Goal: Information Seeking & Learning: Learn about a topic

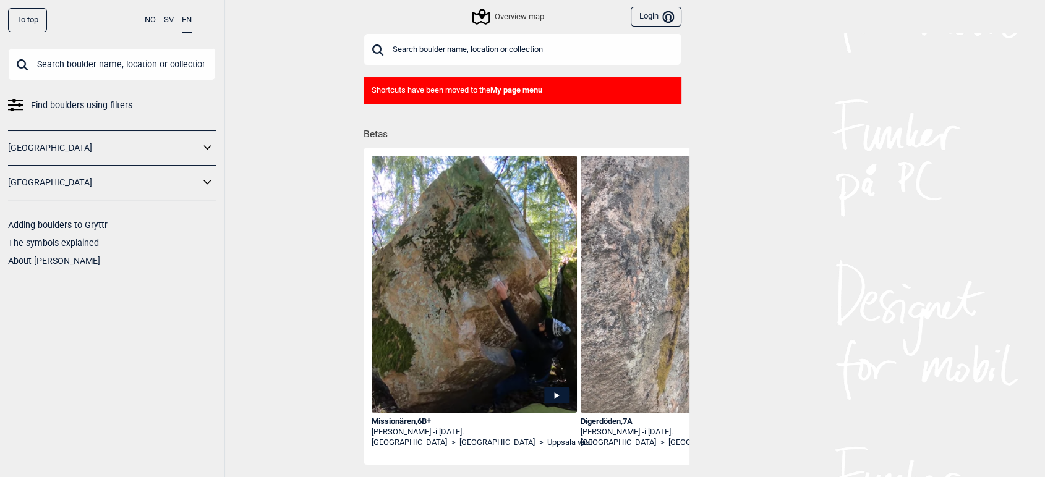
click at [90, 68] on input "text" at bounding box center [112, 64] width 208 height 32
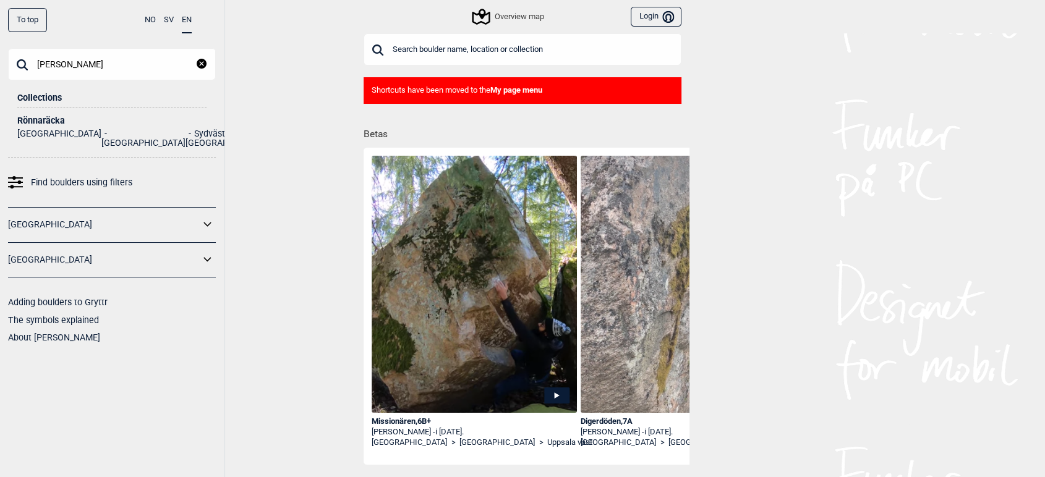
type input "rönna"
click at [40, 124] on div "Rönnaräcka" at bounding box center [111, 120] width 189 height 9
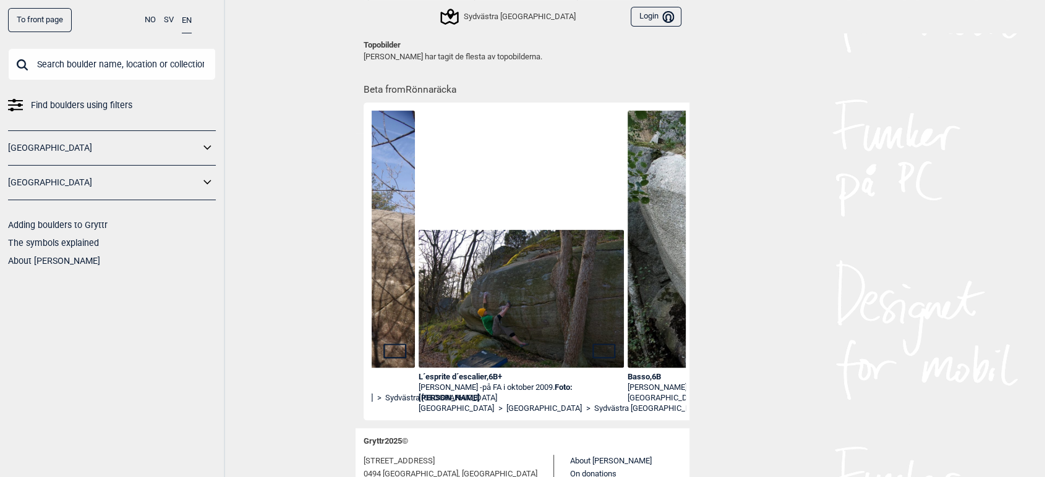
scroll to position [0, 581]
click at [466, 276] on img at bounding box center [519, 299] width 205 height 138
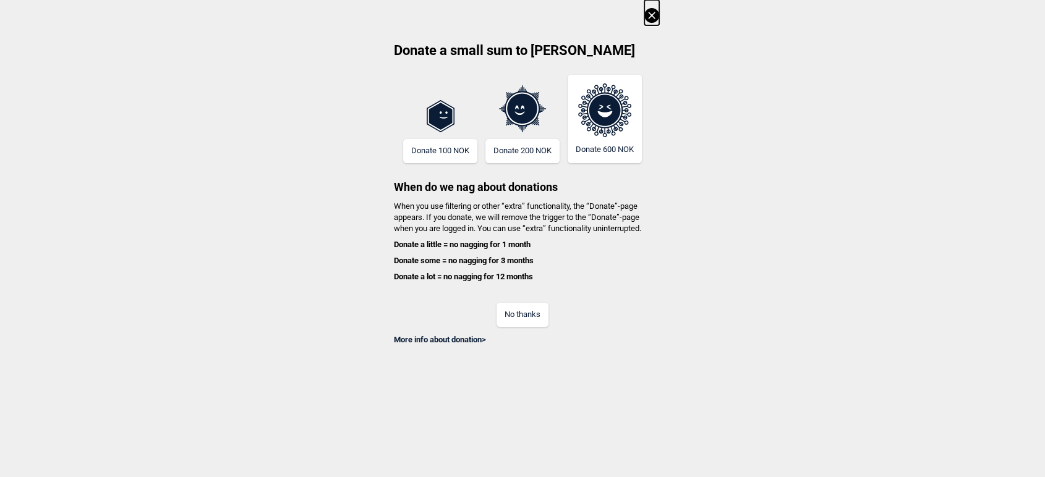
click at [659, 8] on icon at bounding box center [651, 15] width 15 height 15
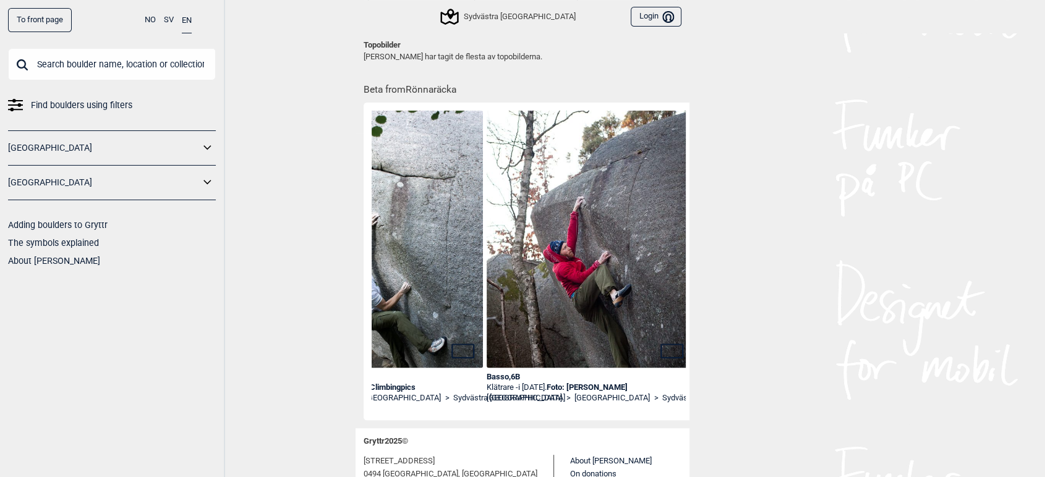
scroll to position [0, 940]
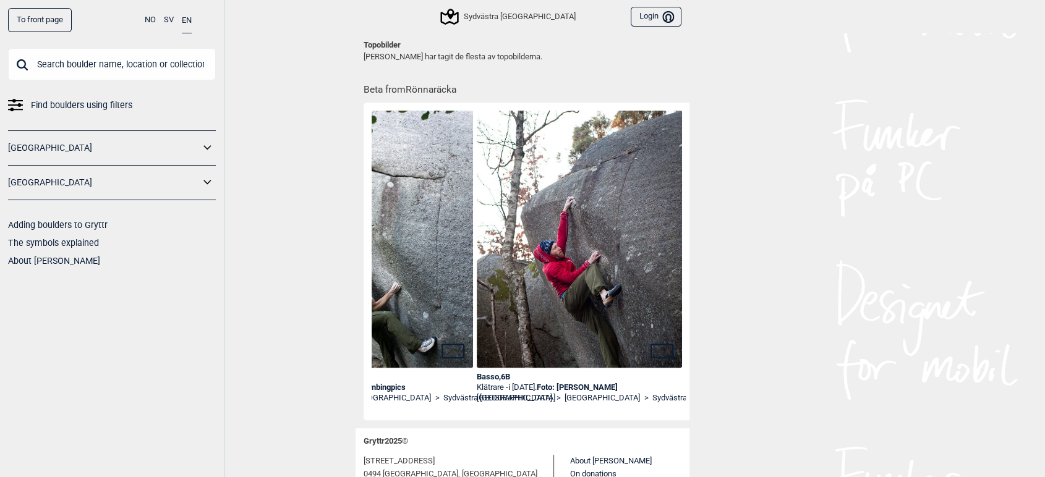
click at [597, 388] on link "Foto: Petra Sandén" at bounding box center [577, 387] width 81 height 9
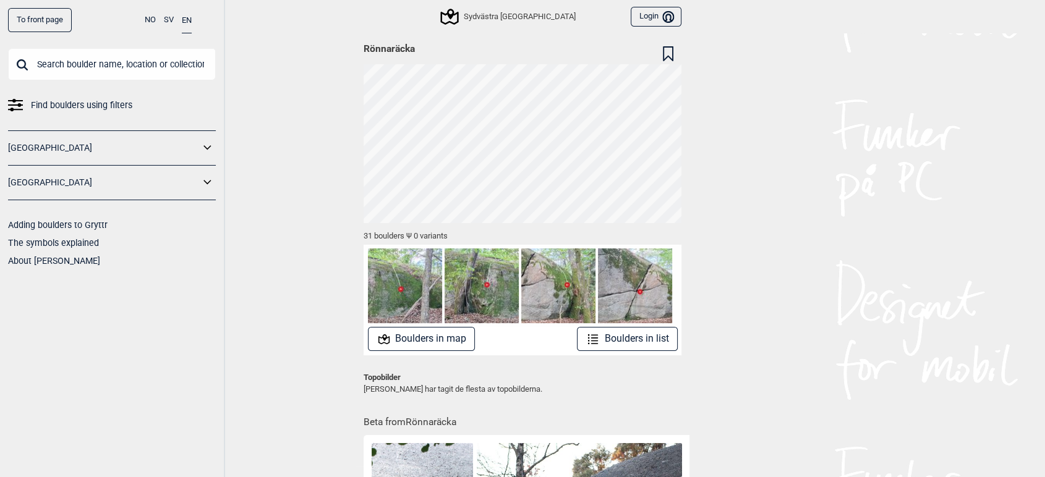
scroll to position [0, 0]
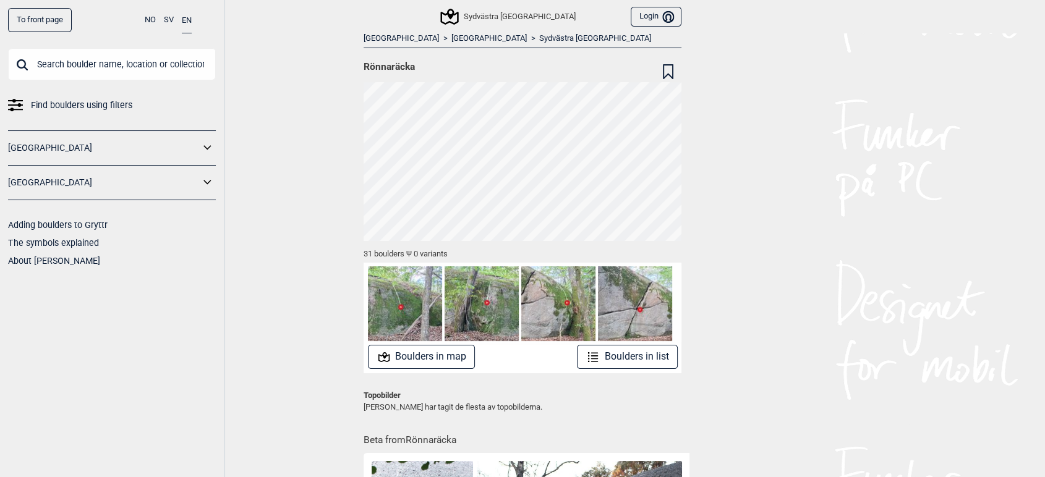
click at [440, 357] on button "Boulders in map" at bounding box center [422, 357] width 108 height 24
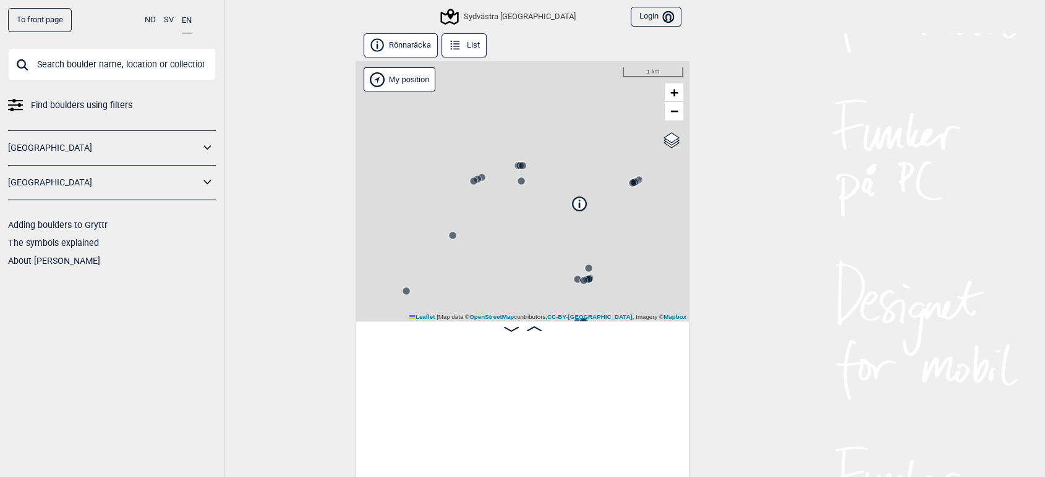
scroll to position [0, 97]
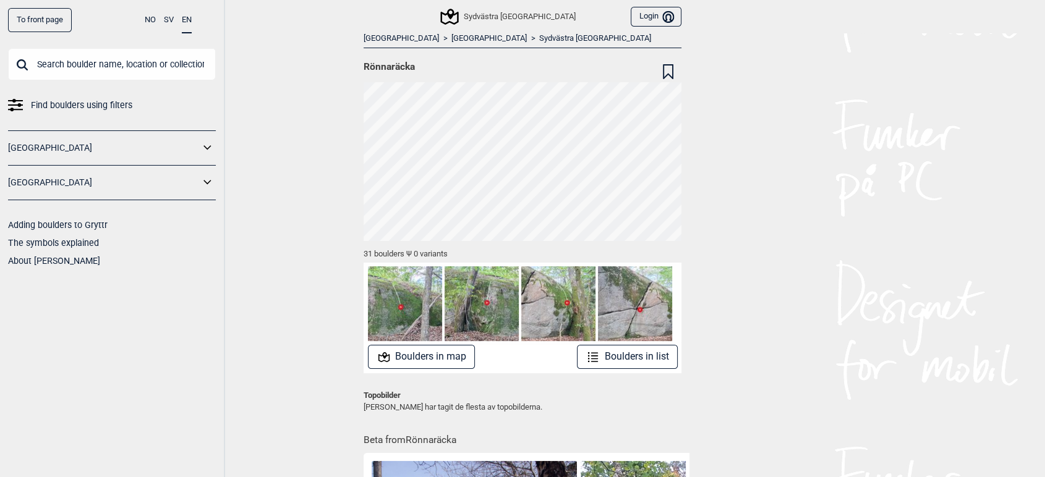
click at [401, 298] on img at bounding box center [405, 304] width 74 height 74
click at [617, 355] on button "Boulders in list" at bounding box center [627, 357] width 101 height 24
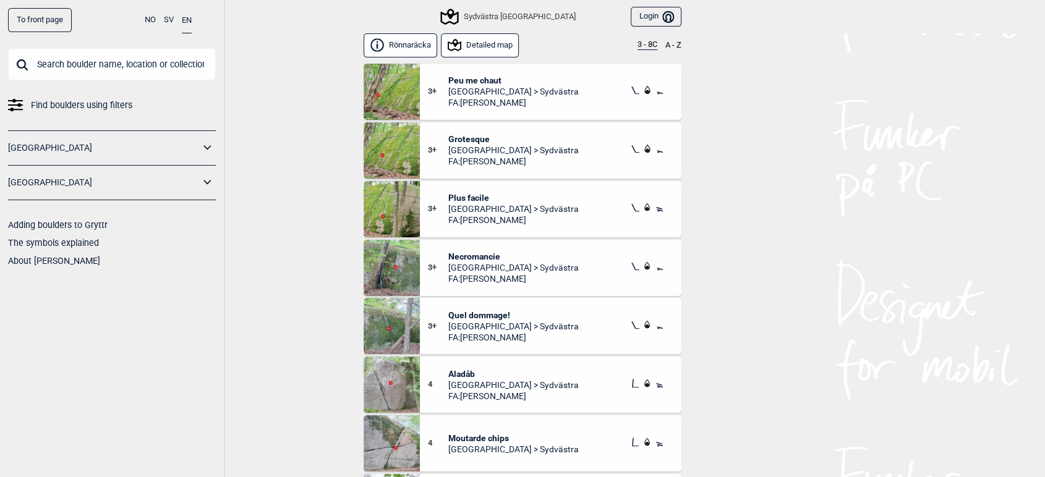
click at [396, 87] on img at bounding box center [392, 92] width 56 height 56
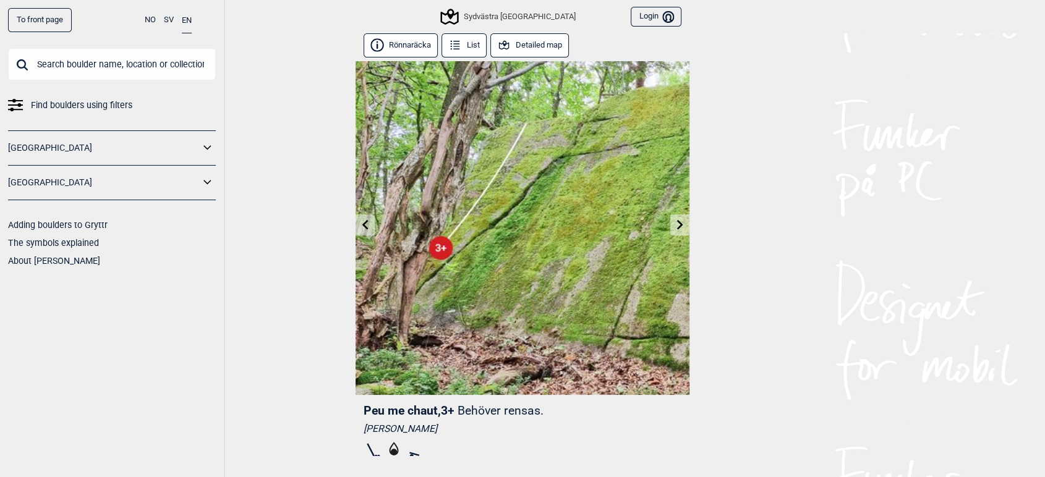
click at [518, 48] on button "Detailed map" at bounding box center [529, 45] width 79 height 24
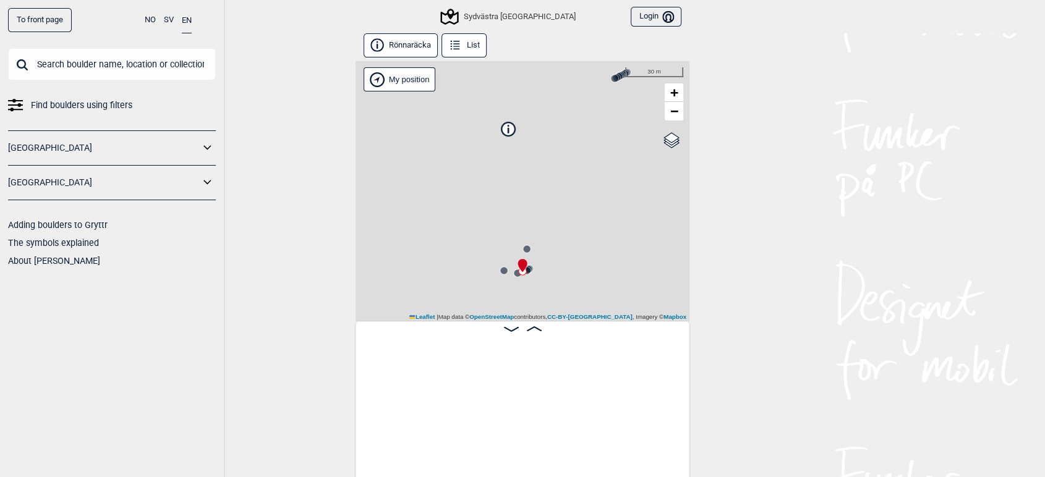
scroll to position [0, 940]
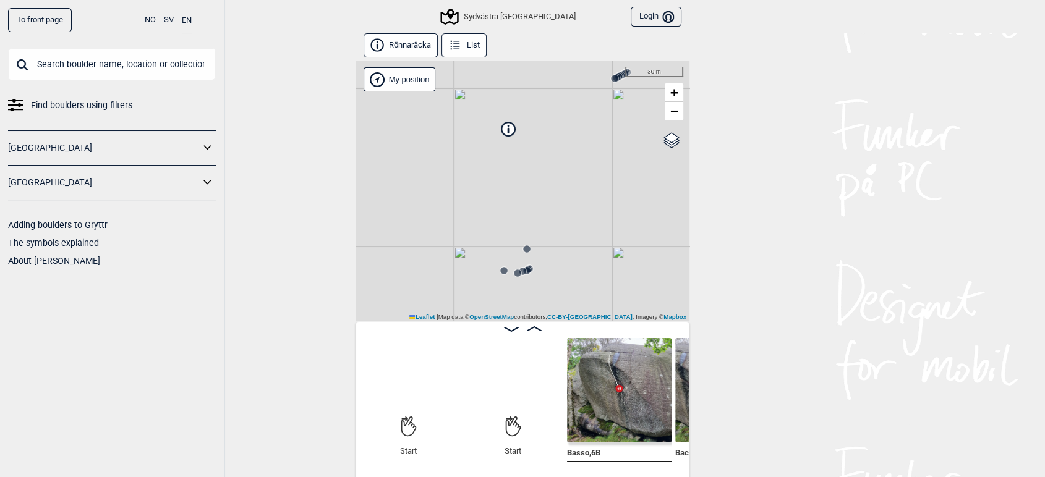
click at [597, 391] on img at bounding box center [619, 390] width 105 height 105
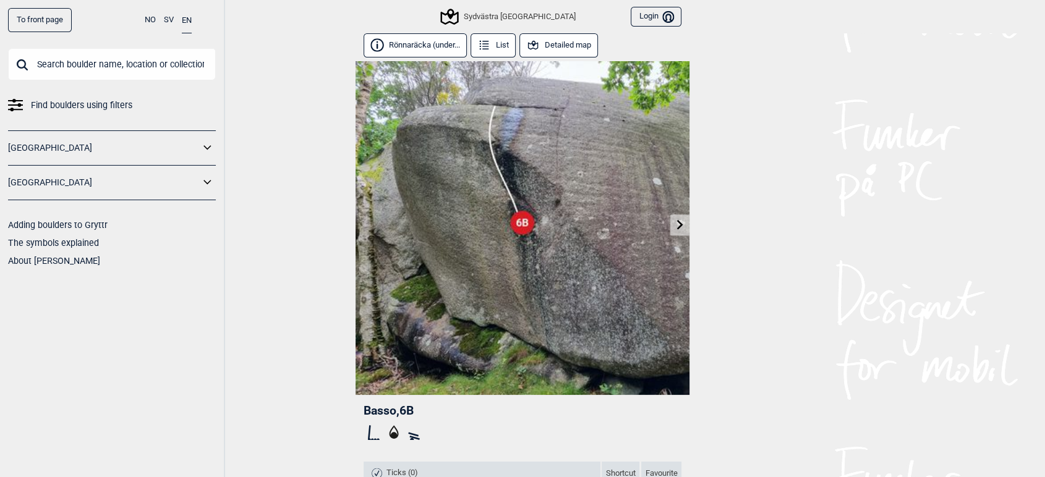
click at [550, 44] on button "Detailed map" at bounding box center [558, 45] width 79 height 24
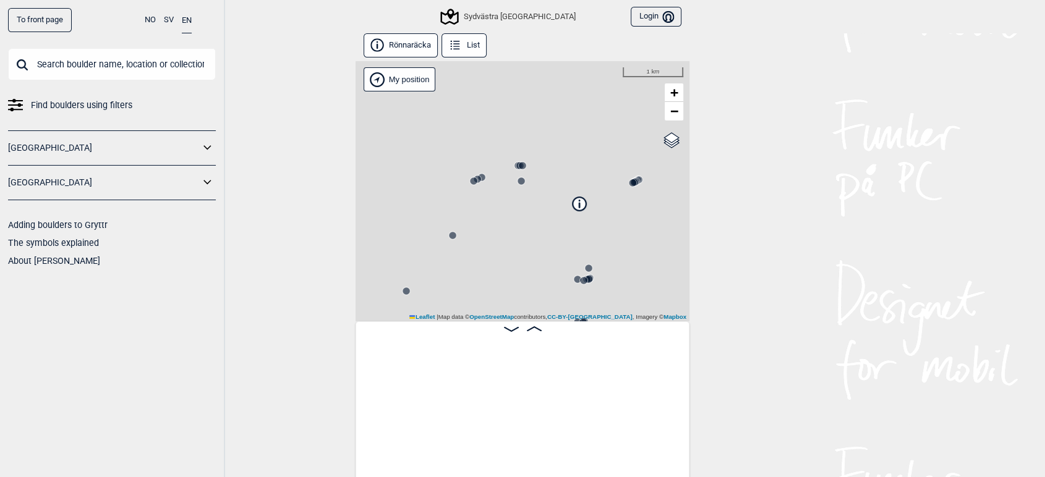
scroll to position [0, 97]
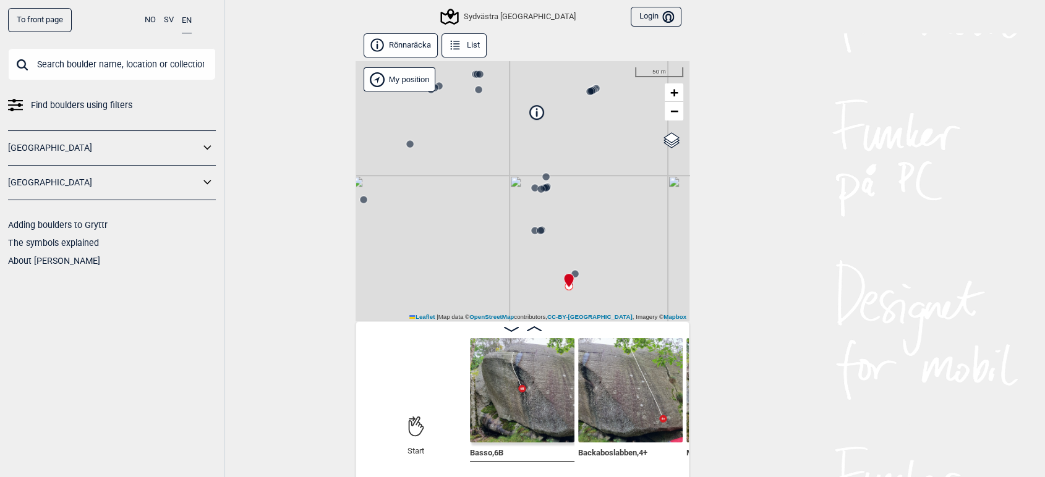
drag, startPoint x: 557, startPoint y: 207, endPoint x: 511, endPoint y: 116, distance: 101.2
click at [511, 116] on div "Sydvästra Göteborg My position 50 m + − OpenStreetMap Google satellite Leaflet …" at bounding box center [523, 191] width 334 height 260
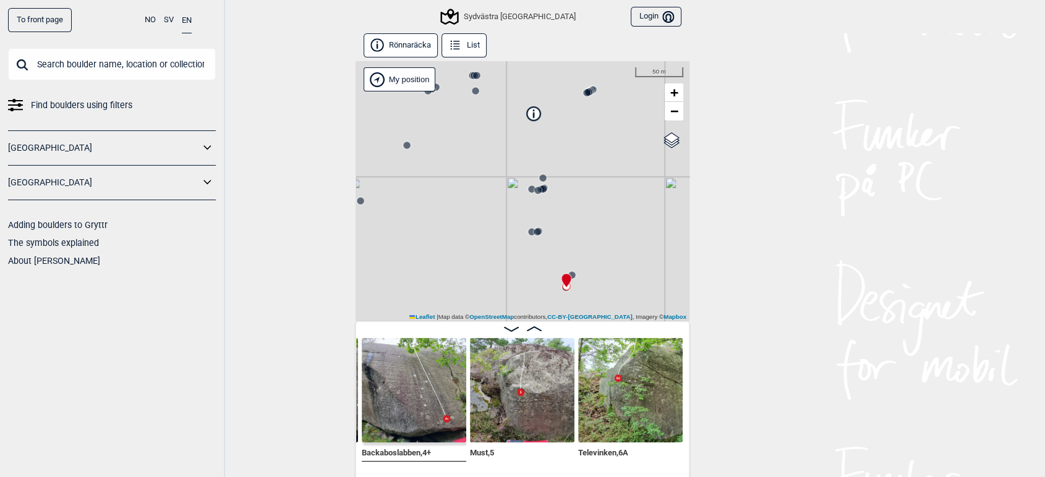
scroll to position [0, 327]
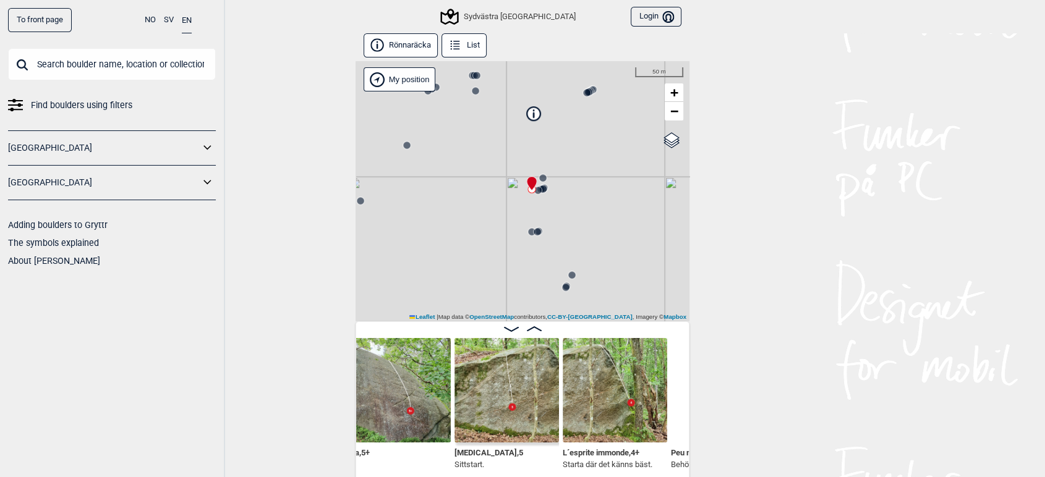
scroll to position [0, 788]
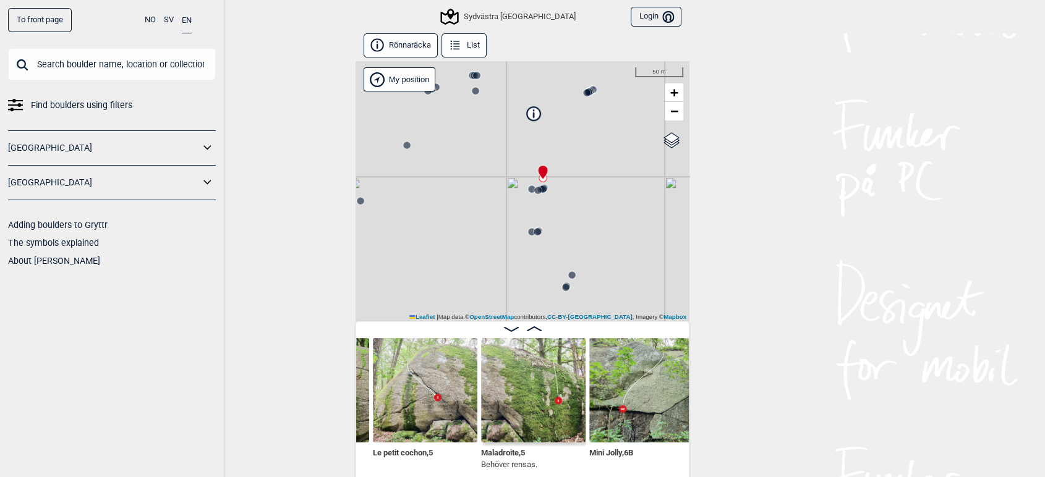
scroll to position [0, 1398]
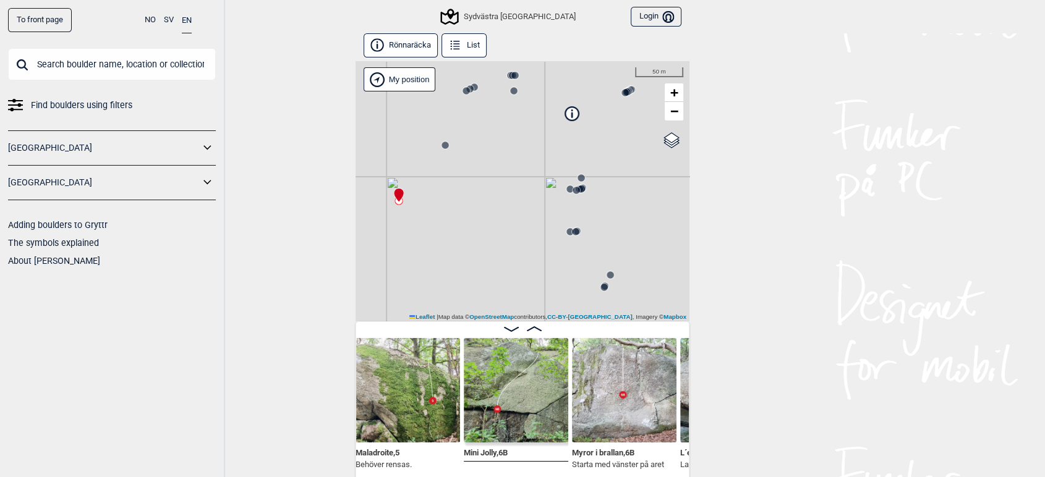
scroll to position [0, 1517]
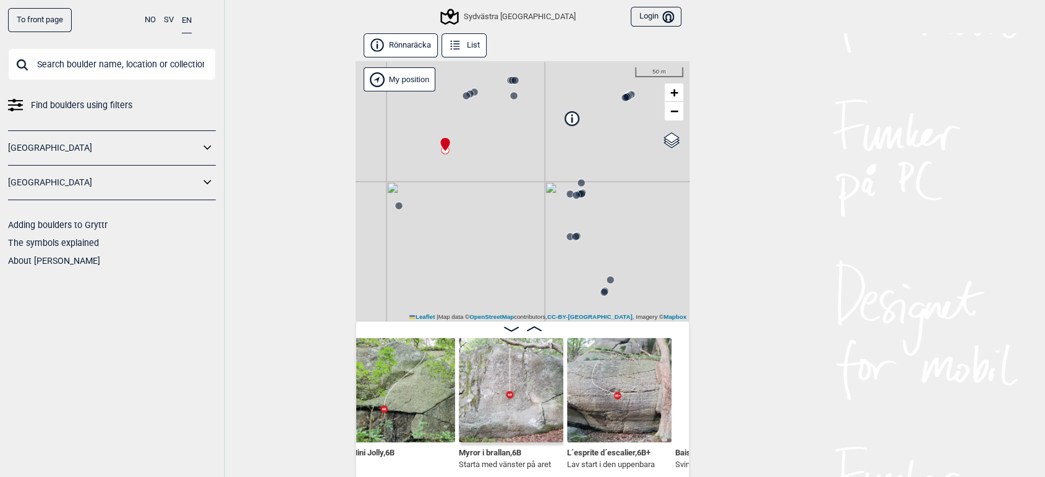
scroll to position [0, 1637]
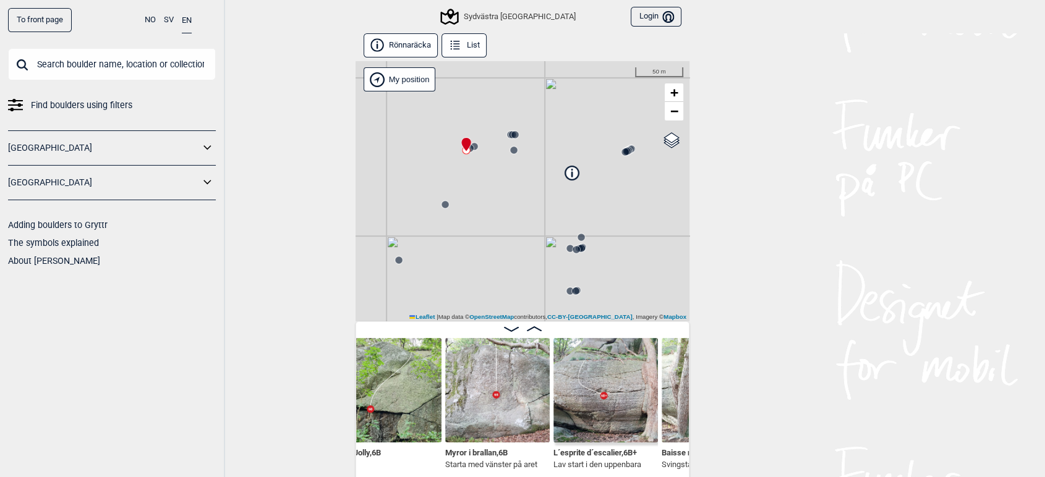
scroll to position [0, 1623]
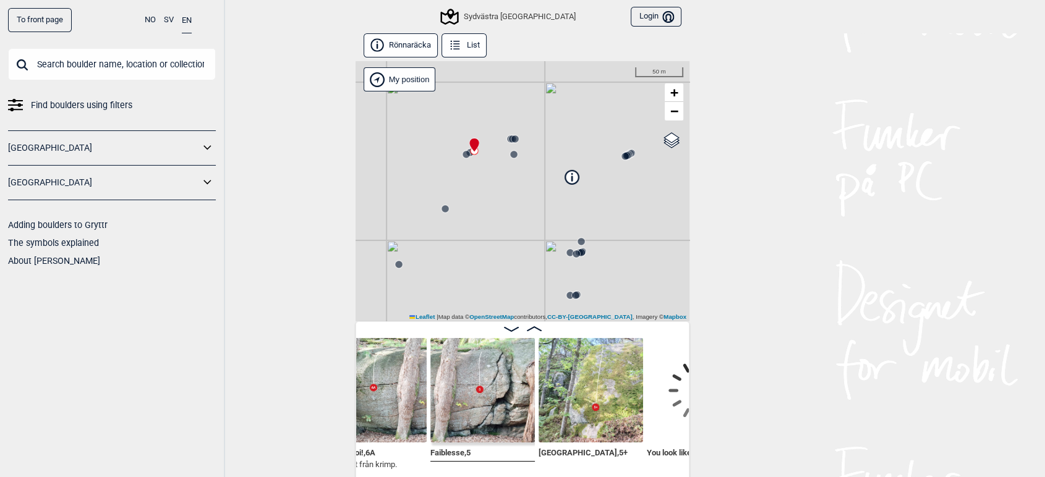
scroll to position [0, 2004]
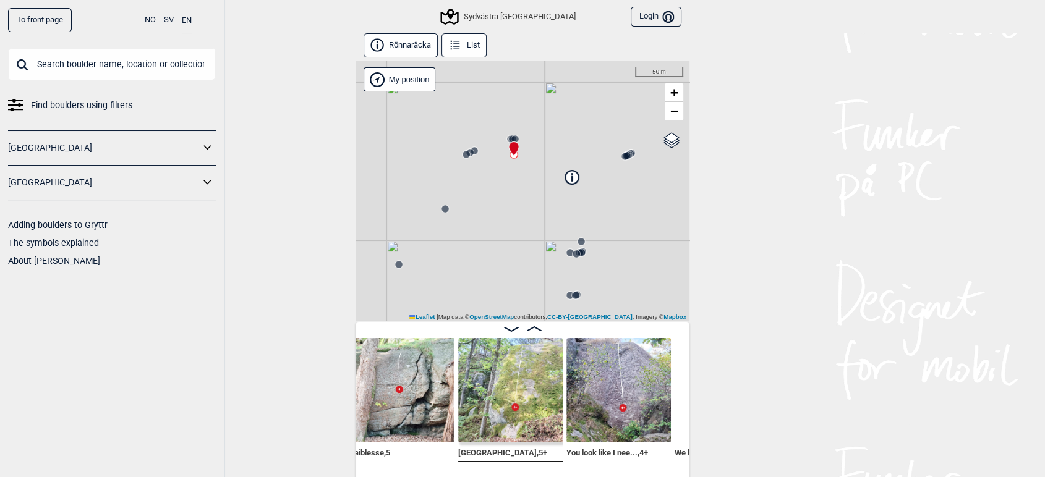
scroll to position [0, 2070]
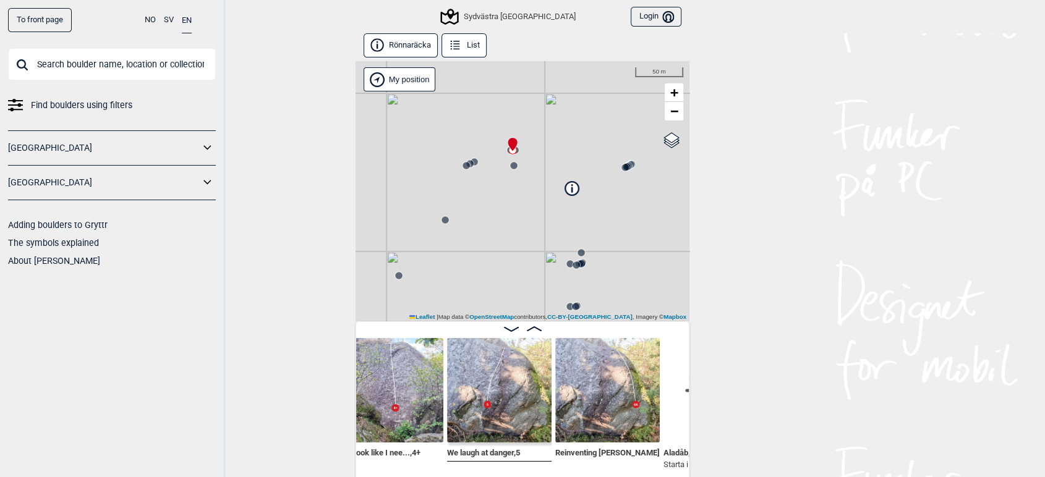
scroll to position [0, 2305]
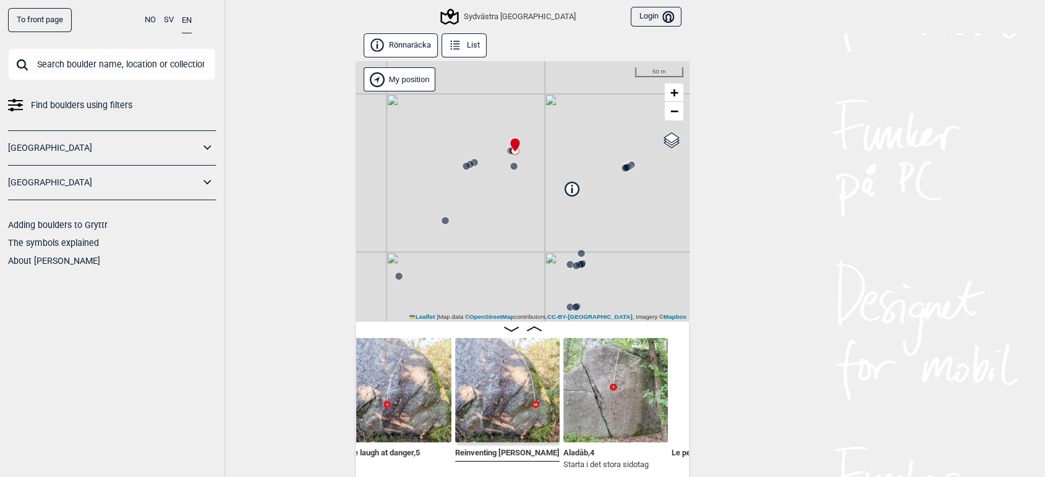
scroll to position [0, 2398]
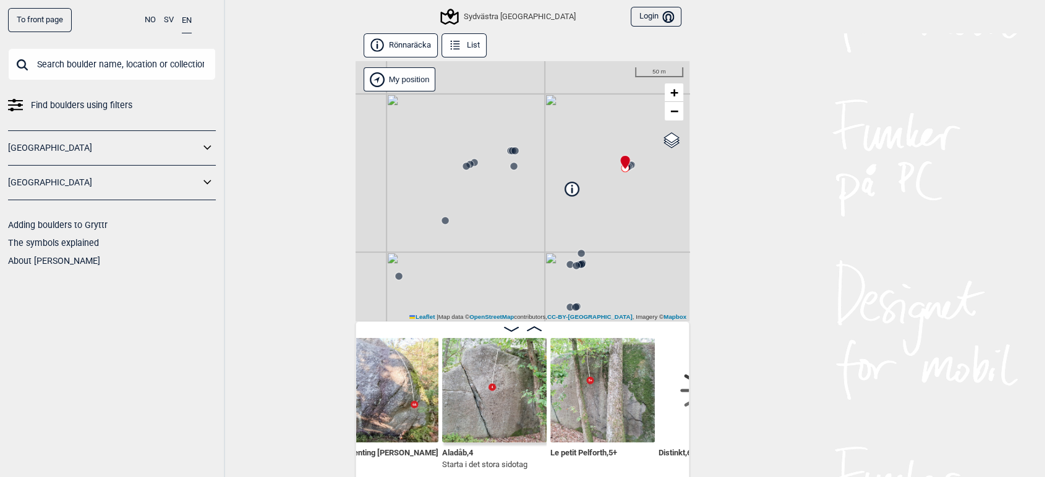
scroll to position [0, 2526]
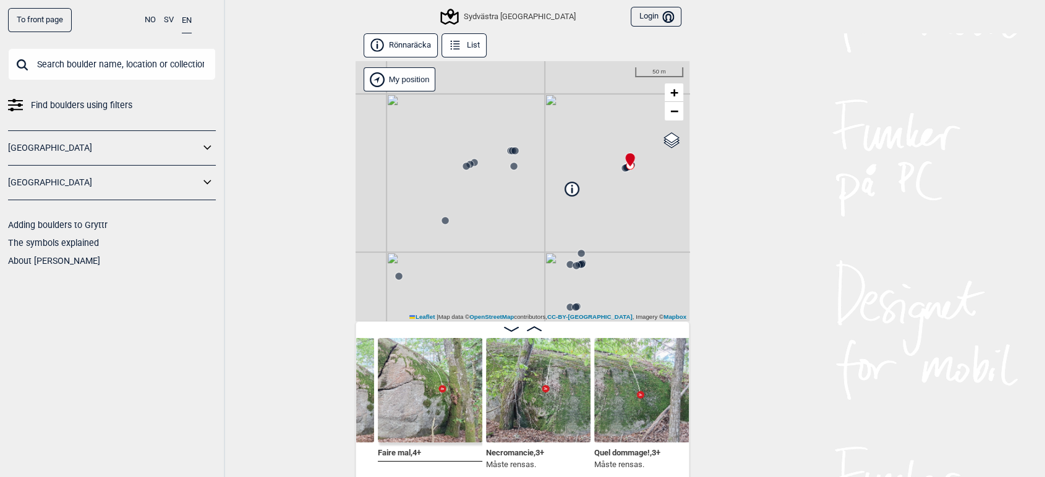
scroll to position [0, 3246]
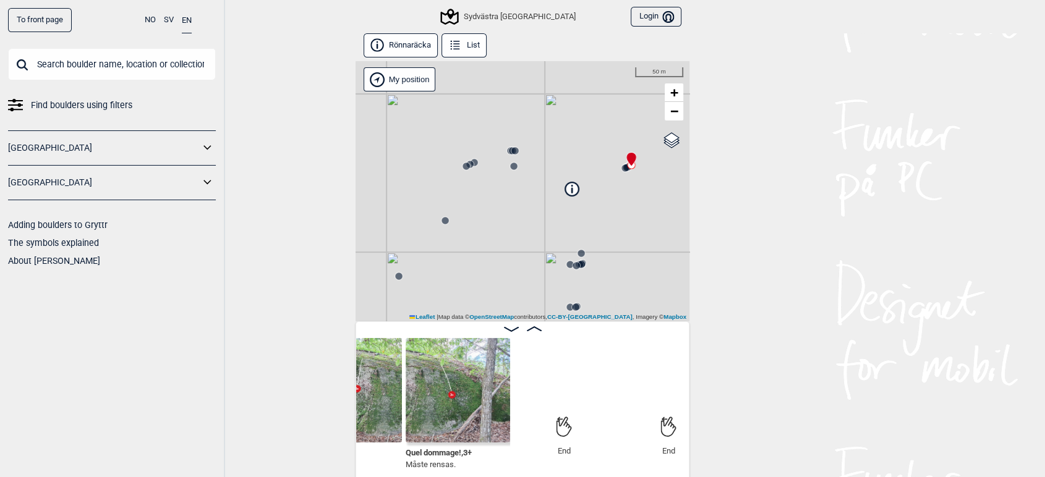
scroll to position [0, 3440]
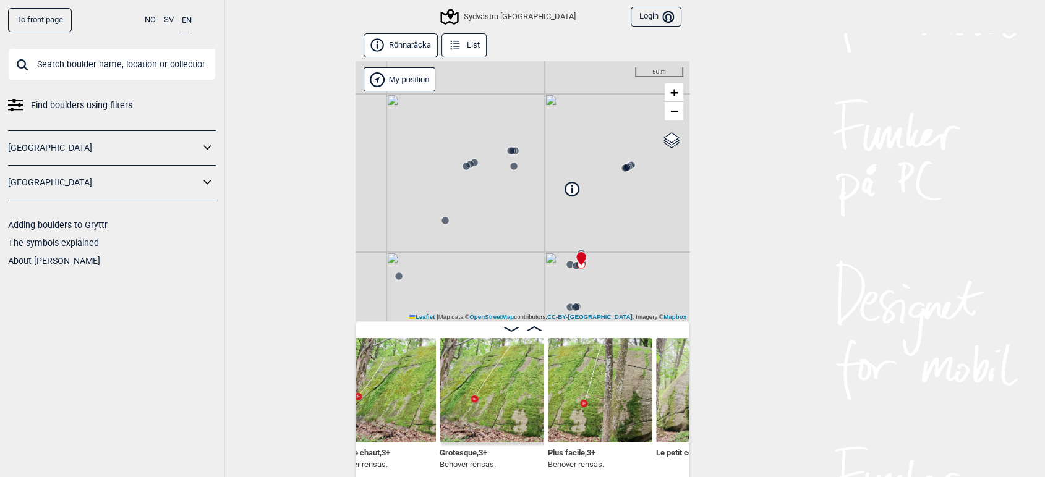
scroll to position [0, 1162]
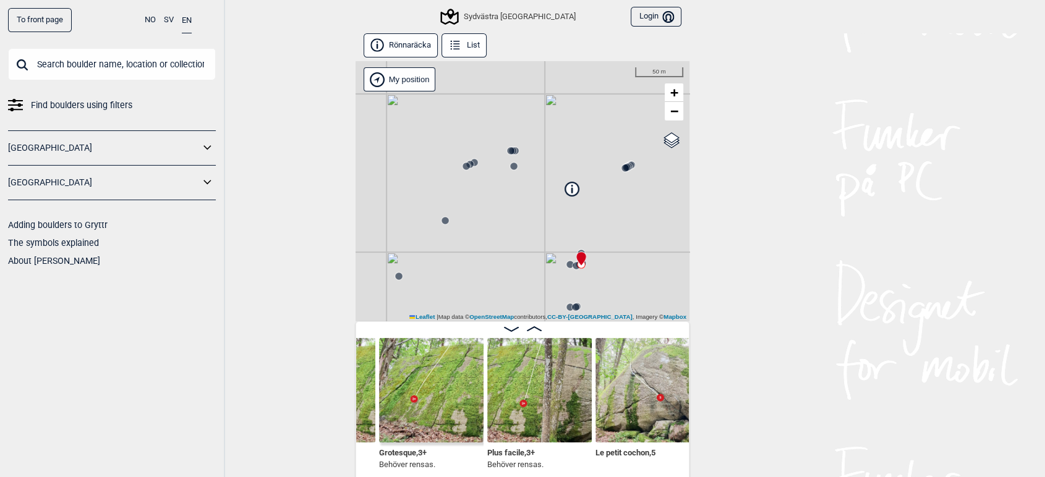
click at [630, 418] on img at bounding box center [648, 390] width 105 height 105
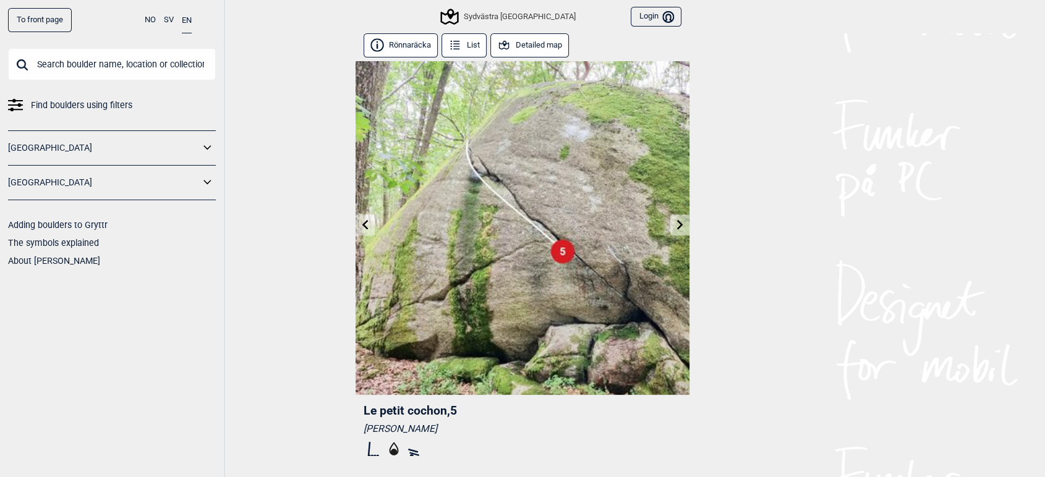
click at [677, 230] on link at bounding box center [679, 225] width 19 height 20
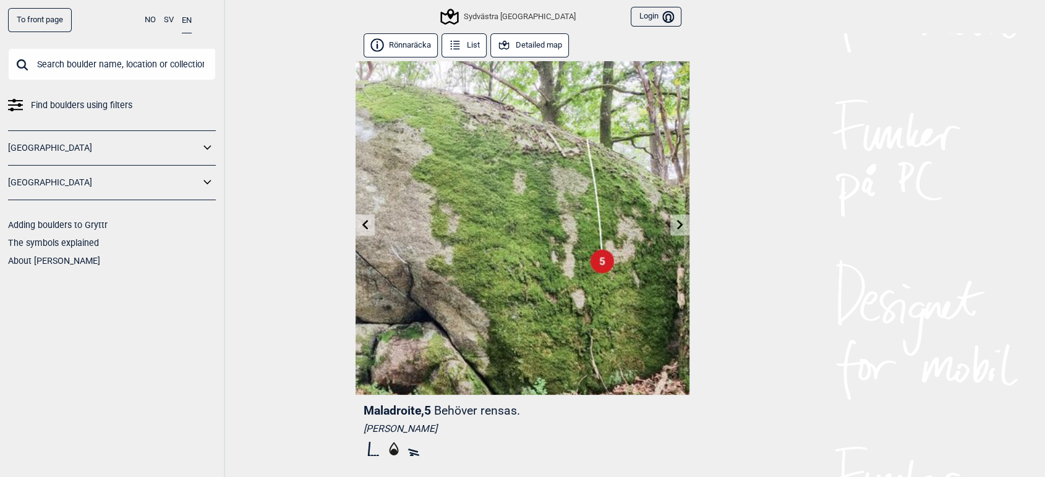
click at [677, 230] on link at bounding box center [679, 225] width 19 height 20
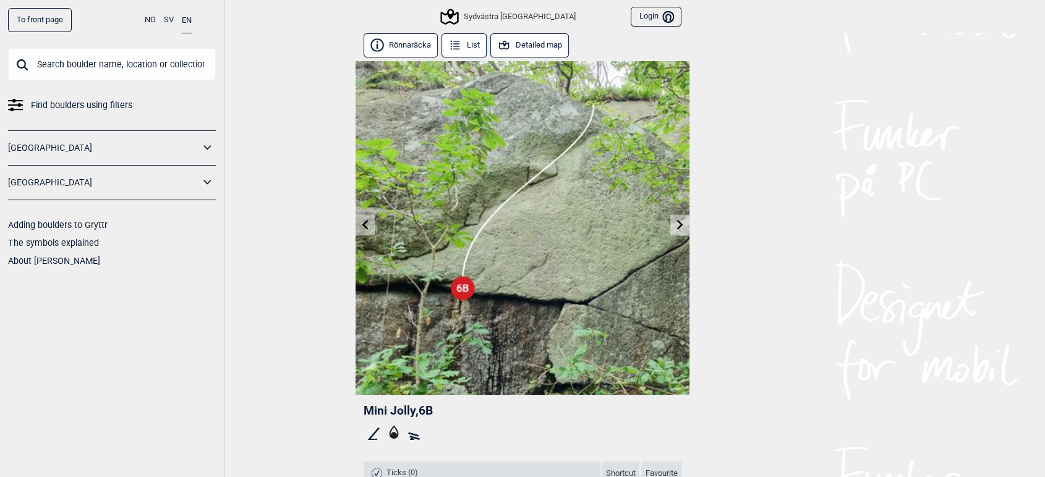
click at [677, 230] on link at bounding box center [679, 225] width 19 height 20
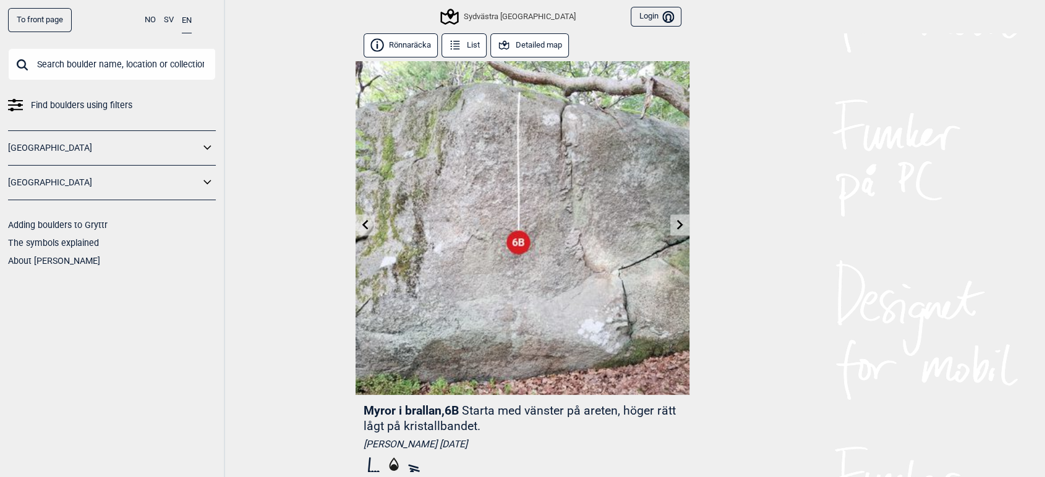
click at [365, 226] on icon at bounding box center [365, 225] width 6 height 10
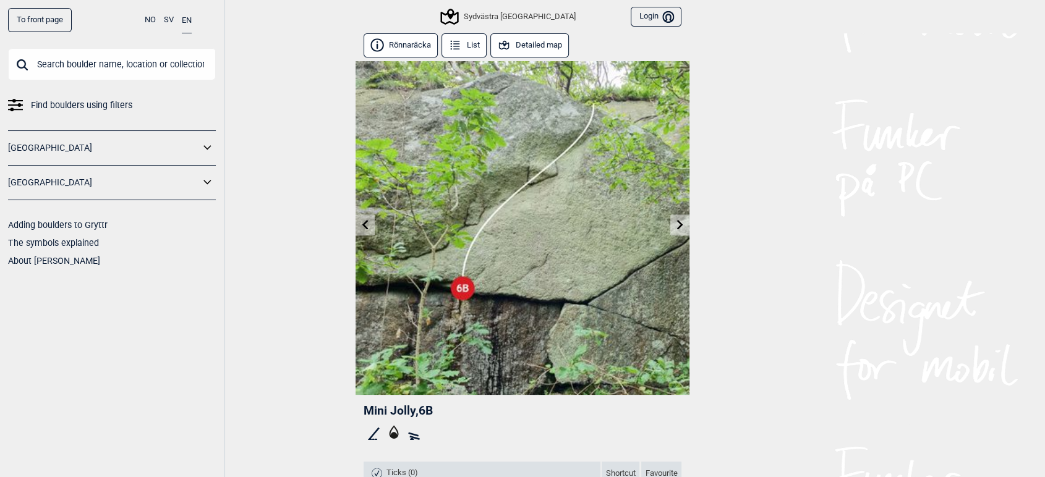
click at [683, 228] on icon at bounding box center [680, 225] width 10 height 10
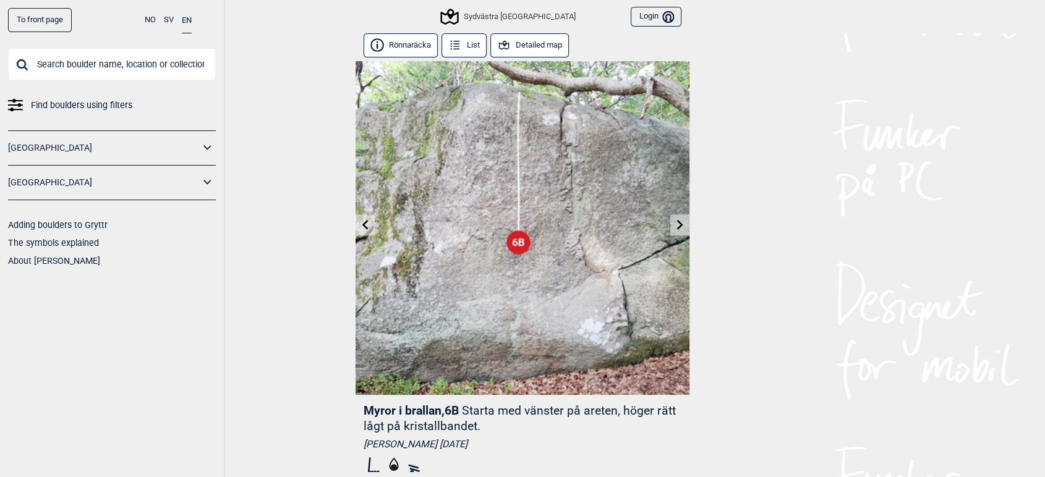
click at [683, 223] on icon at bounding box center [680, 225] width 10 height 10
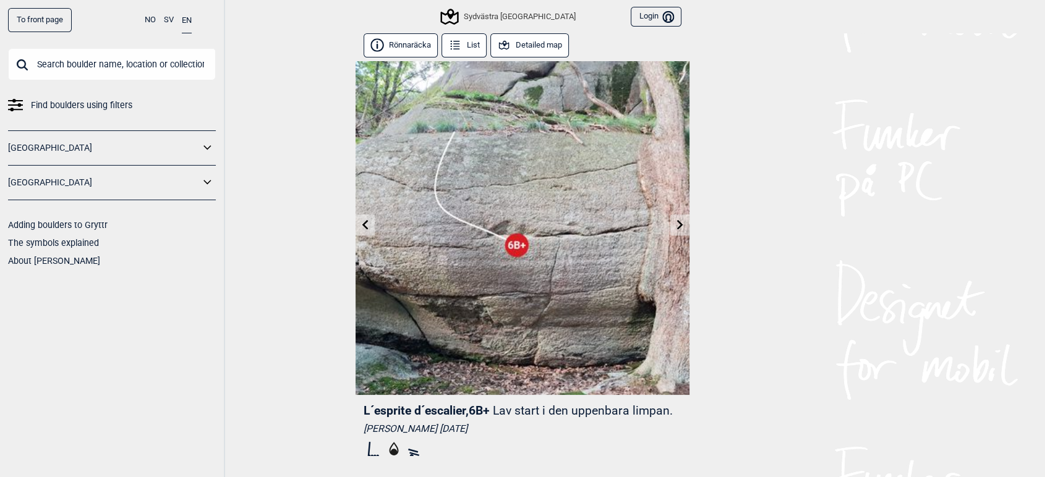
click at [683, 223] on icon at bounding box center [680, 225] width 10 height 10
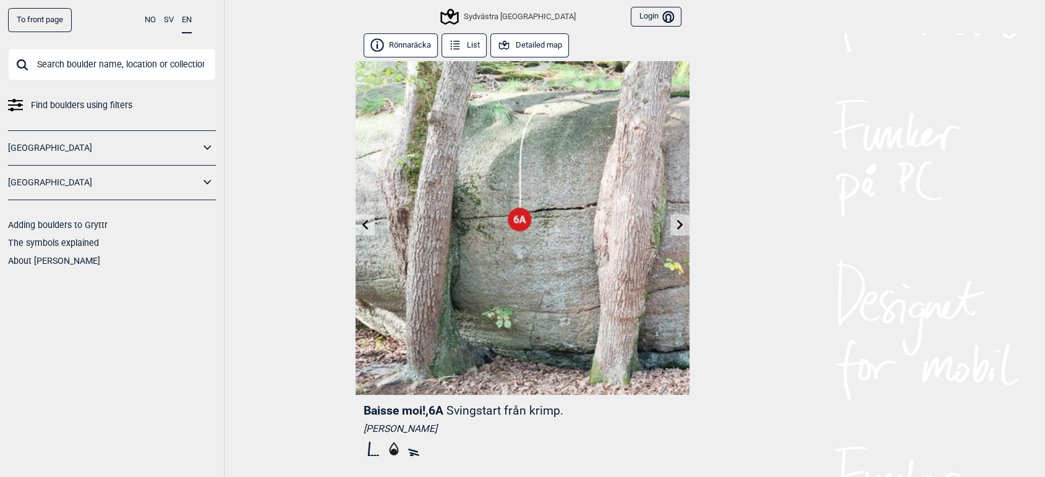
click at [675, 225] on icon at bounding box center [680, 225] width 10 height 10
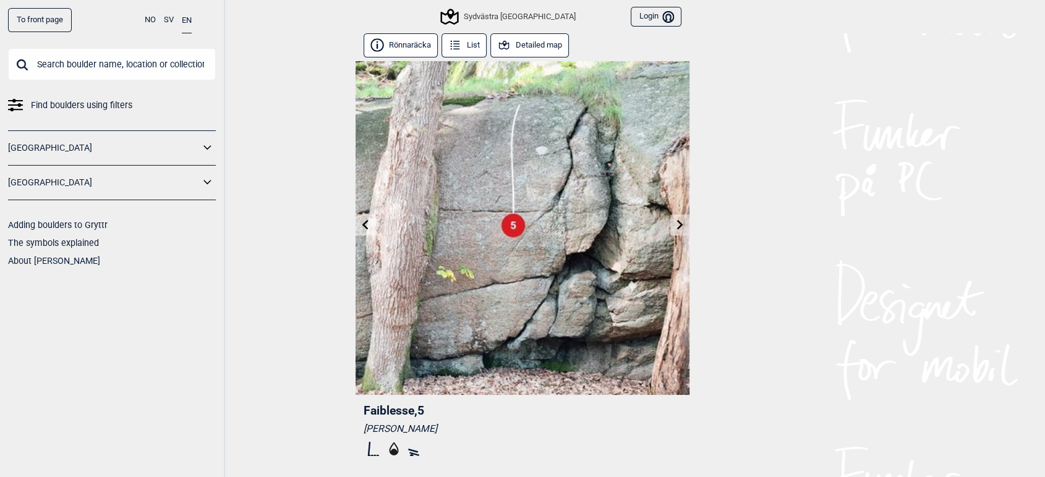
click at [359, 226] on link at bounding box center [365, 225] width 19 height 20
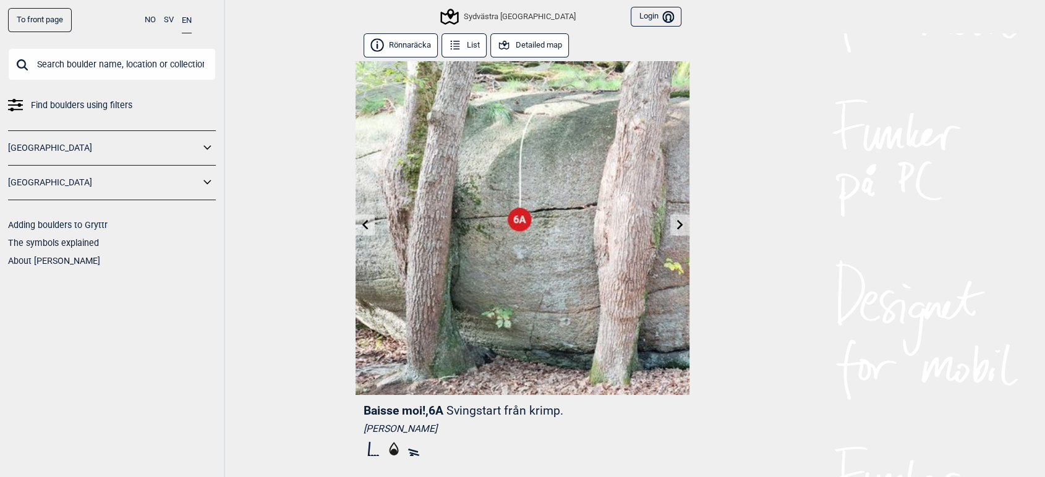
click at [359, 226] on link at bounding box center [365, 225] width 19 height 20
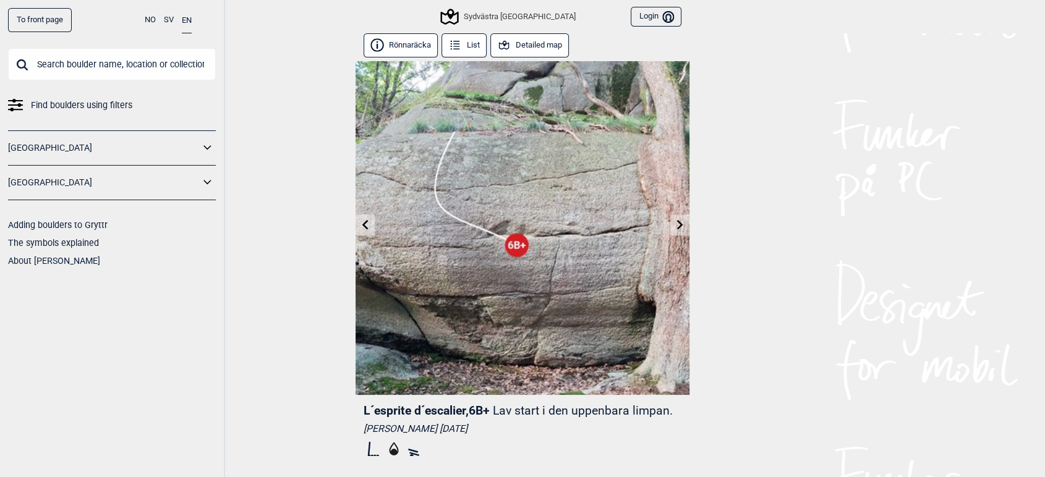
click at [679, 222] on icon at bounding box center [680, 225] width 6 height 10
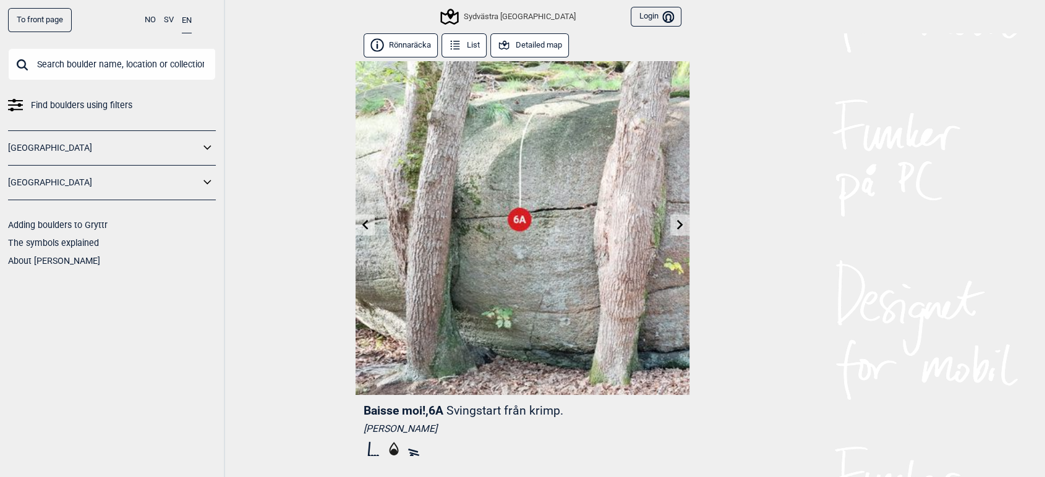
click at [679, 222] on icon at bounding box center [680, 225] width 6 height 10
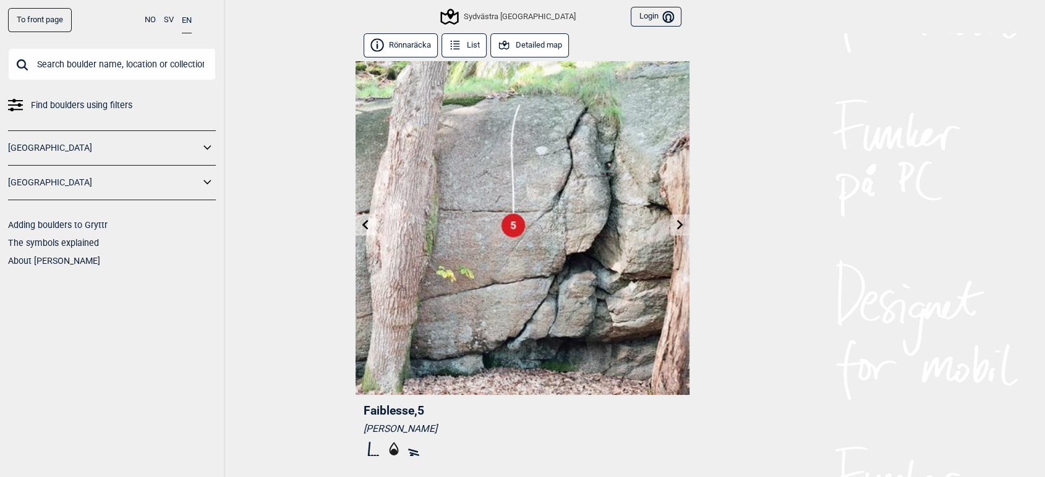
click at [679, 222] on icon at bounding box center [680, 225] width 6 height 10
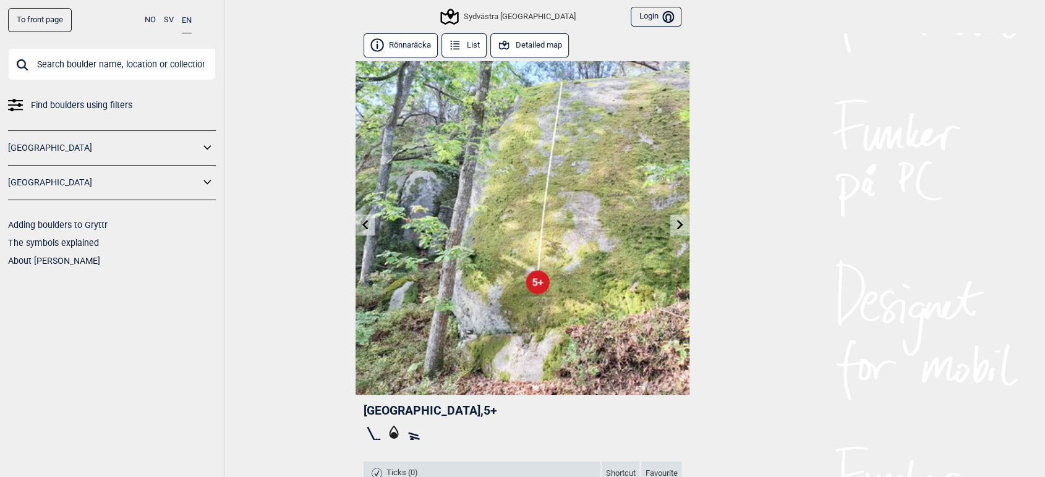
click at [679, 222] on icon at bounding box center [680, 225] width 6 height 10
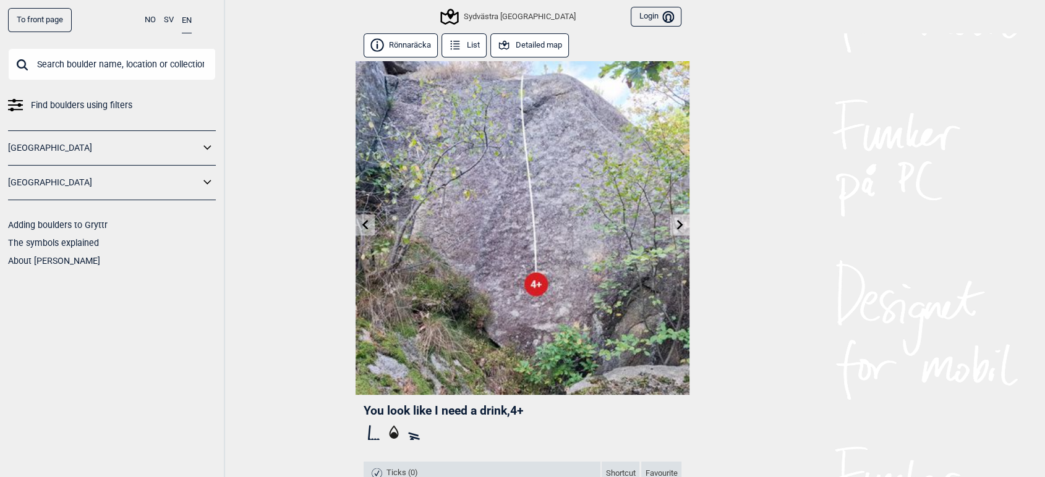
click at [365, 221] on icon at bounding box center [365, 225] width 6 height 10
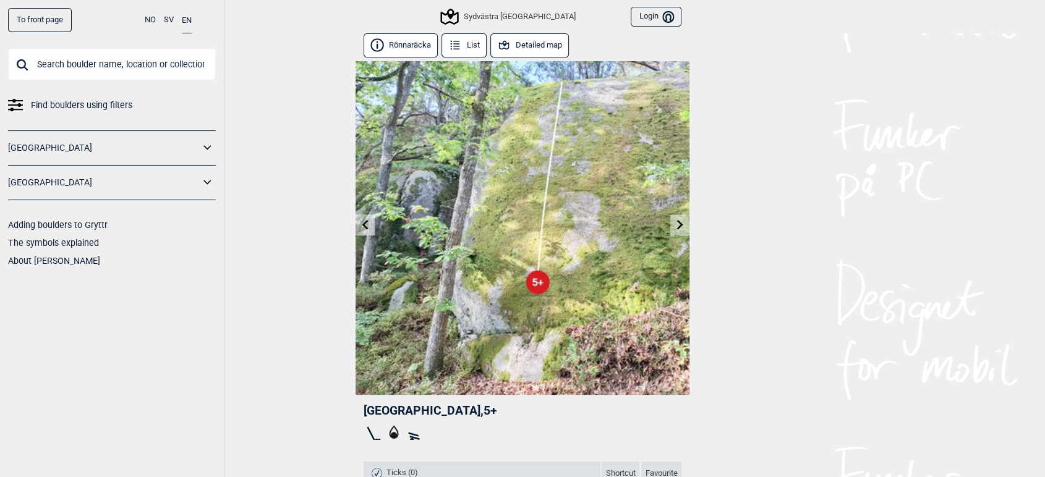
click at [680, 225] on icon at bounding box center [680, 225] width 6 height 10
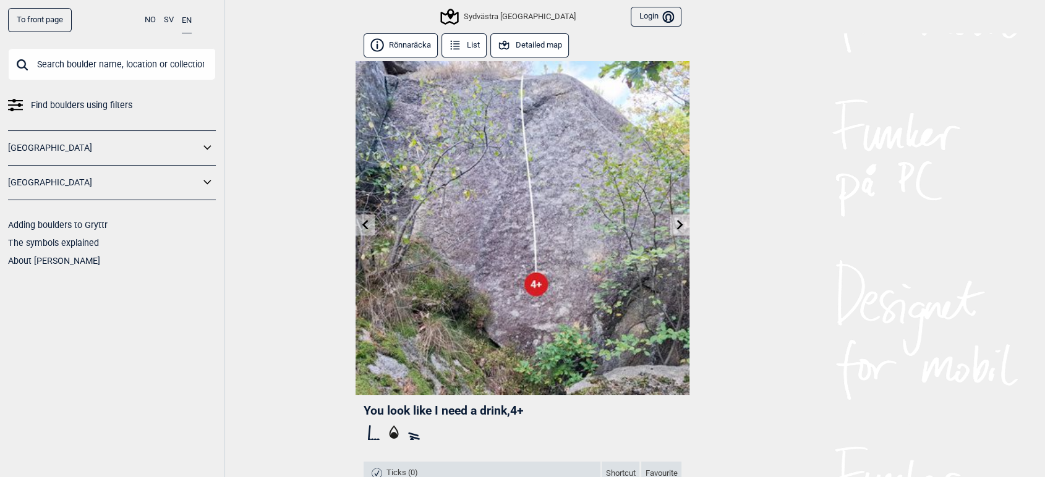
click at [390, 429] on icon at bounding box center [394, 433] width 20 height 20
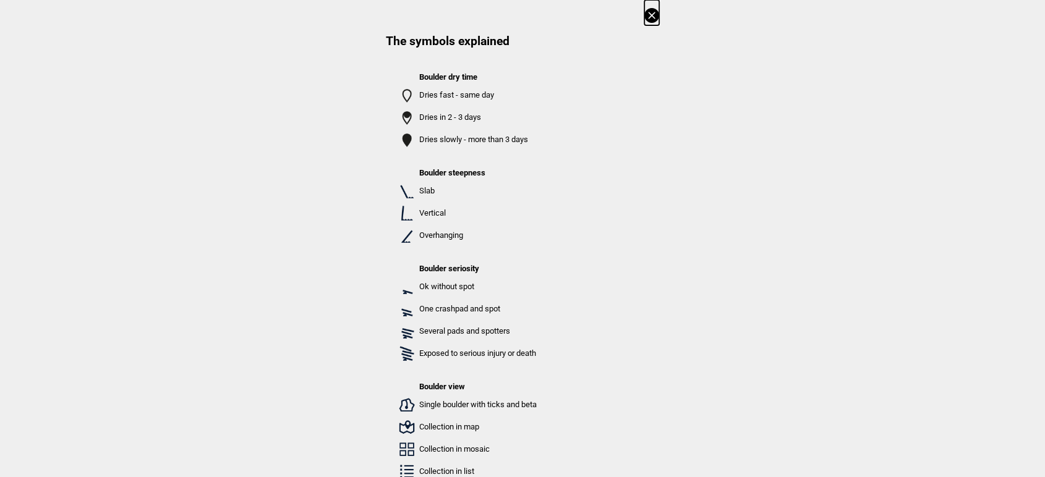
click at [393, 434] on div "Boulder dry time Dries fast - same day Dries in 2 - 3 days Dries slowly - more …" at bounding box center [522, 408] width 273 height 703
click at [656, 13] on icon at bounding box center [651, 15] width 15 height 15
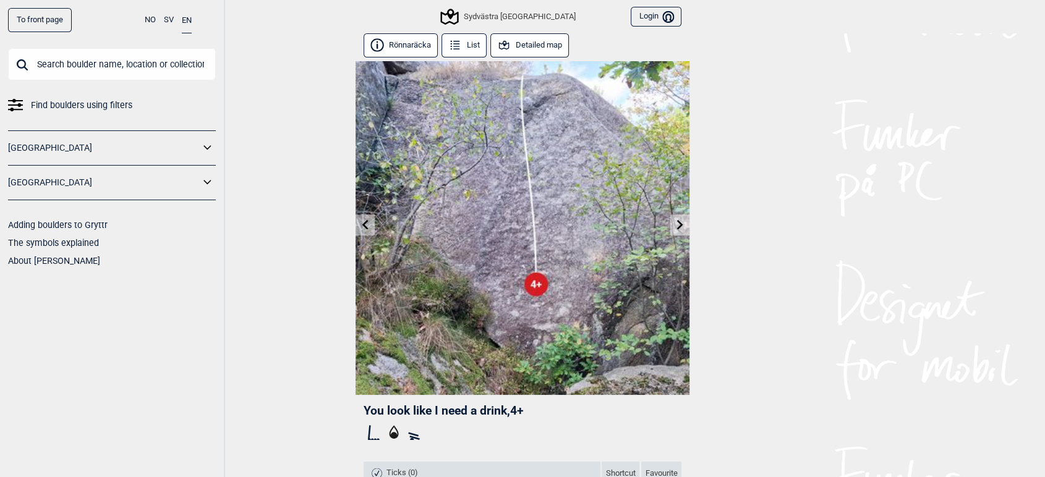
click at [678, 233] on link at bounding box center [679, 225] width 19 height 20
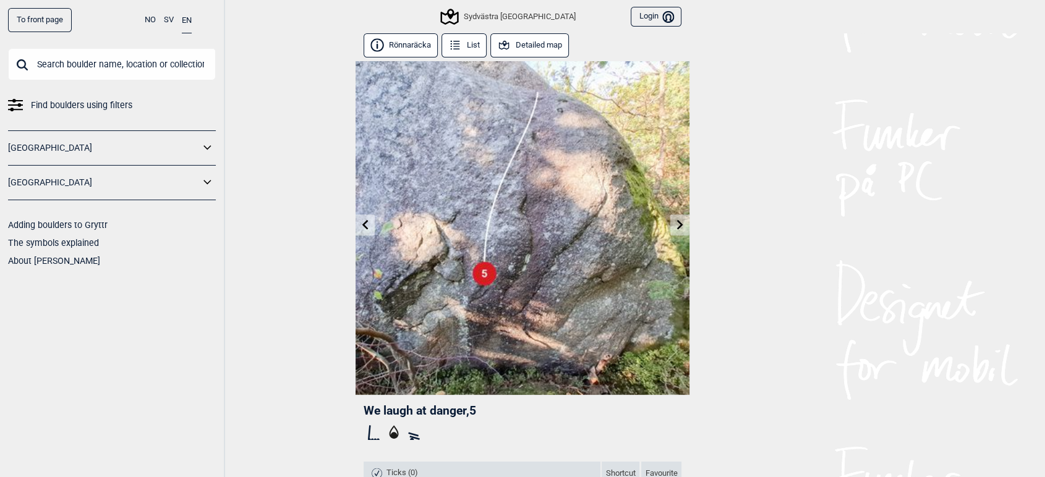
click at [365, 224] on icon at bounding box center [366, 225] width 10 height 10
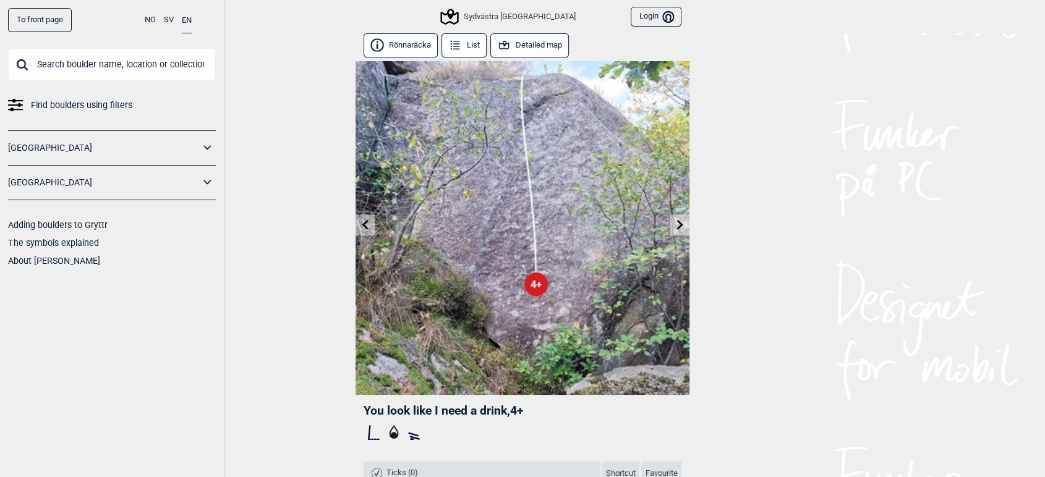
click at [365, 224] on icon at bounding box center [366, 225] width 10 height 10
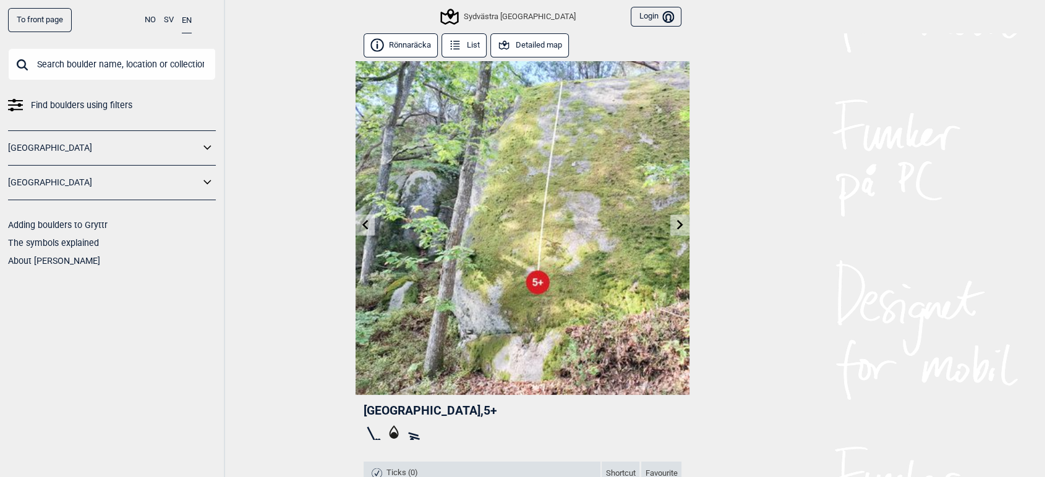
click at [365, 224] on div "To front page NO SV EN Find boulders using filters [GEOGRAPHIC_DATA] [GEOGRAPHI…" at bounding box center [522, 238] width 1045 height 477
click at [365, 224] on icon at bounding box center [366, 225] width 10 height 10
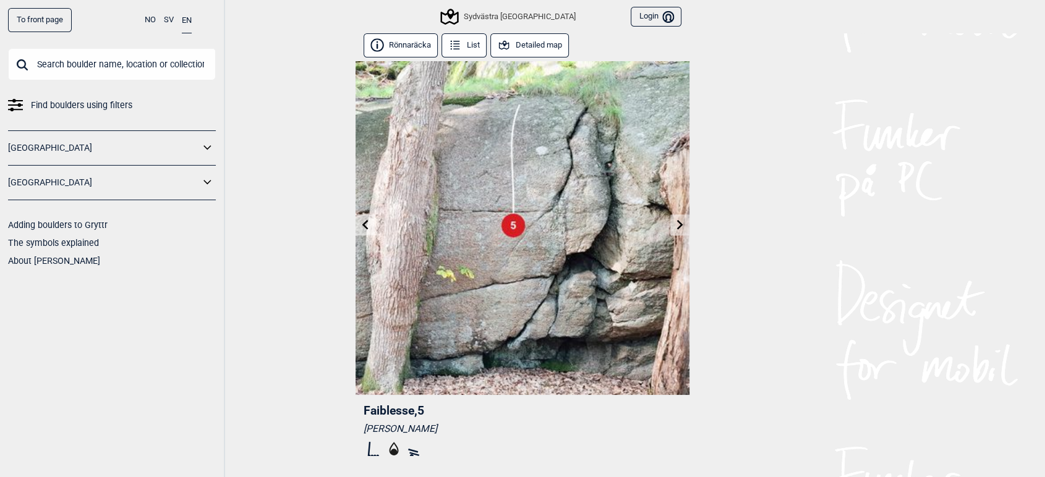
click at [365, 224] on icon at bounding box center [366, 225] width 10 height 10
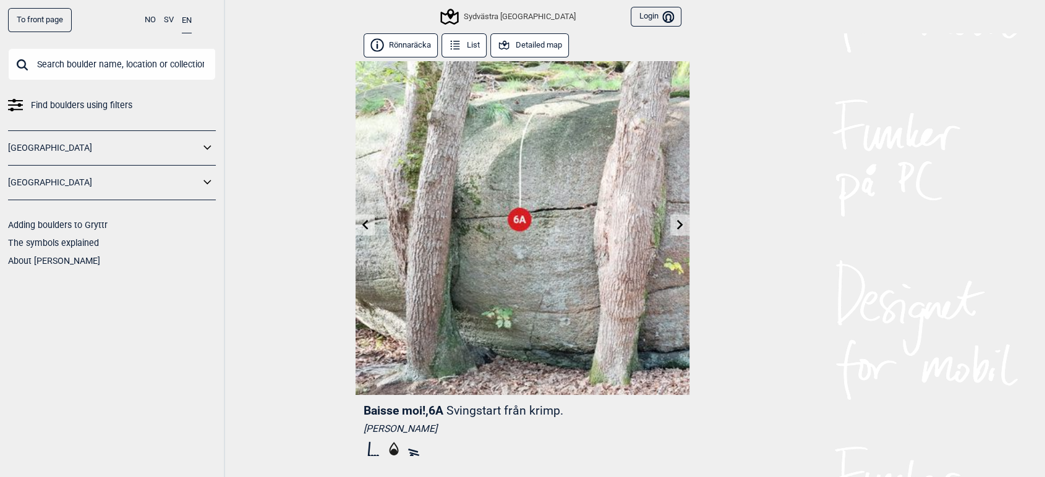
click at [365, 224] on icon at bounding box center [366, 225] width 10 height 10
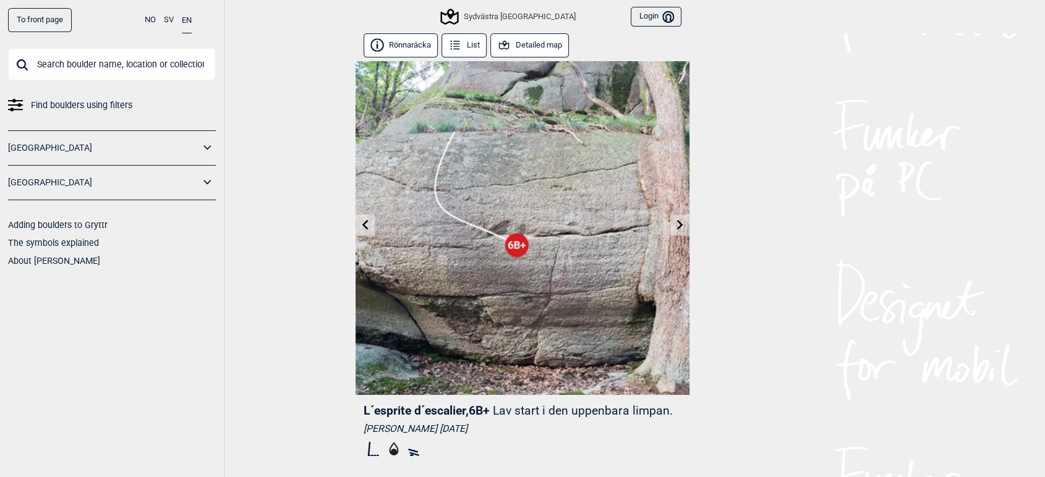
click at [365, 224] on icon at bounding box center [366, 225] width 10 height 10
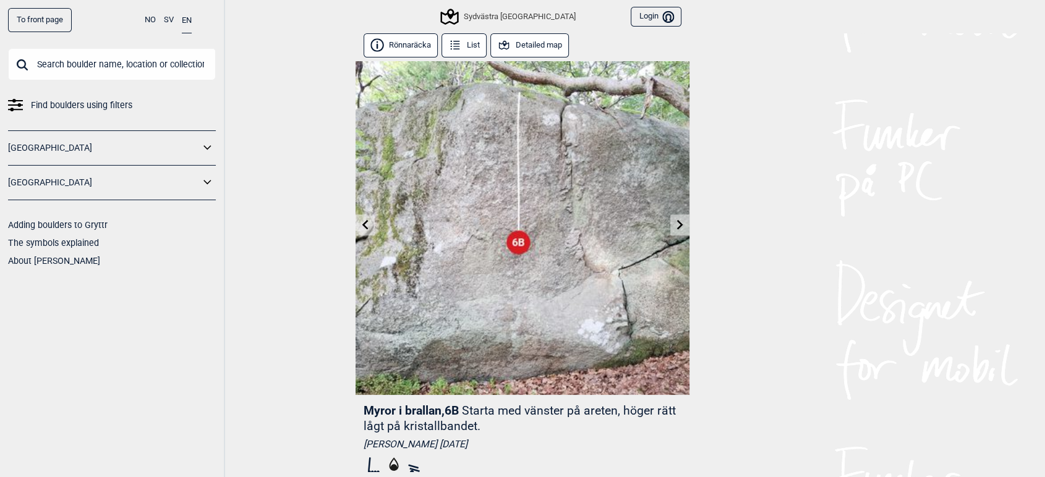
click at [365, 224] on icon at bounding box center [366, 225] width 10 height 10
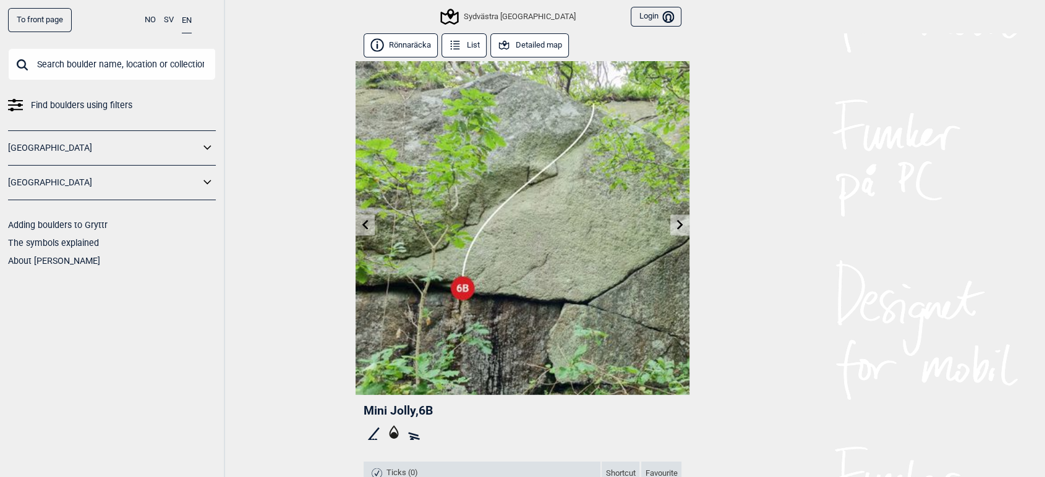
click at [365, 224] on icon at bounding box center [366, 225] width 10 height 10
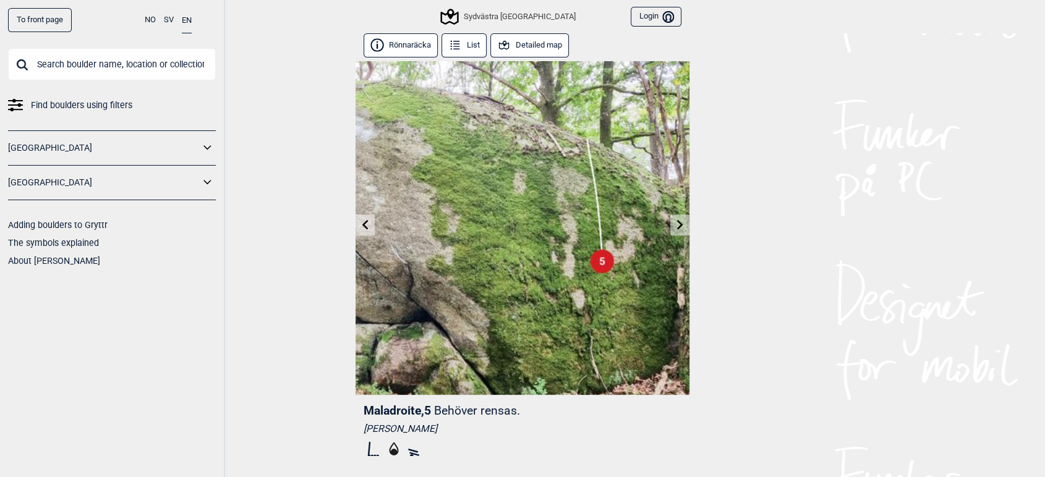
click at [673, 225] on link at bounding box center [679, 225] width 19 height 20
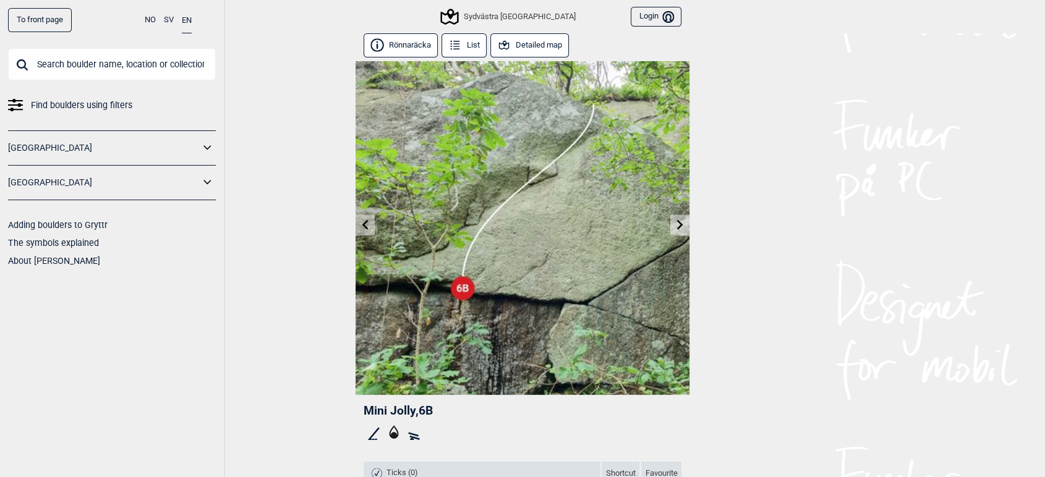
click at [673, 225] on link at bounding box center [679, 225] width 19 height 20
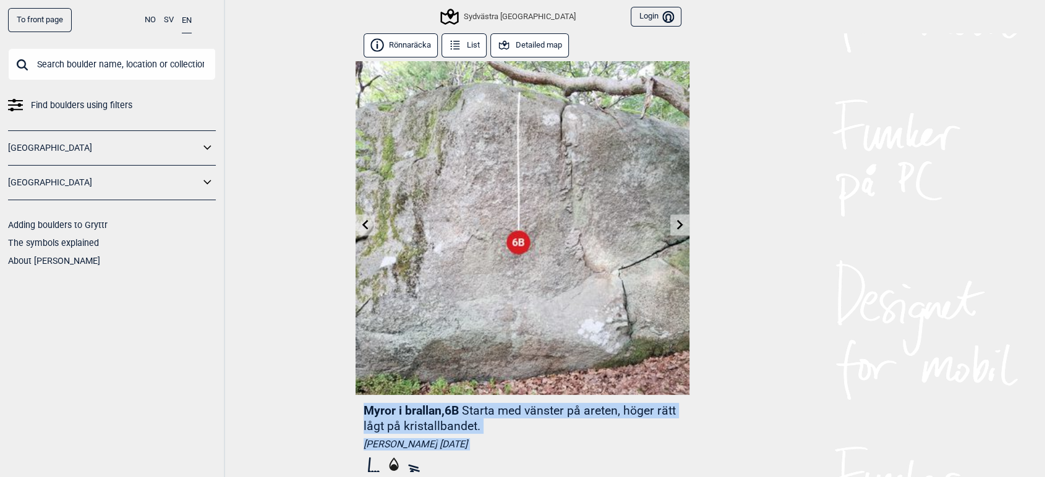
click at [673, 225] on div "To front page NO SV EN Find boulders using filters [GEOGRAPHIC_DATA] [GEOGRAPHI…" at bounding box center [522, 238] width 1045 height 477
click at [673, 225] on link at bounding box center [679, 225] width 19 height 20
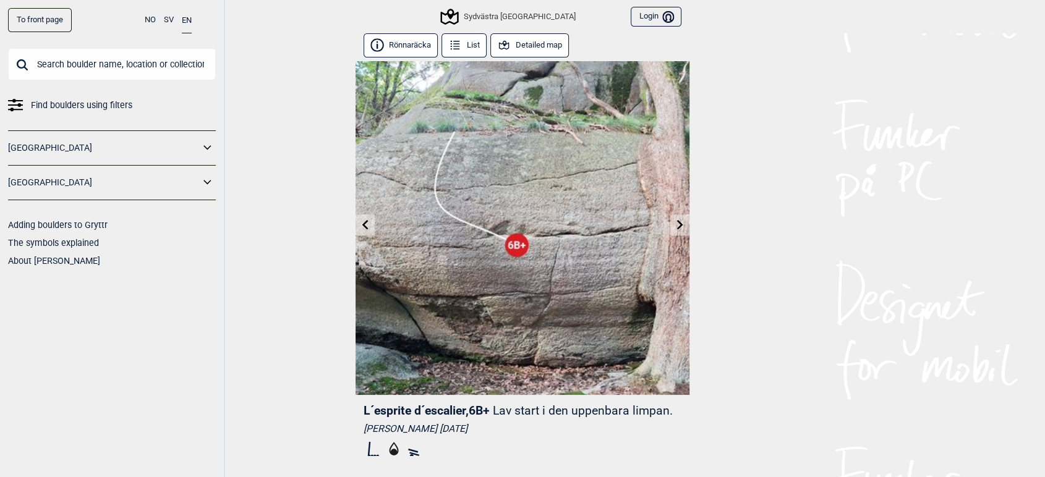
click at [751, 231] on div "To front page NO SV EN Find boulders using filters [GEOGRAPHIC_DATA] [GEOGRAPHI…" at bounding box center [522, 238] width 1045 height 477
click at [680, 220] on icon at bounding box center [680, 225] width 10 height 10
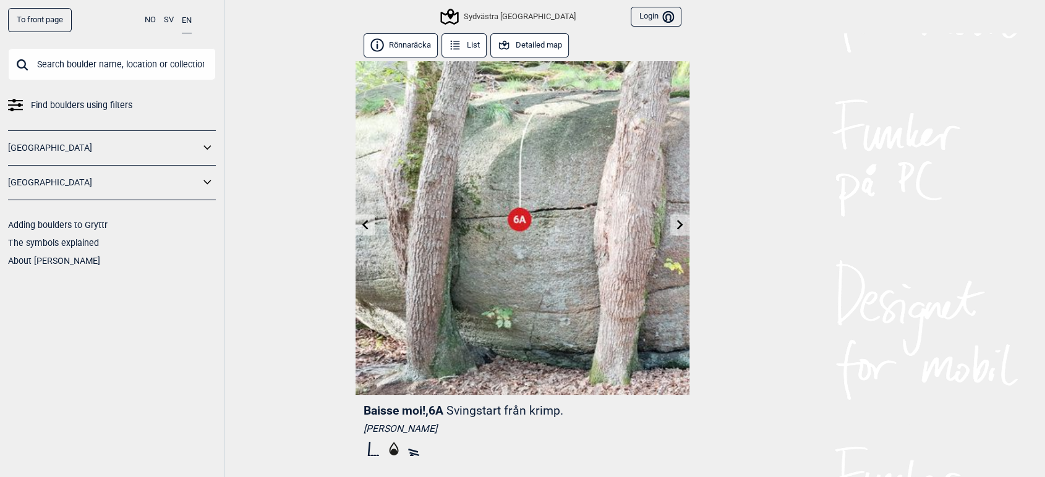
click at [680, 220] on icon at bounding box center [680, 225] width 10 height 10
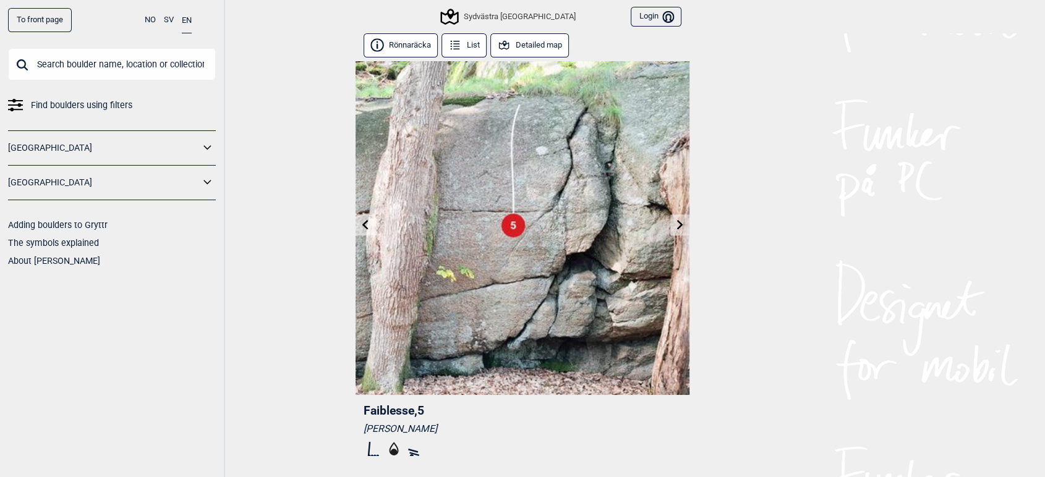
click at [680, 220] on icon at bounding box center [680, 225] width 10 height 10
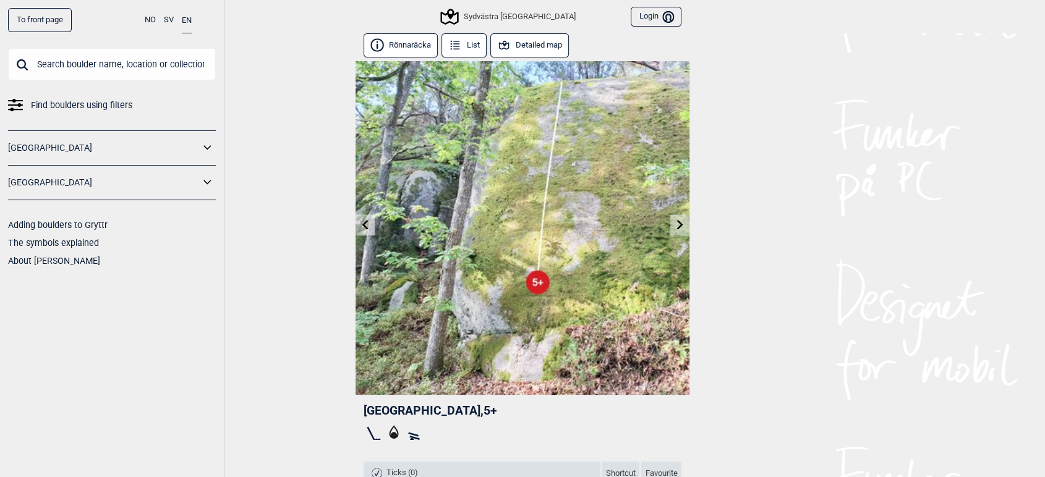
click at [680, 220] on icon at bounding box center [680, 225] width 10 height 10
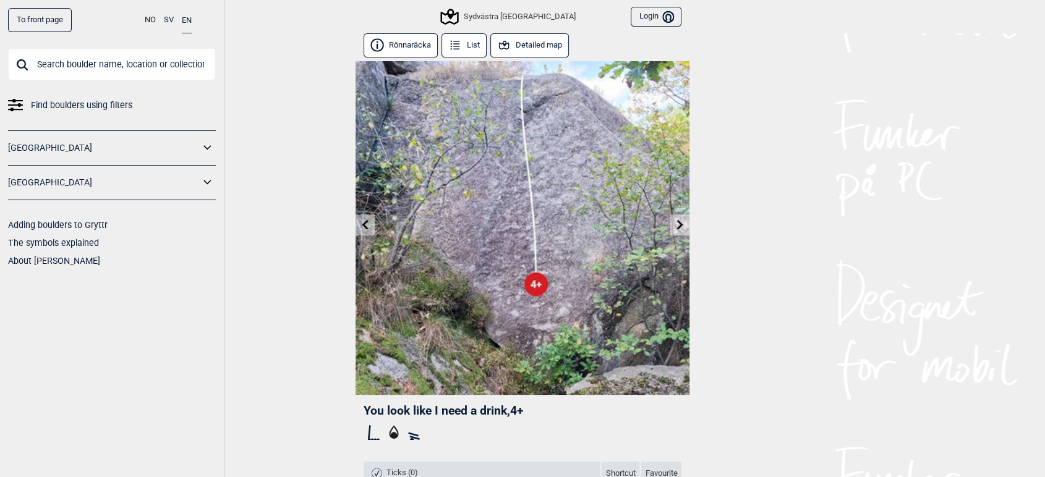
click at [680, 220] on icon at bounding box center [680, 225] width 10 height 10
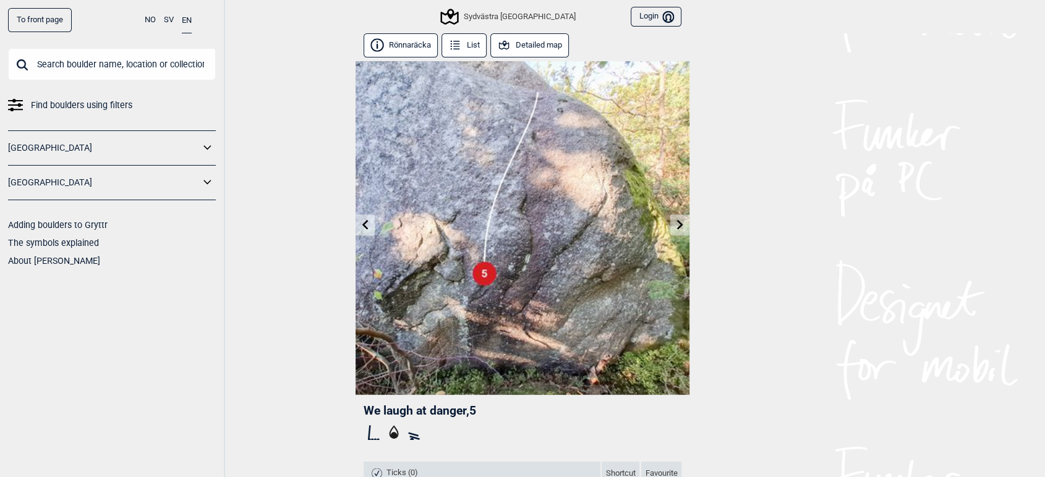
click at [680, 220] on icon at bounding box center [680, 225] width 10 height 10
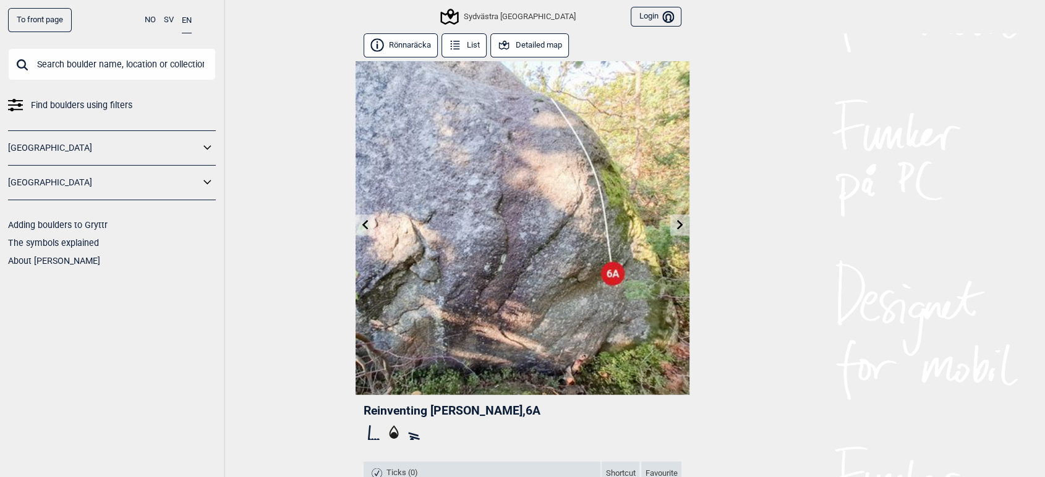
click at [359, 223] on link at bounding box center [365, 225] width 19 height 20
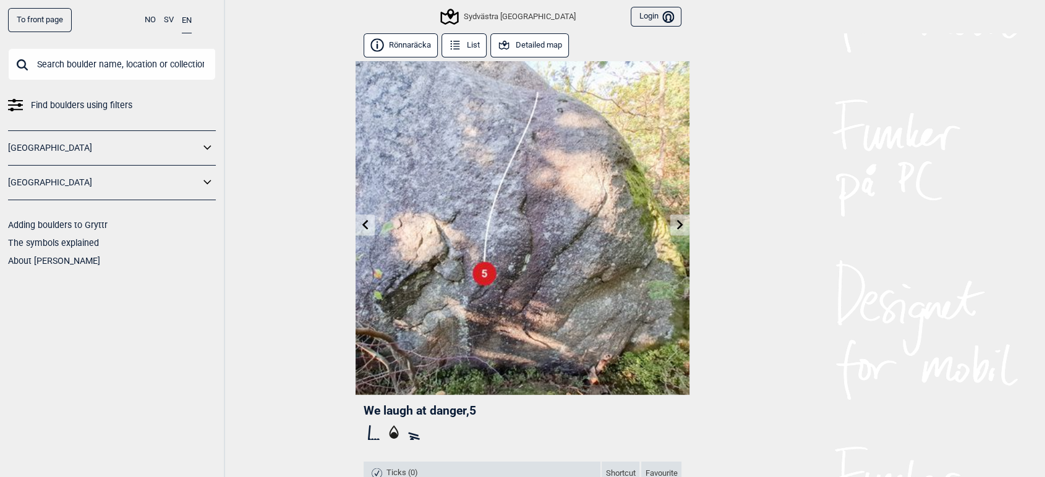
click at [359, 223] on link at bounding box center [365, 225] width 19 height 20
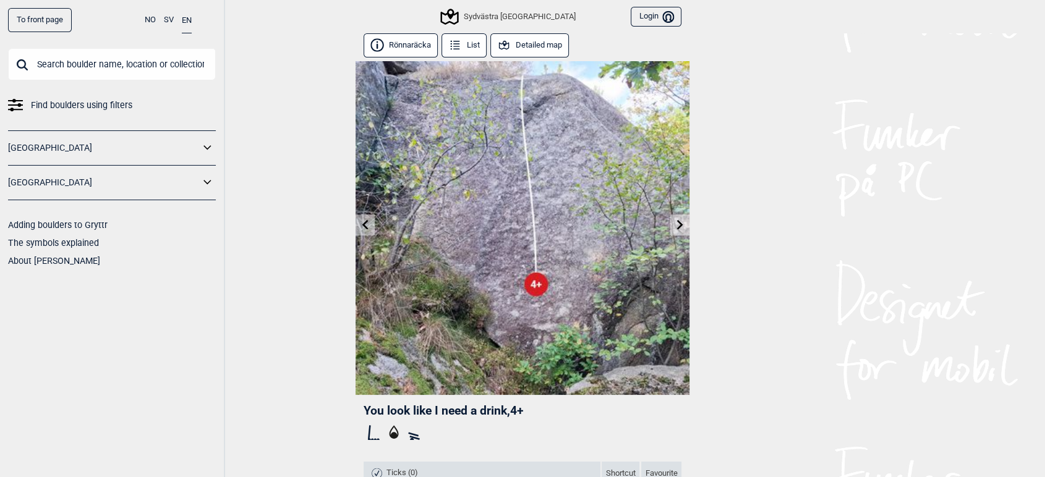
click at [359, 223] on link at bounding box center [365, 225] width 19 height 20
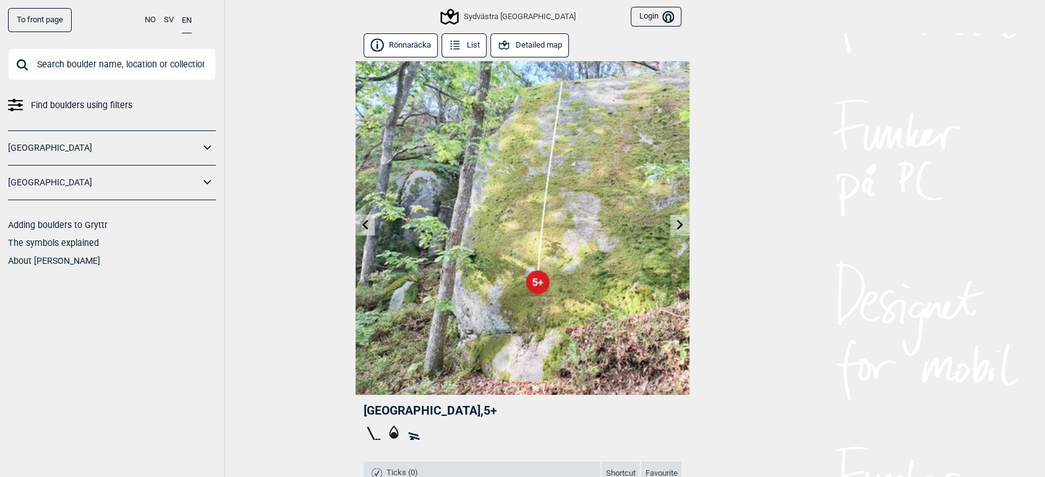
click at [359, 223] on link at bounding box center [365, 225] width 19 height 20
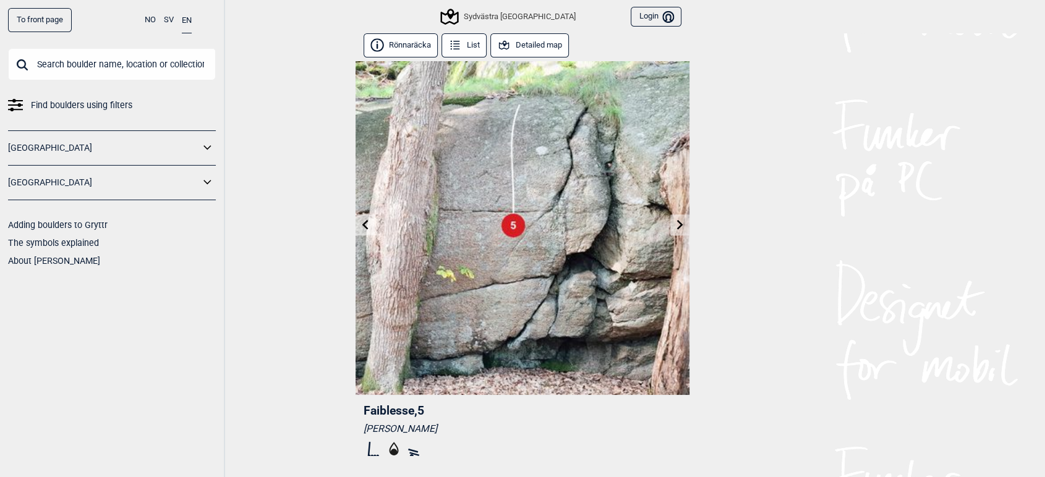
click at [359, 223] on link at bounding box center [365, 225] width 19 height 20
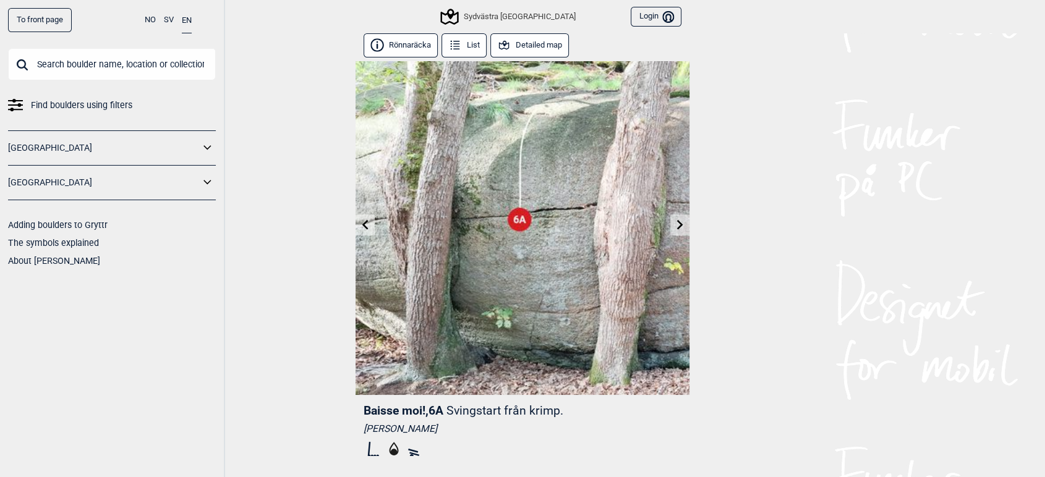
click at [359, 223] on link at bounding box center [365, 225] width 19 height 20
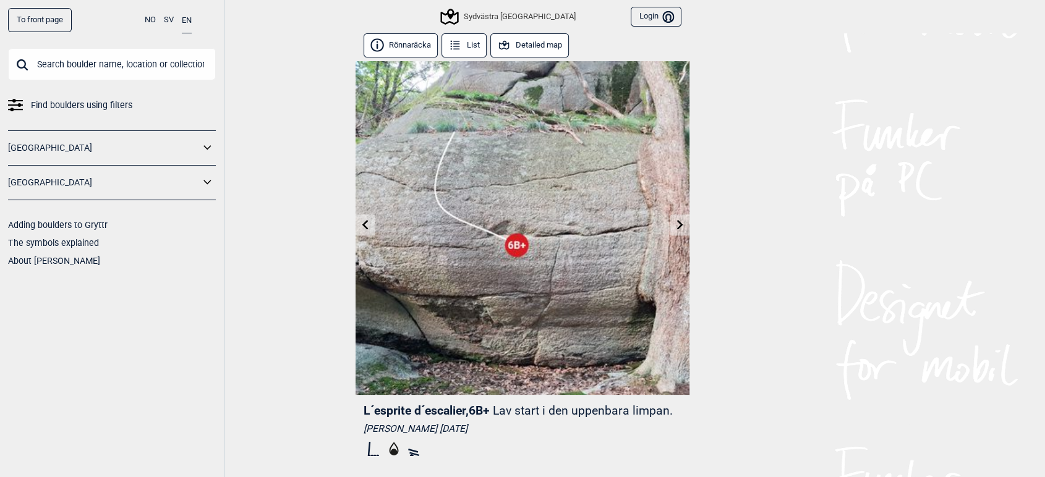
click at [359, 223] on link at bounding box center [365, 225] width 19 height 20
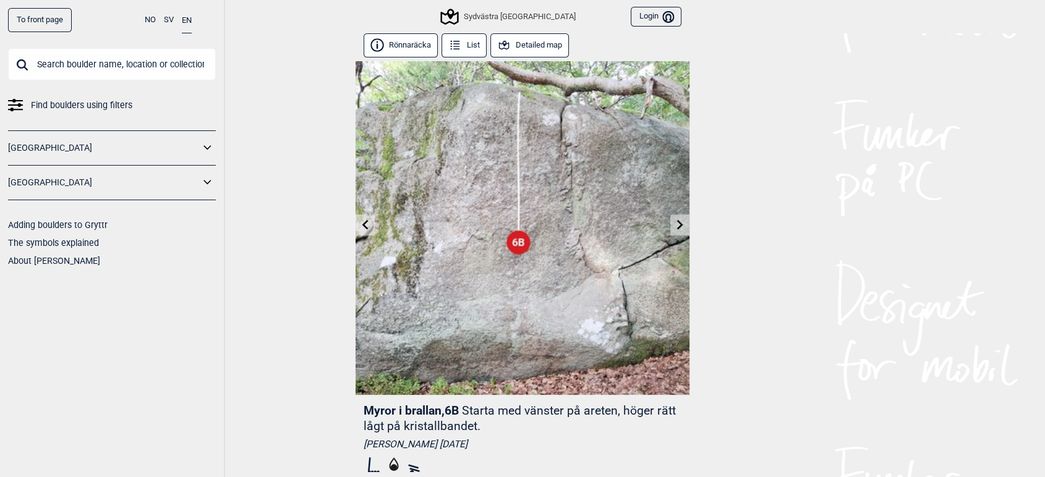
click at [675, 225] on icon at bounding box center [680, 225] width 10 height 10
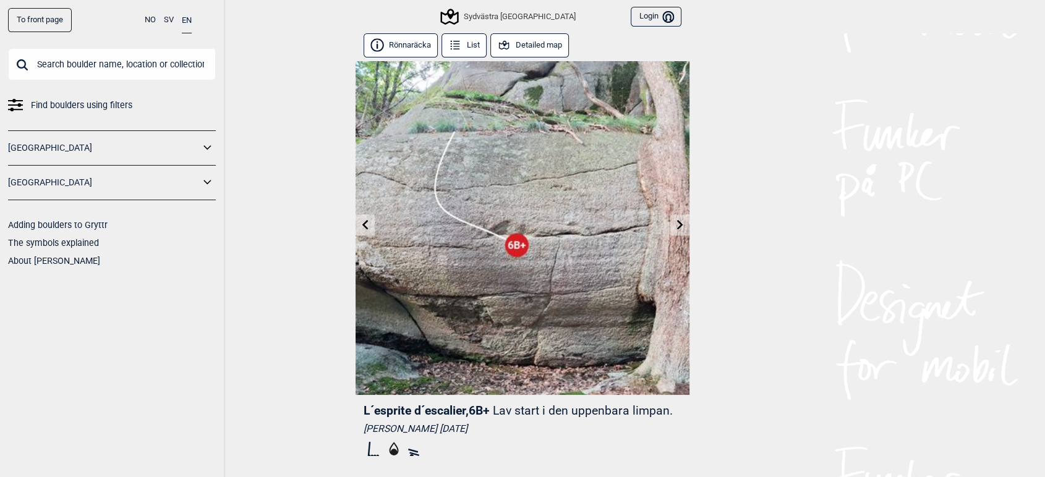
click at [675, 225] on icon at bounding box center [680, 225] width 10 height 10
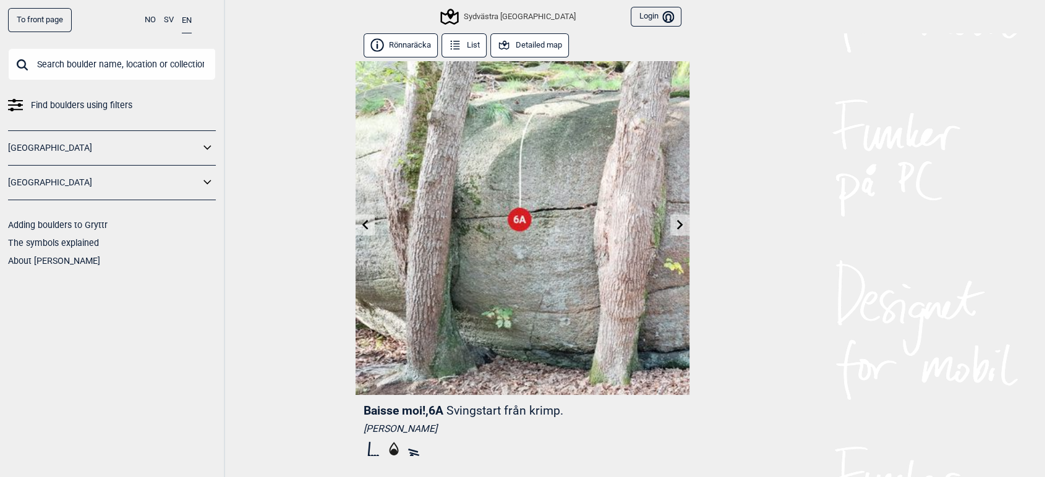
click at [675, 225] on icon at bounding box center [680, 225] width 10 height 10
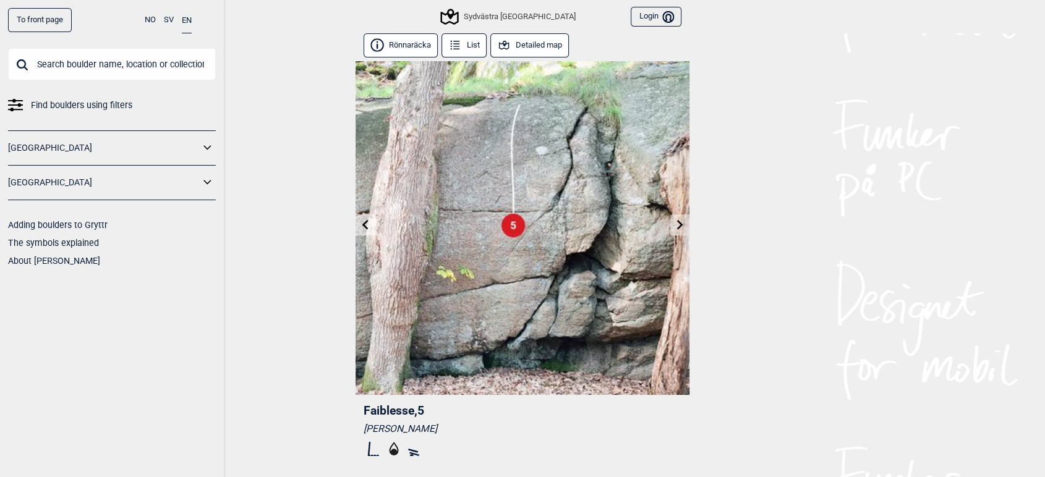
click at [675, 225] on icon at bounding box center [680, 225] width 10 height 10
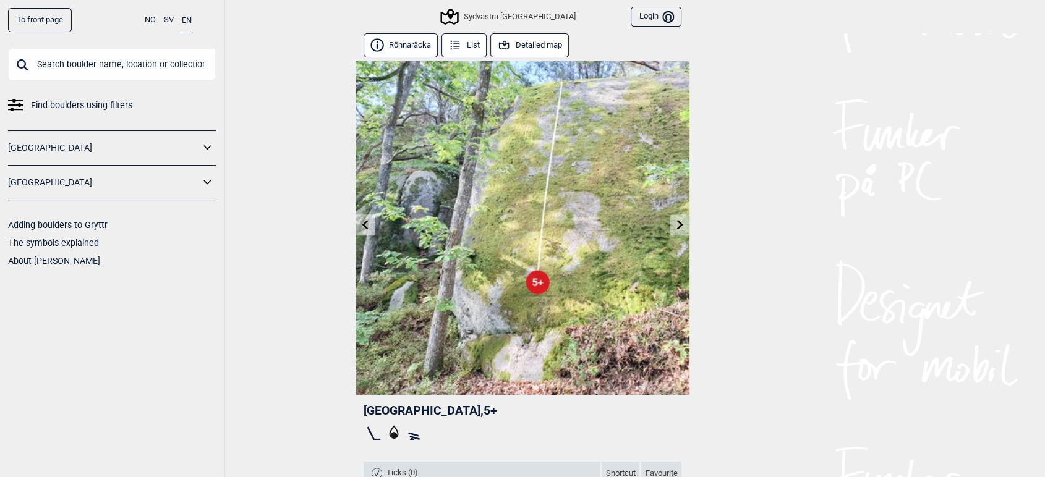
click at [367, 228] on icon at bounding box center [365, 225] width 6 height 10
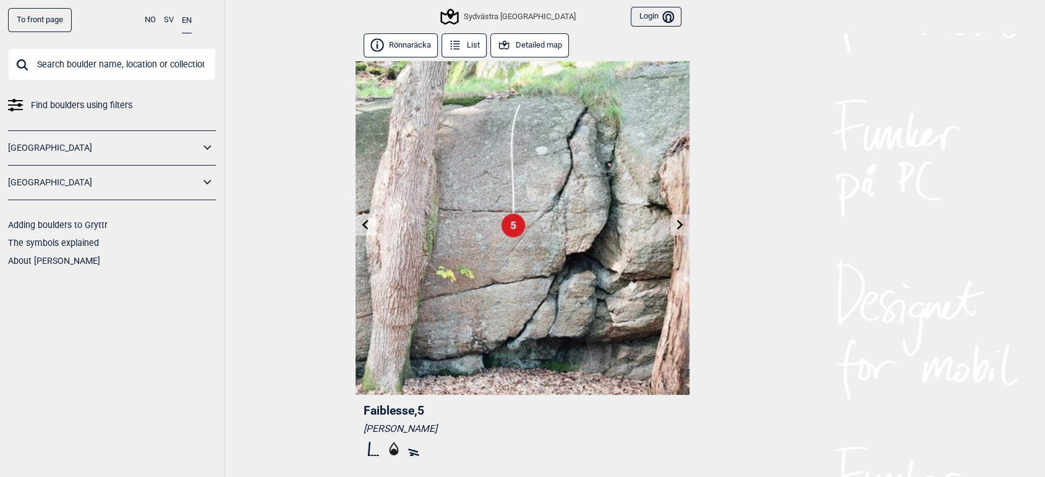
click at [367, 228] on icon at bounding box center [365, 225] width 6 height 10
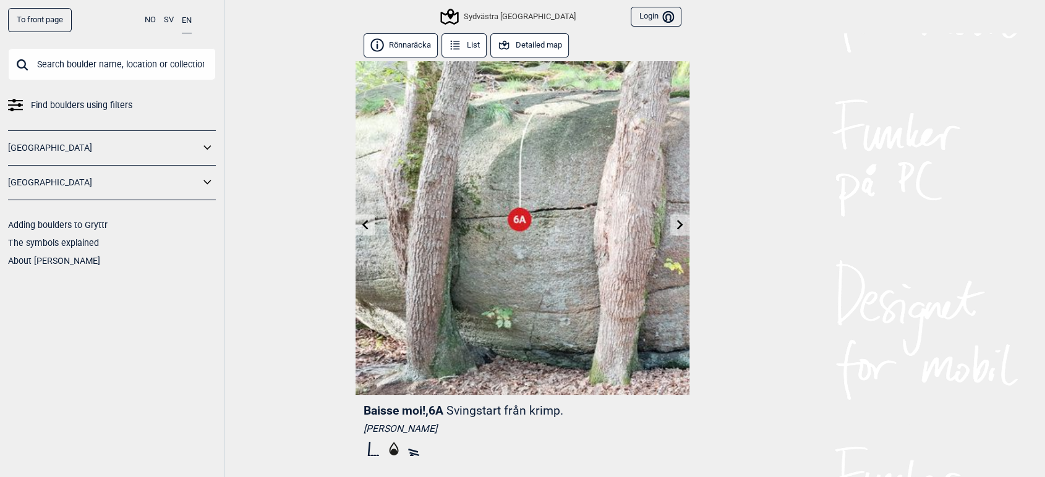
click at [367, 228] on icon at bounding box center [365, 225] width 6 height 10
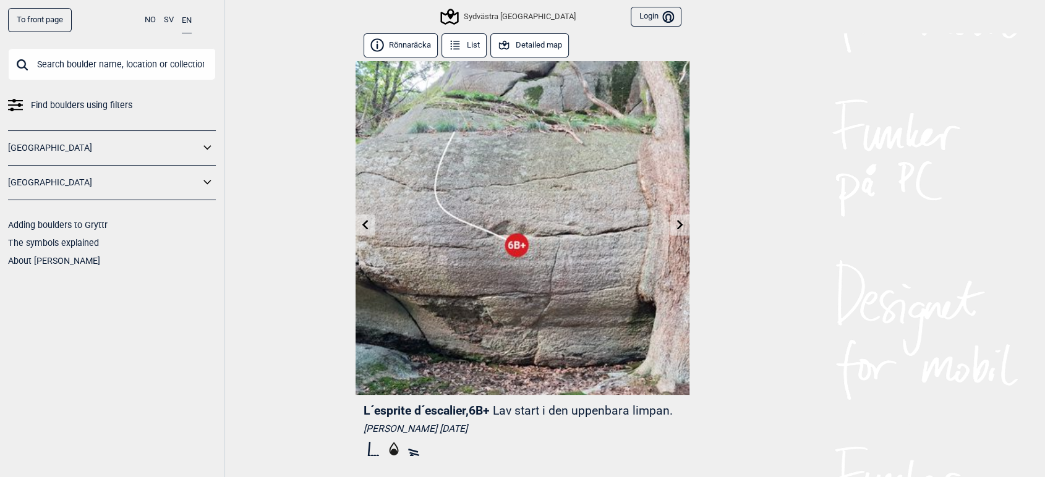
click at [682, 226] on icon at bounding box center [680, 225] width 10 height 10
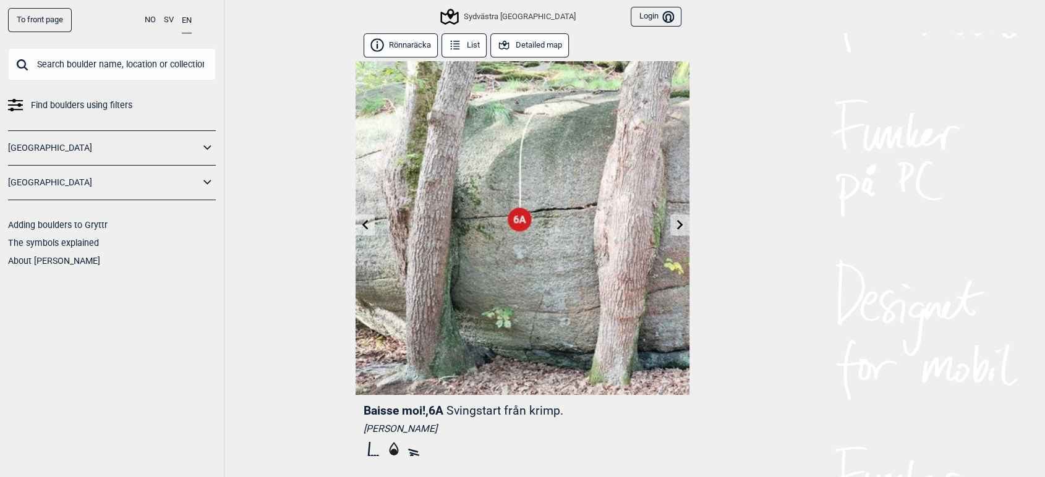
click at [682, 226] on icon at bounding box center [680, 225] width 10 height 10
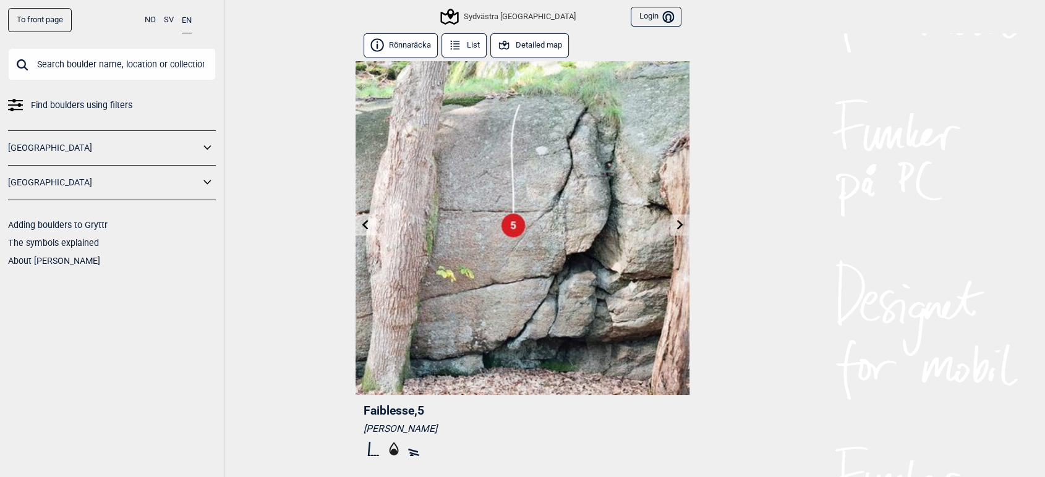
click at [682, 226] on icon at bounding box center [680, 225] width 10 height 10
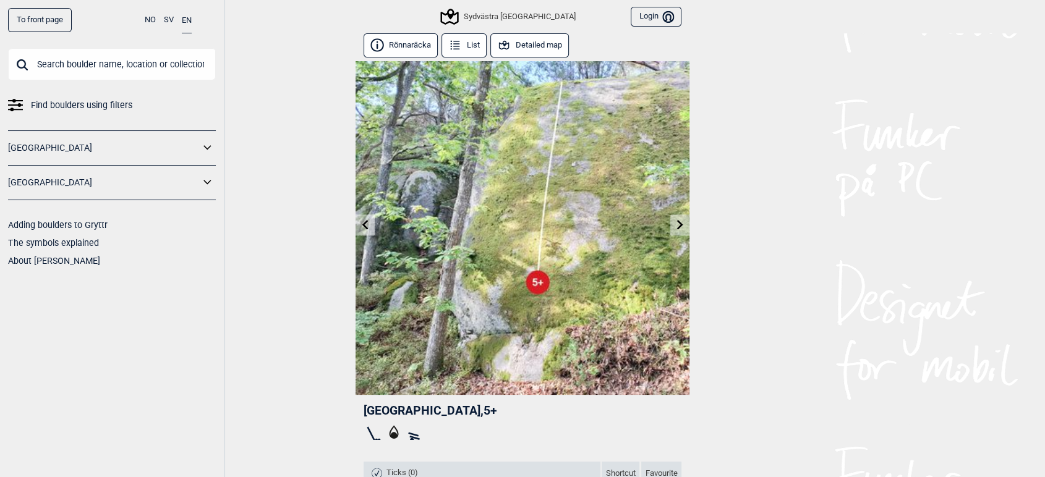
click at [682, 226] on icon at bounding box center [680, 225] width 10 height 10
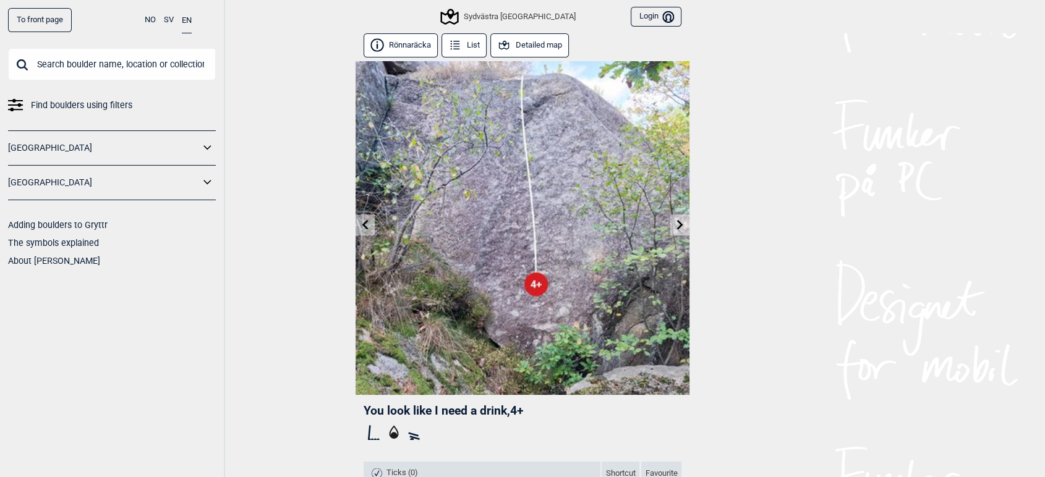
click at [682, 226] on icon at bounding box center [680, 225] width 10 height 10
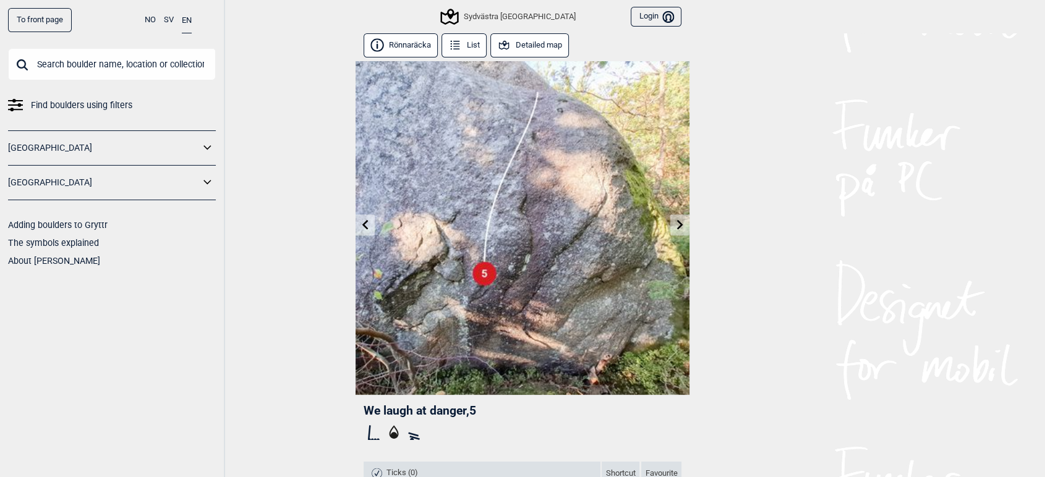
click at [682, 226] on icon at bounding box center [680, 225] width 10 height 10
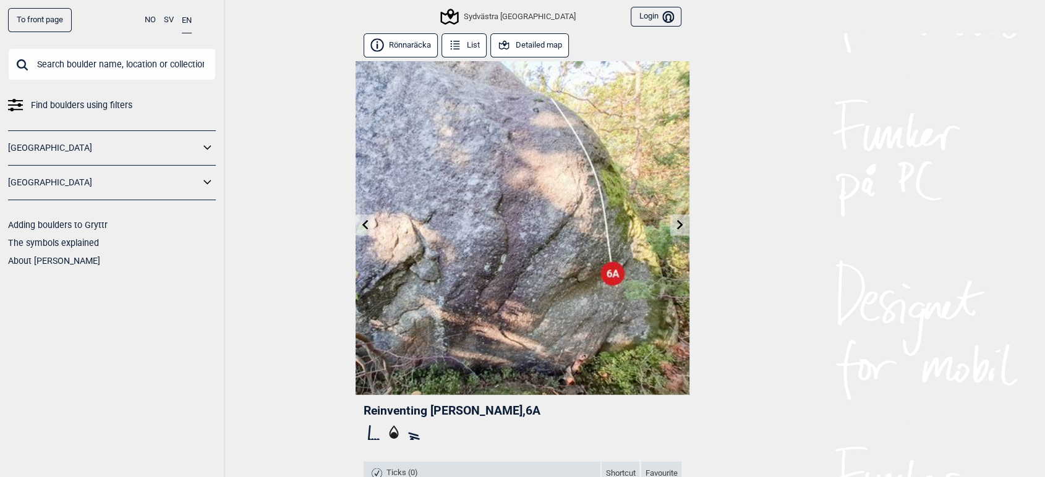
click at [682, 226] on icon at bounding box center [680, 225] width 10 height 10
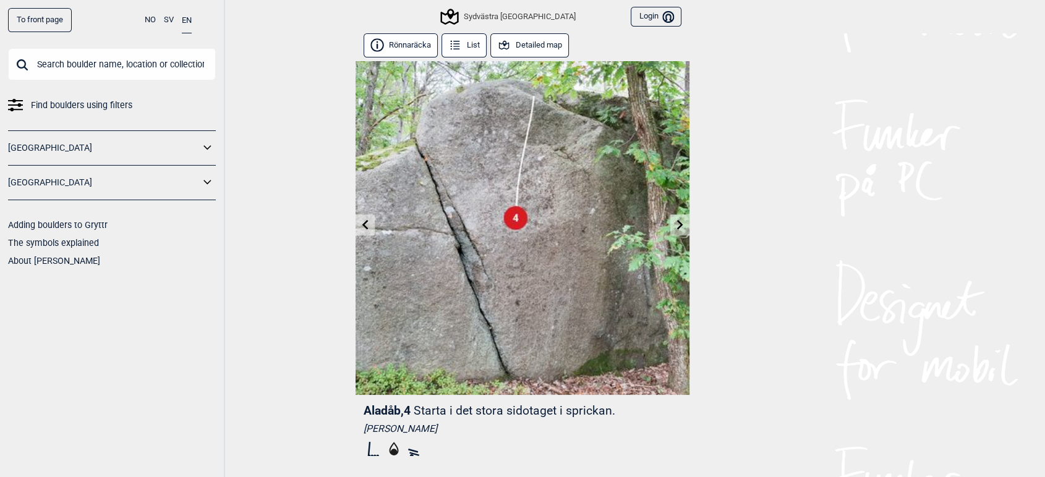
click at [361, 227] on icon at bounding box center [366, 225] width 10 height 10
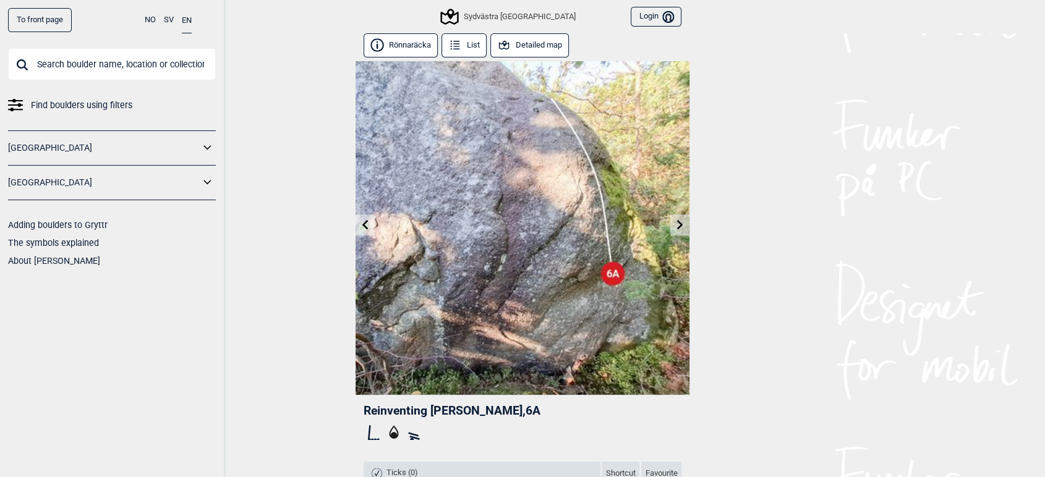
click at [361, 227] on icon at bounding box center [366, 225] width 10 height 10
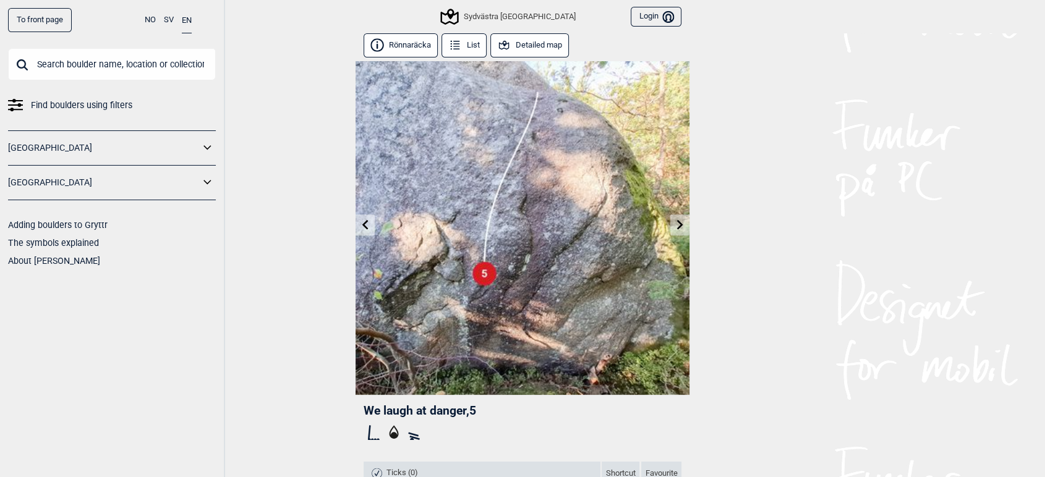
click at [684, 224] on icon at bounding box center [680, 225] width 10 height 10
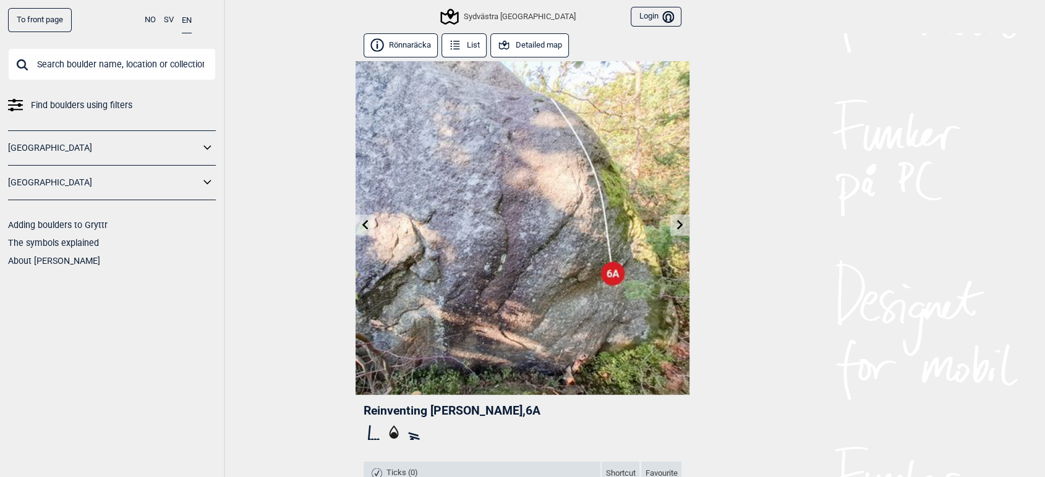
click at [684, 224] on icon at bounding box center [680, 225] width 10 height 10
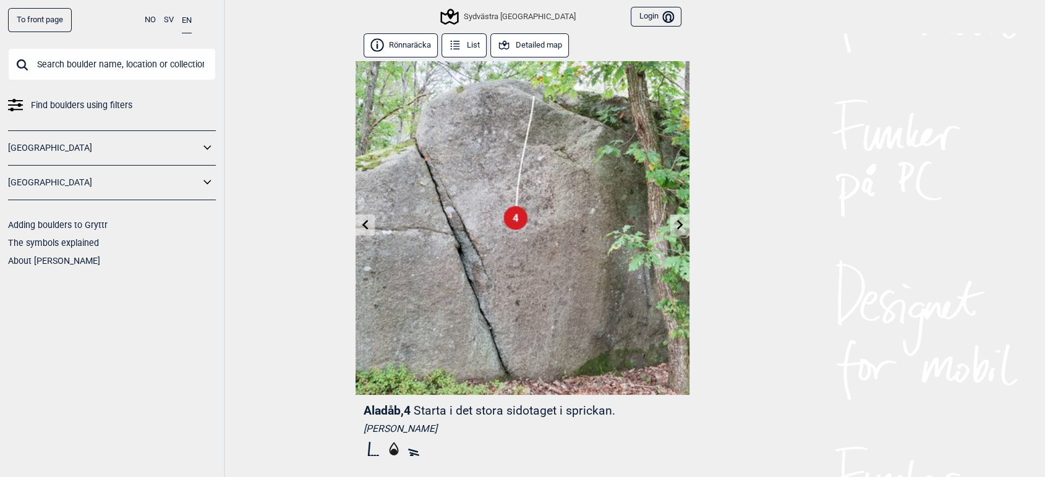
click at [684, 224] on icon at bounding box center [680, 225] width 10 height 10
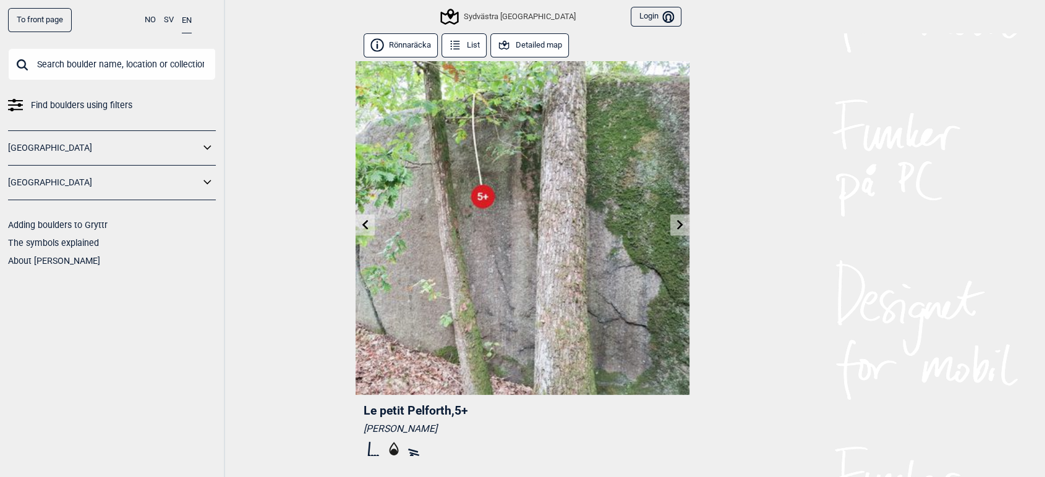
click at [684, 224] on icon at bounding box center [680, 225] width 10 height 10
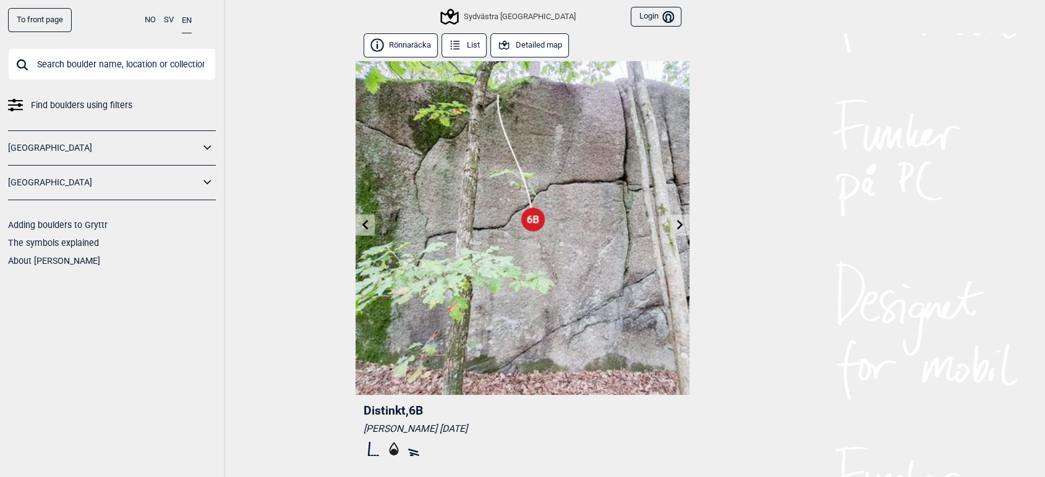
click at [684, 224] on icon at bounding box center [680, 225] width 10 height 10
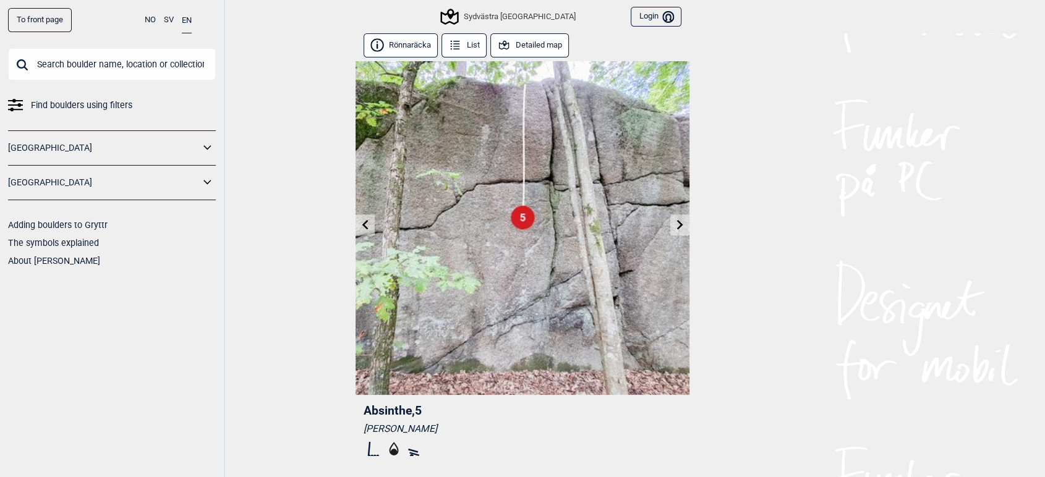
click at [684, 224] on icon at bounding box center [680, 225] width 10 height 10
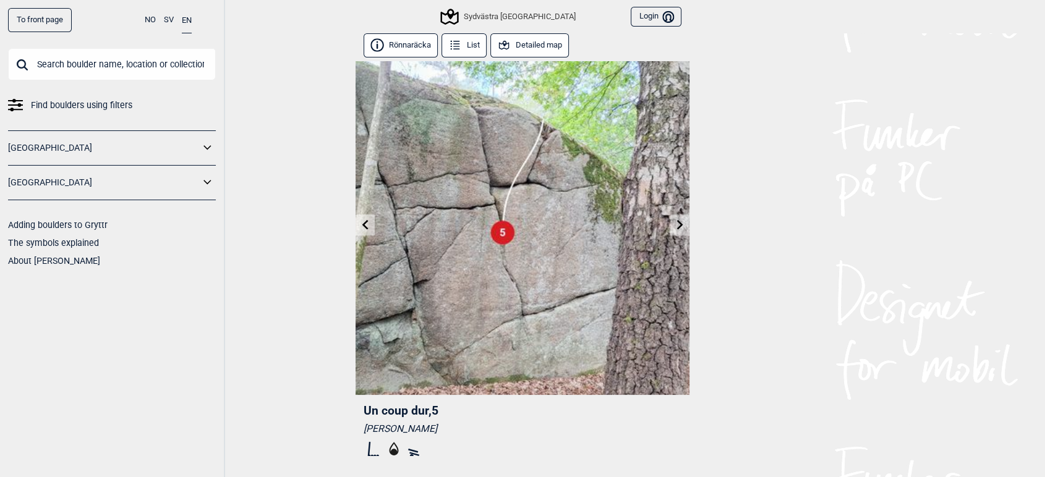
click at [684, 224] on icon at bounding box center [680, 225] width 10 height 10
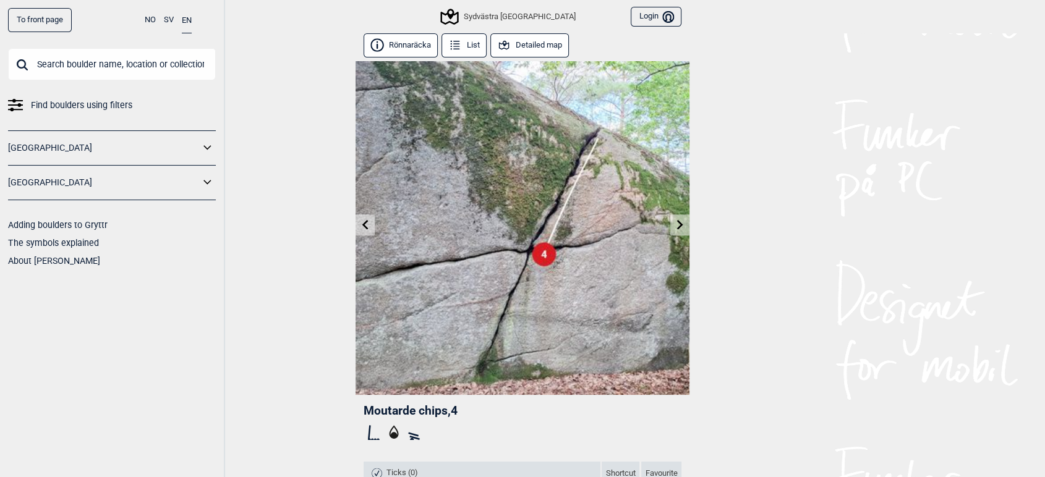
click at [366, 224] on icon at bounding box center [366, 225] width 10 height 10
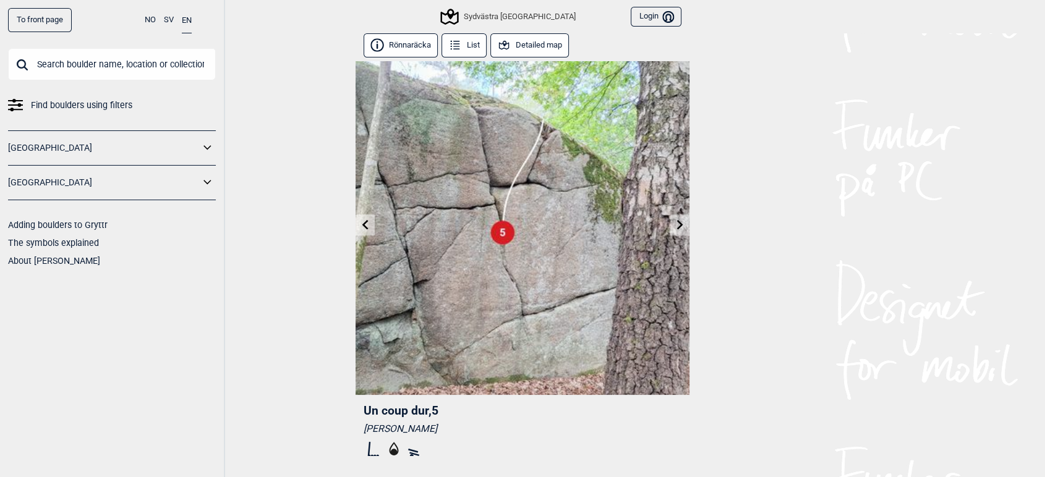
click at [366, 224] on icon at bounding box center [366, 225] width 10 height 10
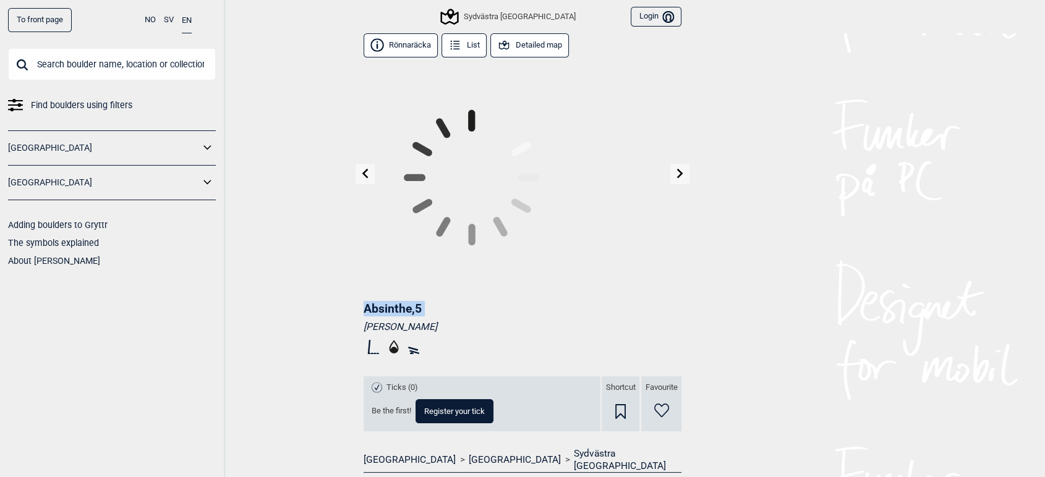
click at [366, 224] on icon at bounding box center [472, 177] width 232 height 232
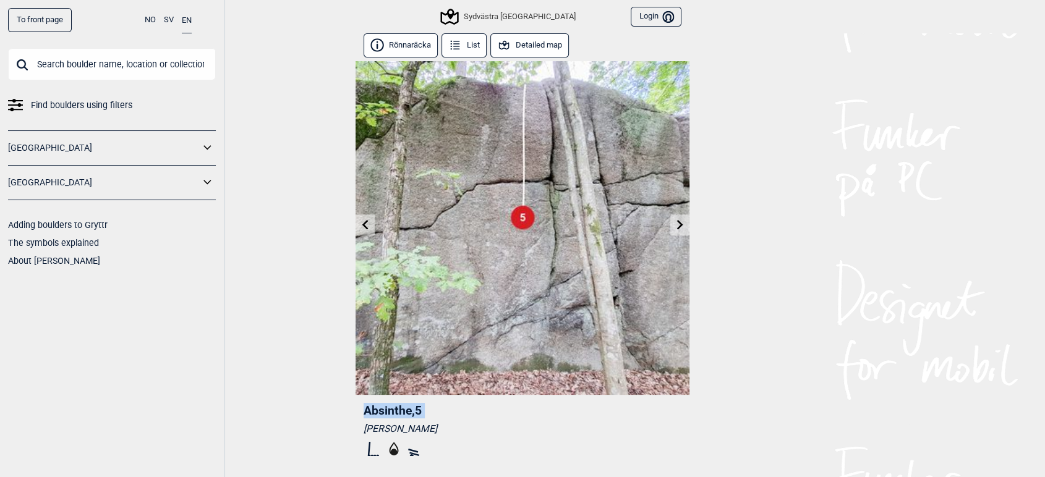
click at [366, 224] on icon at bounding box center [366, 225] width 10 height 10
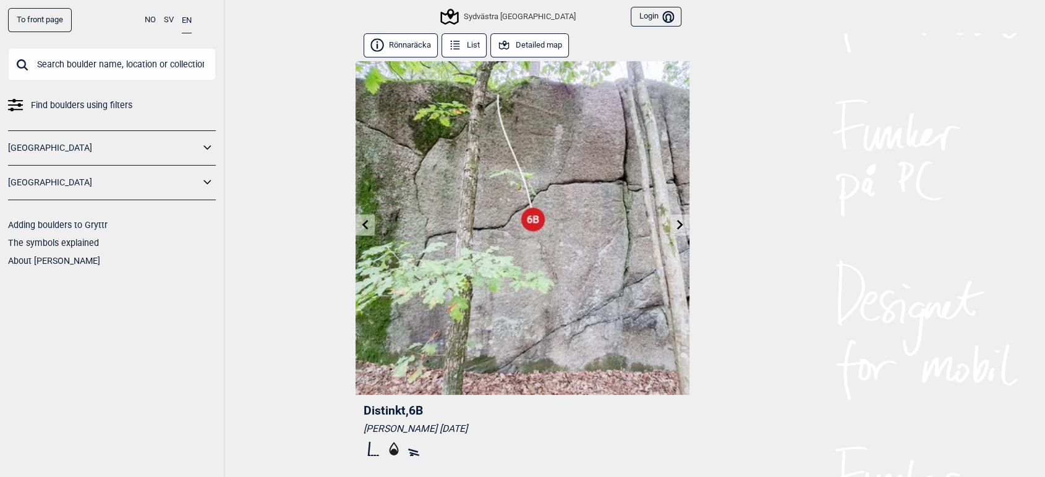
click at [366, 224] on icon at bounding box center [366, 225] width 10 height 10
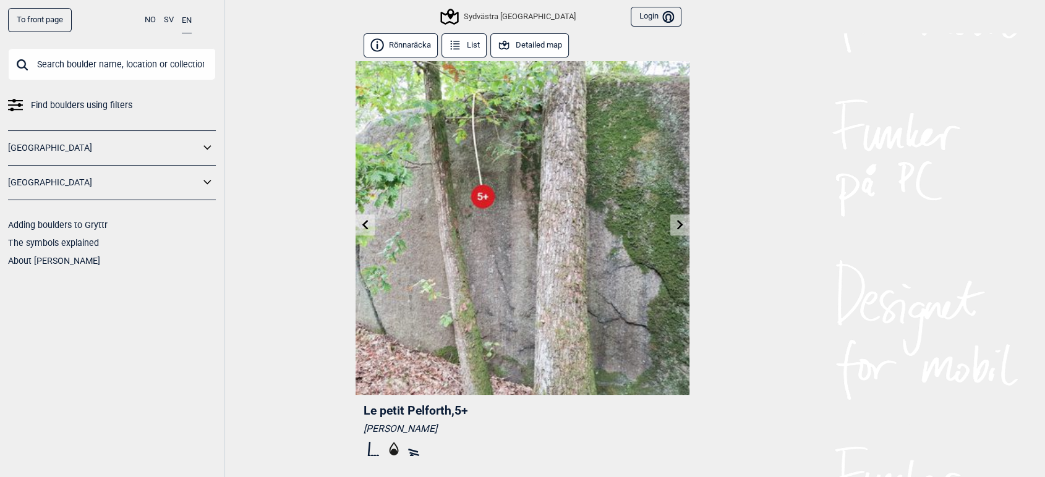
click at [366, 224] on icon at bounding box center [366, 225] width 10 height 10
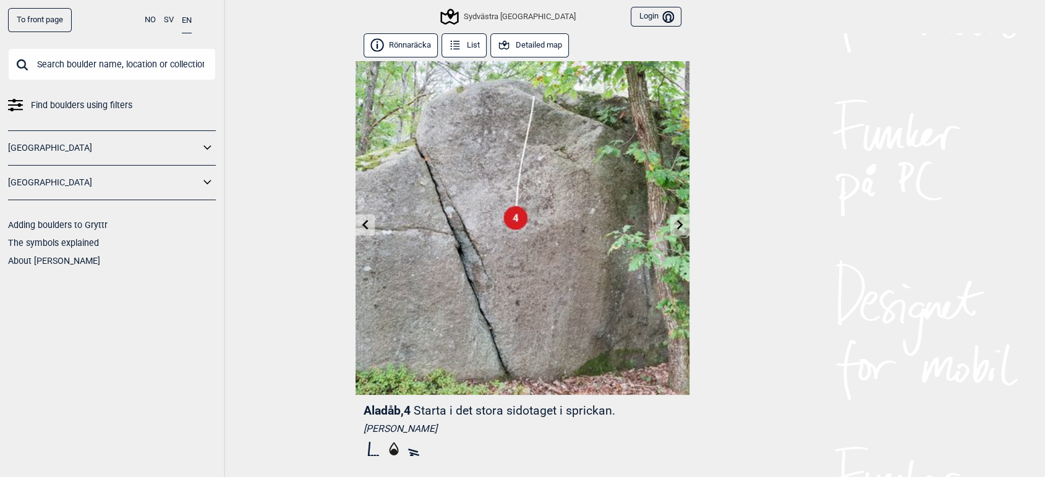
click at [679, 226] on icon at bounding box center [680, 225] width 6 height 10
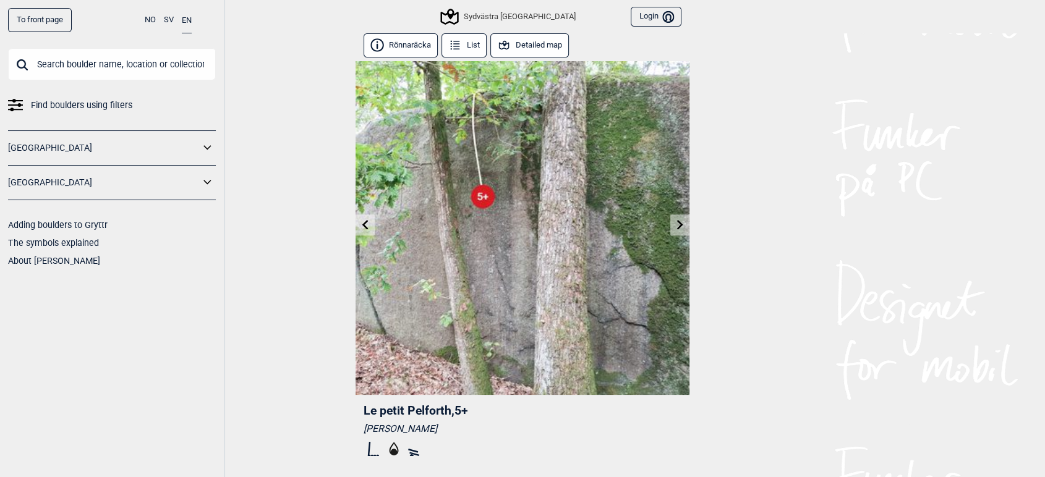
click at [679, 226] on icon at bounding box center [680, 225] width 6 height 10
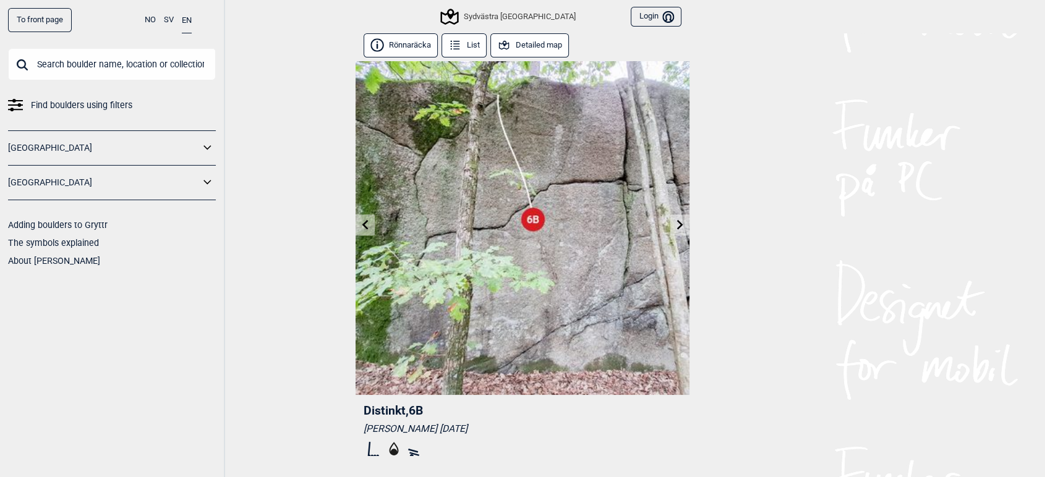
click at [679, 226] on icon at bounding box center [680, 225] width 6 height 10
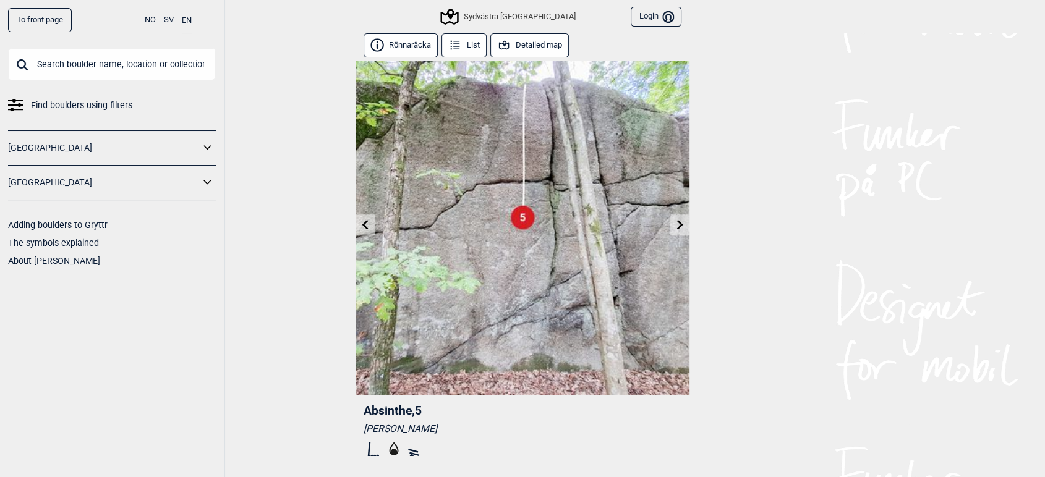
click at [365, 225] on icon at bounding box center [366, 225] width 10 height 10
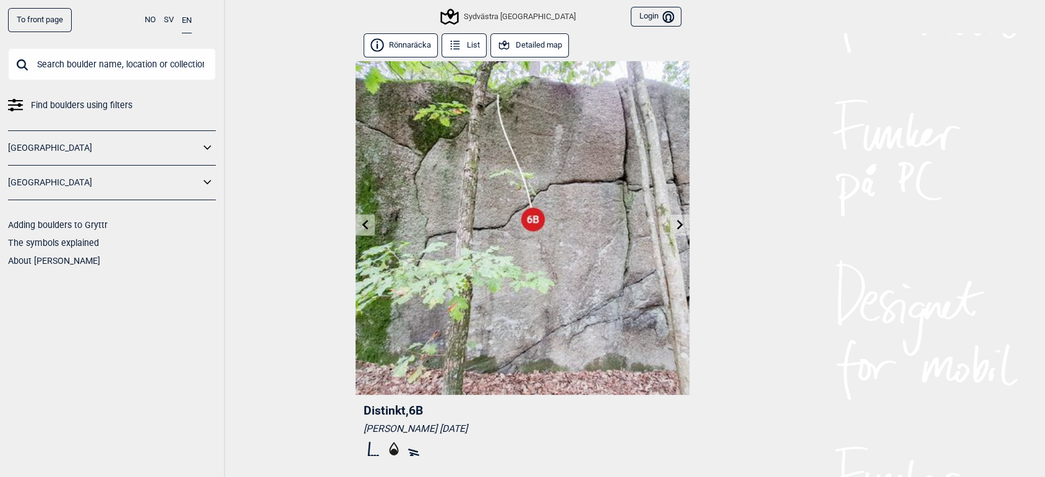
click at [685, 222] on link at bounding box center [679, 225] width 19 height 20
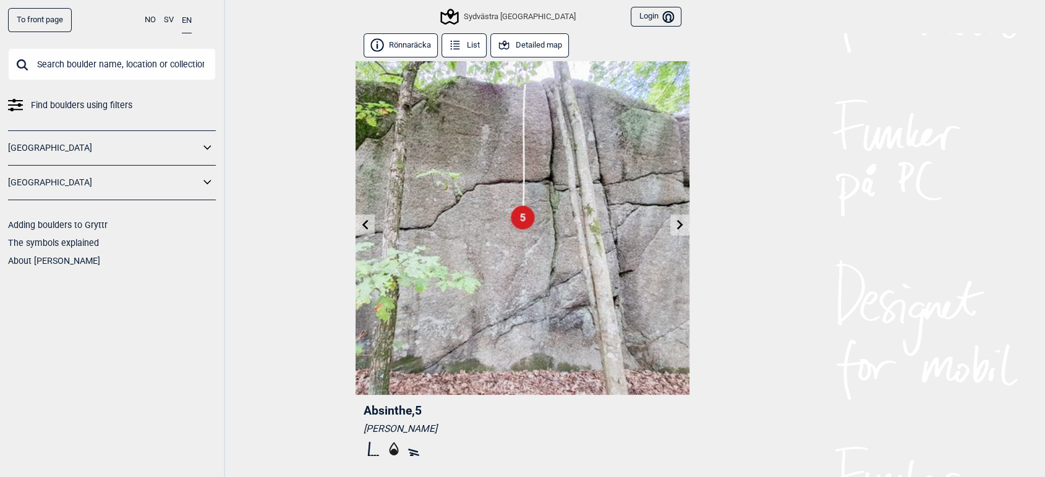
click at [685, 222] on link at bounding box center [679, 225] width 19 height 20
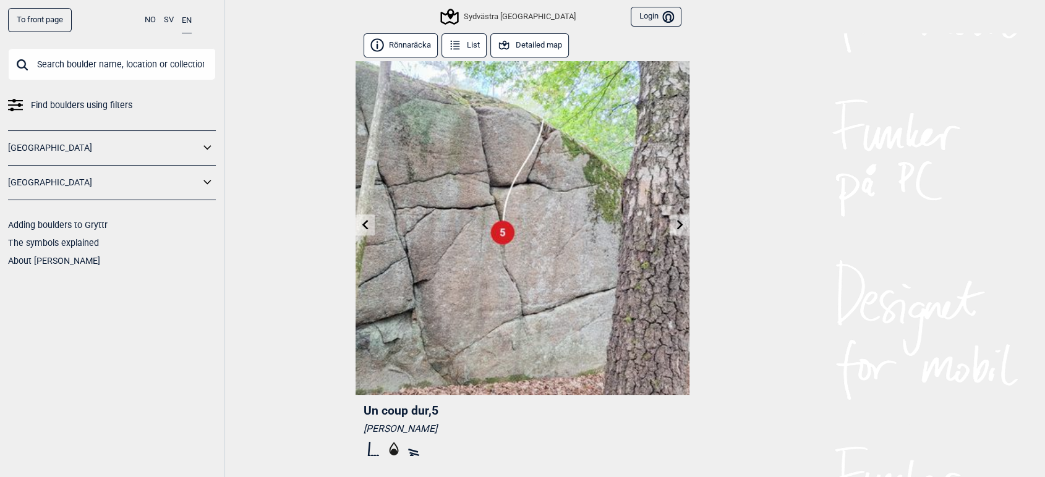
click at [685, 222] on link at bounding box center [679, 225] width 19 height 20
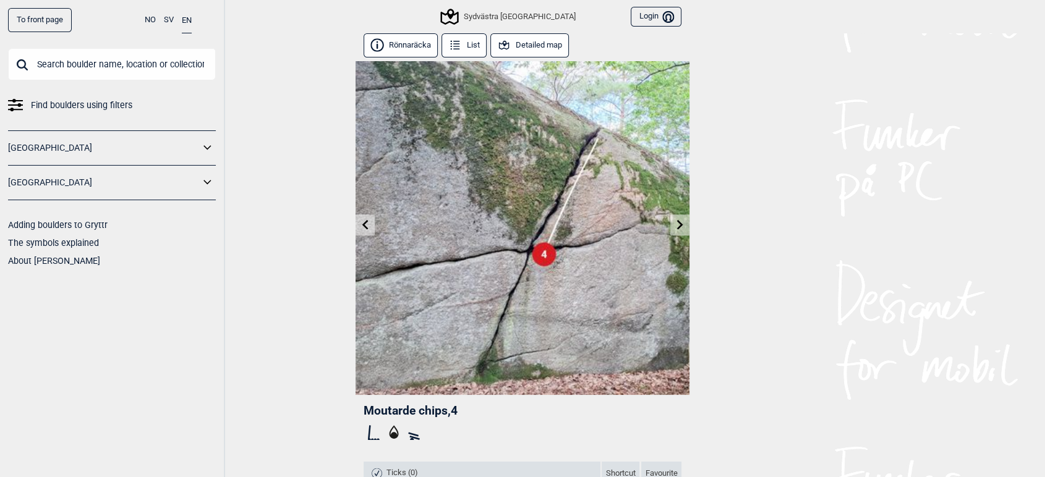
click at [685, 222] on link at bounding box center [679, 225] width 19 height 20
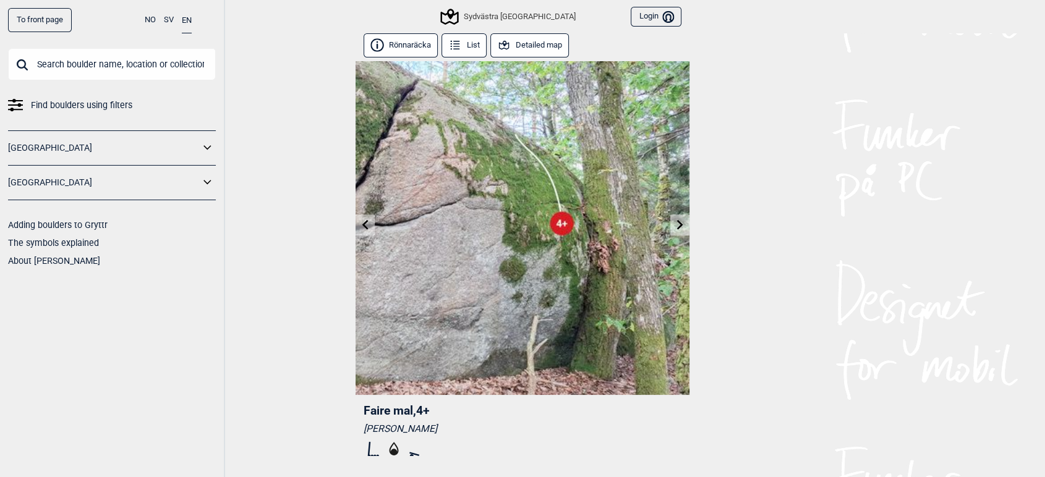
click at [685, 222] on link at bounding box center [679, 225] width 19 height 20
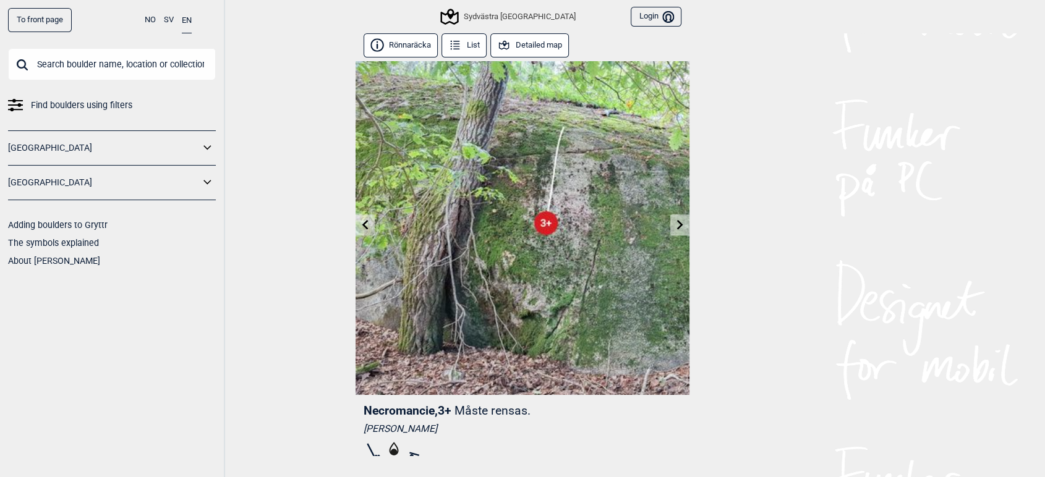
click at [368, 224] on icon at bounding box center [366, 225] width 10 height 10
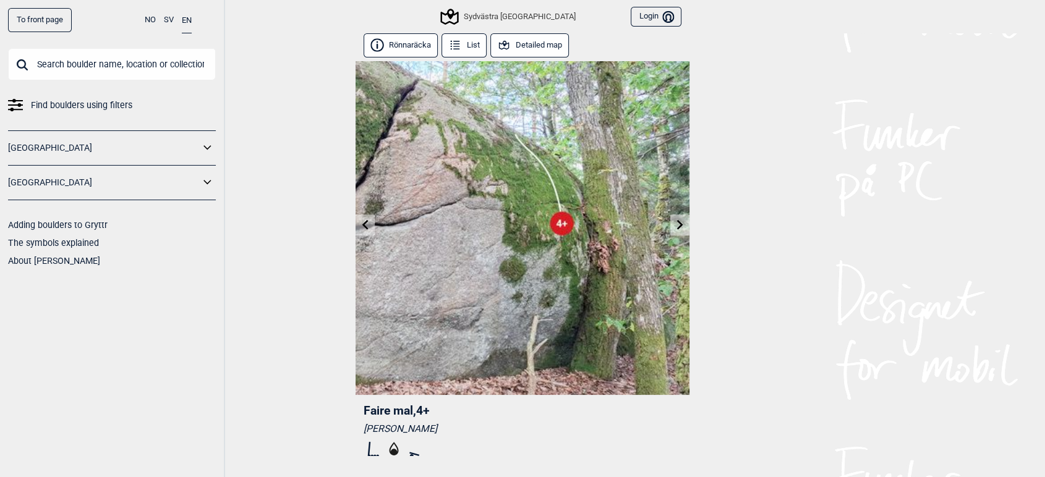
click at [361, 229] on icon at bounding box center [366, 225] width 10 height 10
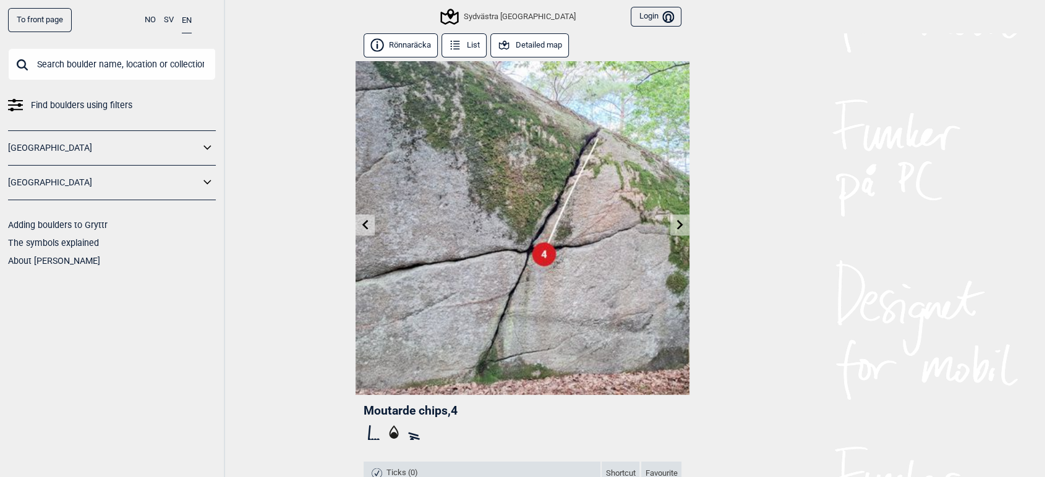
click at [682, 224] on icon at bounding box center [680, 225] width 6 height 10
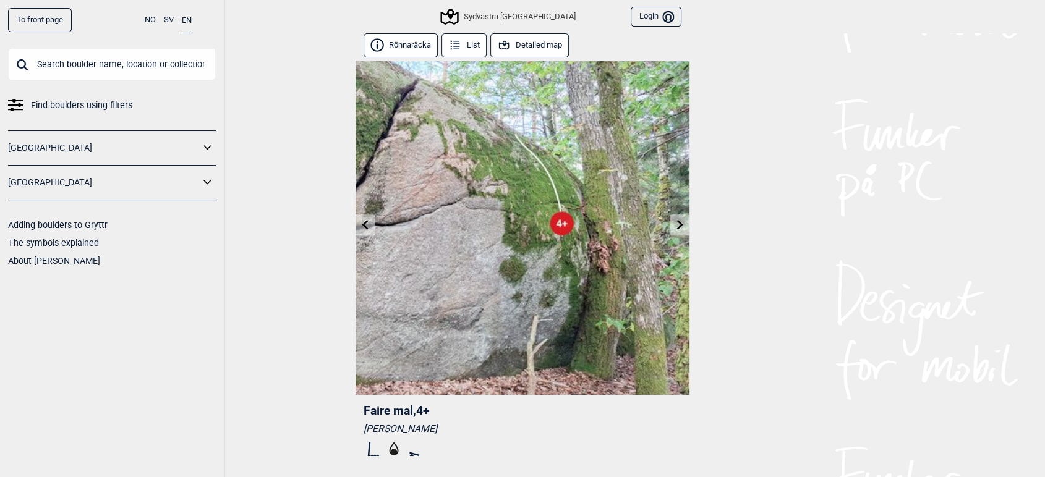
click at [682, 224] on icon at bounding box center [680, 225] width 6 height 10
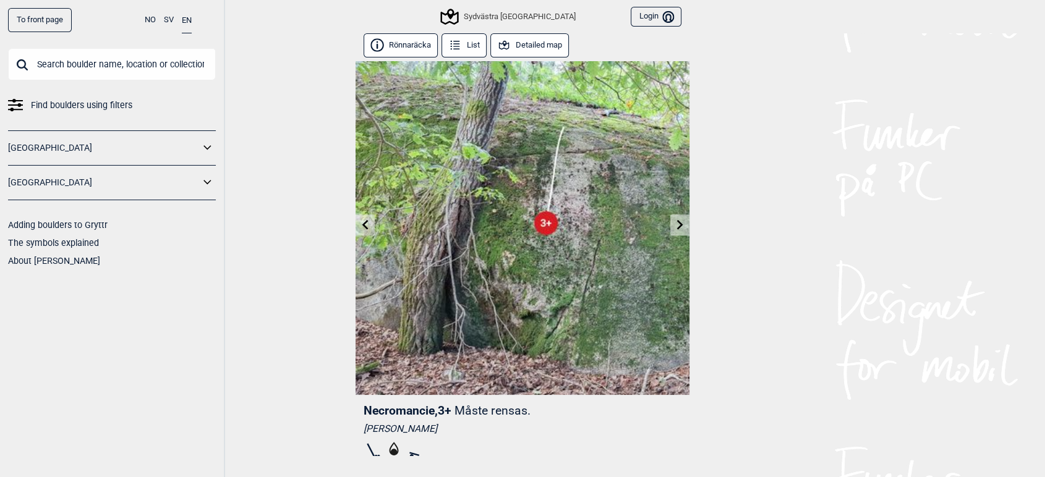
click at [351, 228] on div "To front page NO SV EN Find boulders using filters [GEOGRAPHIC_DATA] [GEOGRAPHI…" at bounding box center [522, 238] width 1045 height 477
click at [362, 226] on icon at bounding box center [366, 225] width 10 height 10
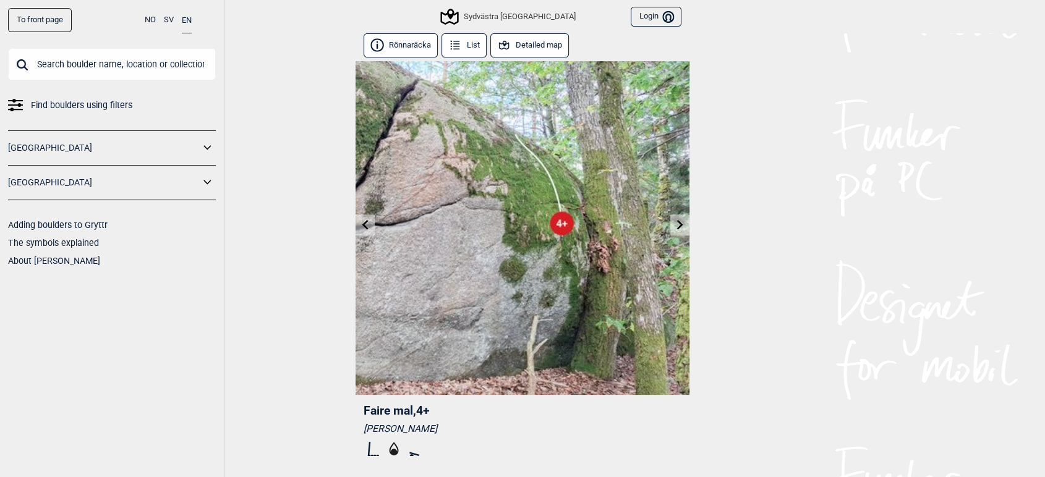
click at [362, 226] on icon at bounding box center [366, 225] width 10 height 10
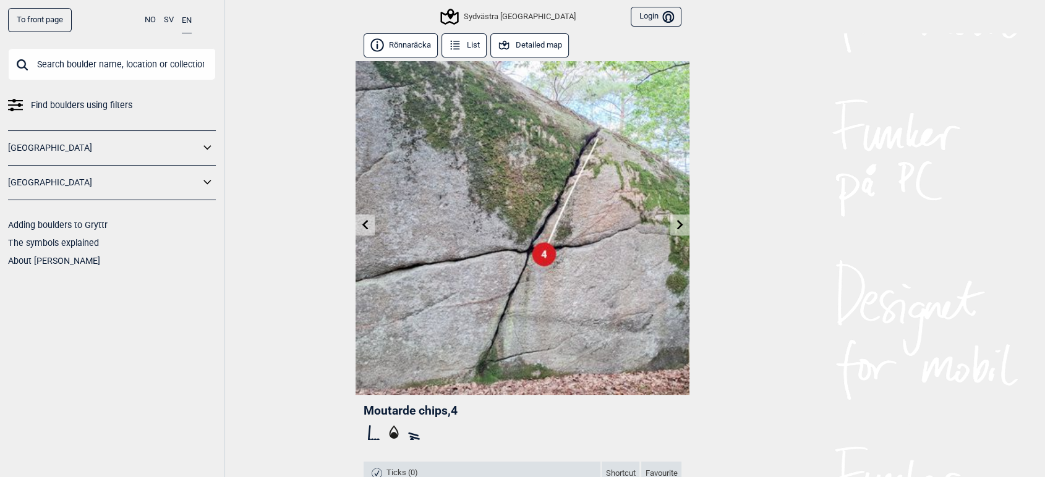
click at [679, 223] on icon at bounding box center [680, 225] width 6 height 10
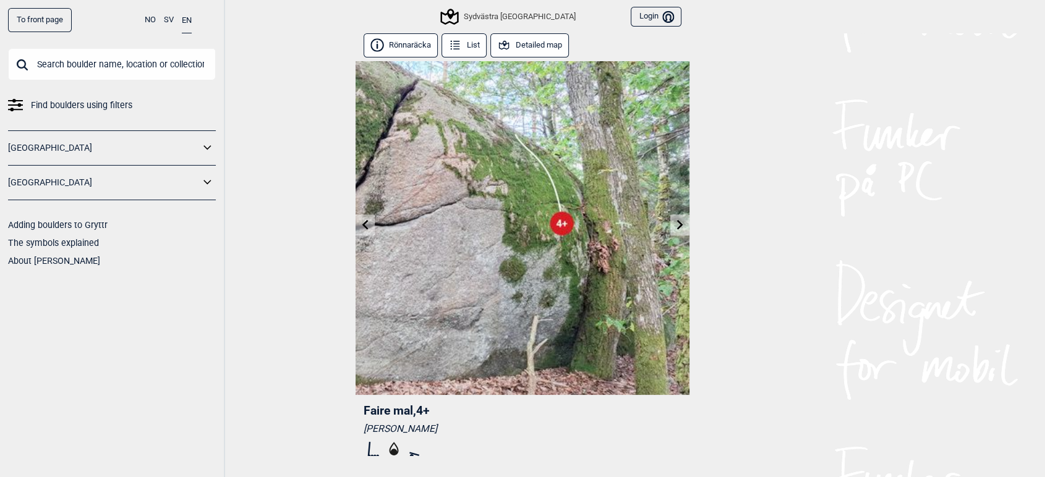
click at [679, 223] on icon at bounding box center [680, 225] width 6 height 10
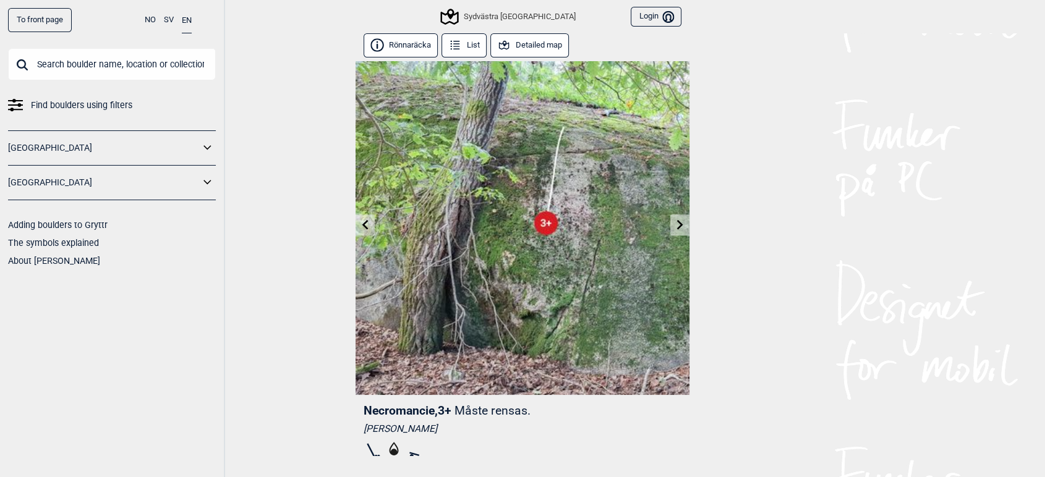
click at [679, 223] on icon at bounding box center [680, 225] width 6 height 10
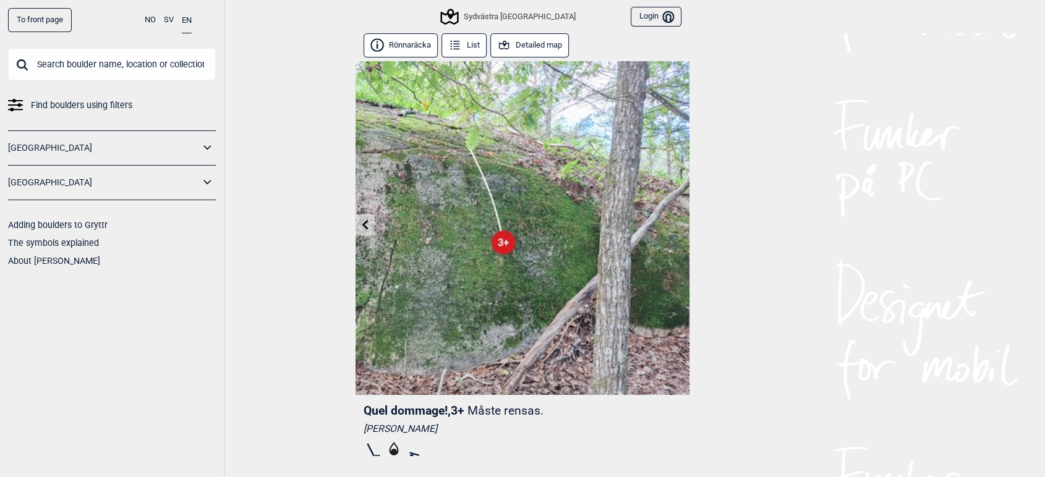
click at [369, 223] on icon at bounding box center [366, 225] width 10 height 10
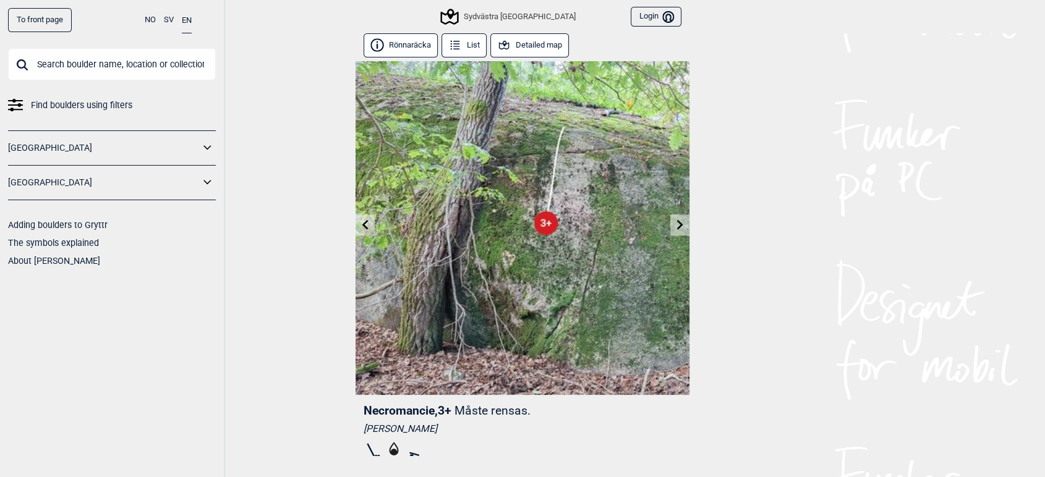
click at [682, 221] on icon at bounding box center [680, 225] width 10 height 10
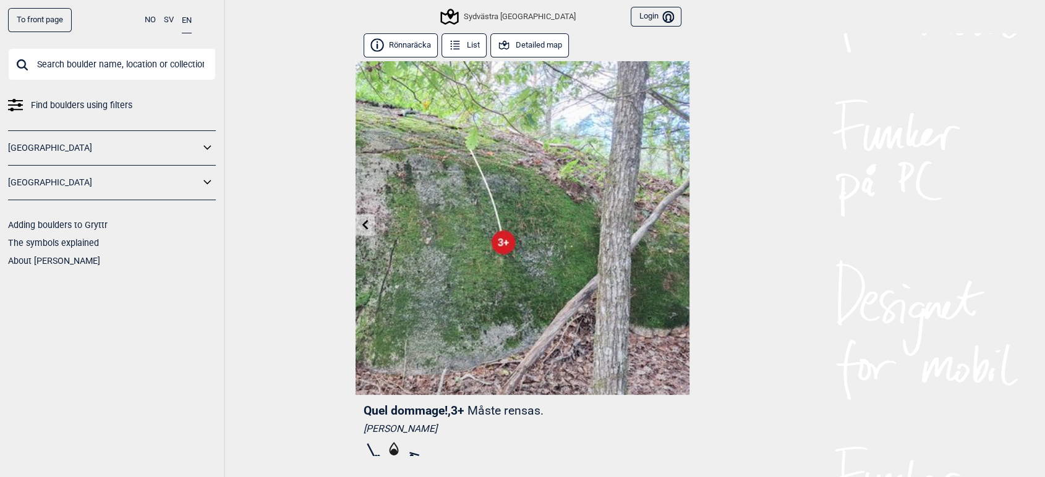
click at [461, 45] on icon at bounding box center [455, 45] width 14 height 14
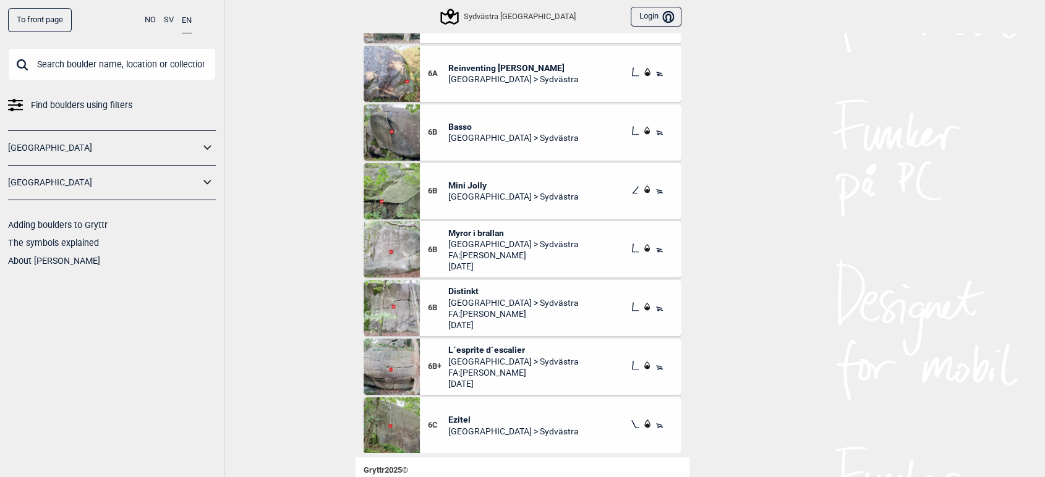
scroll to position [28, 0]
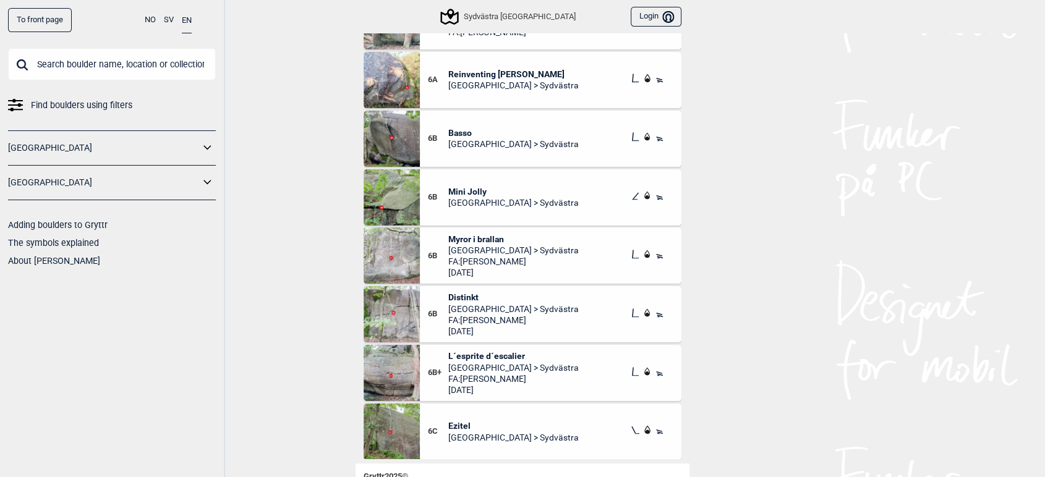
click at [644, 373] on icon at bounding box center [647, 371] width 6 height 8
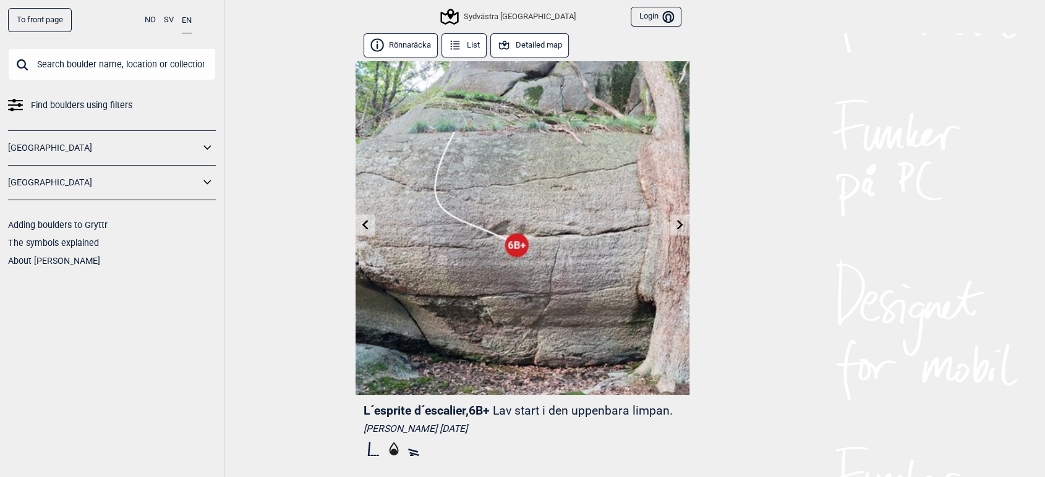
click at [389, 450] on icon at bounding box center [393, 449] width 9 height 14
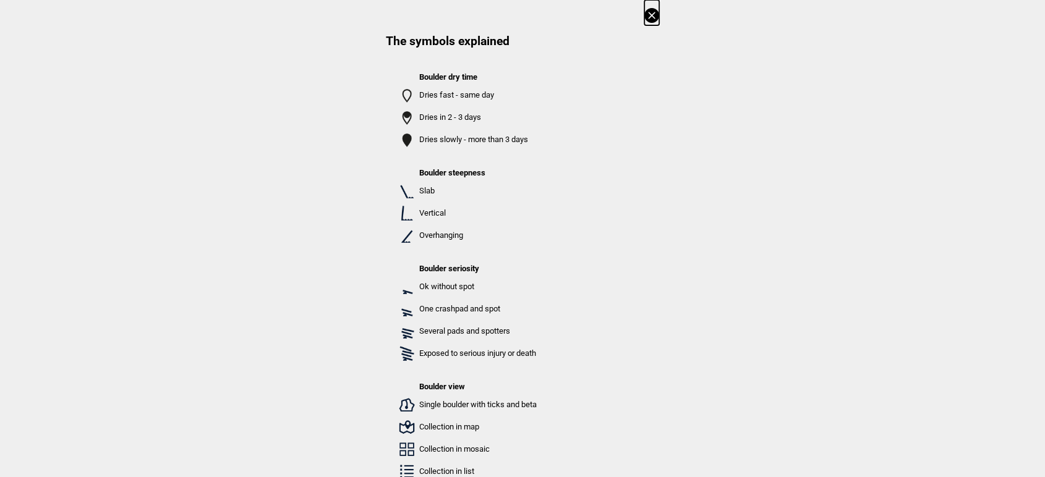
click at [656, 15] on icon at bounding box center [651, 15] width 15 height 15
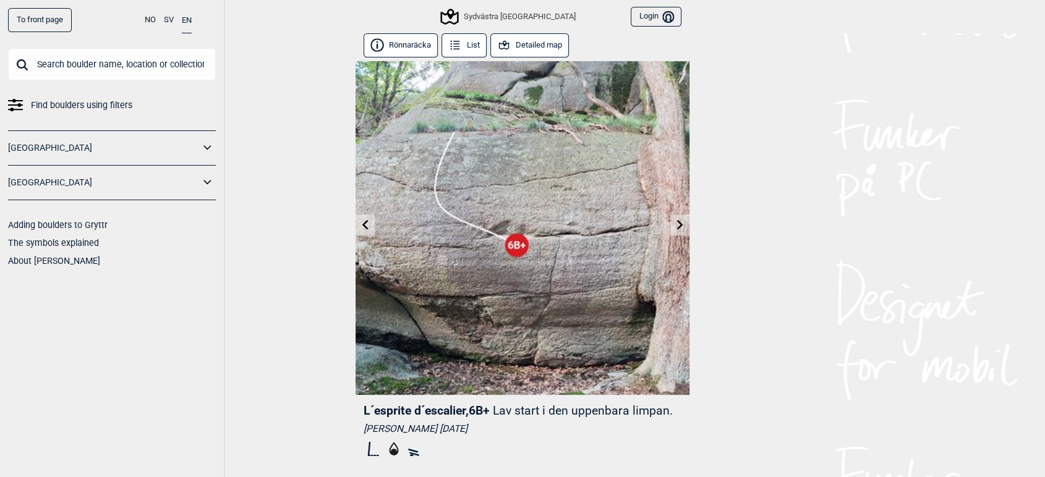
click at [414, 452] on icon at bounding box center [414, 450] width 20 height 20
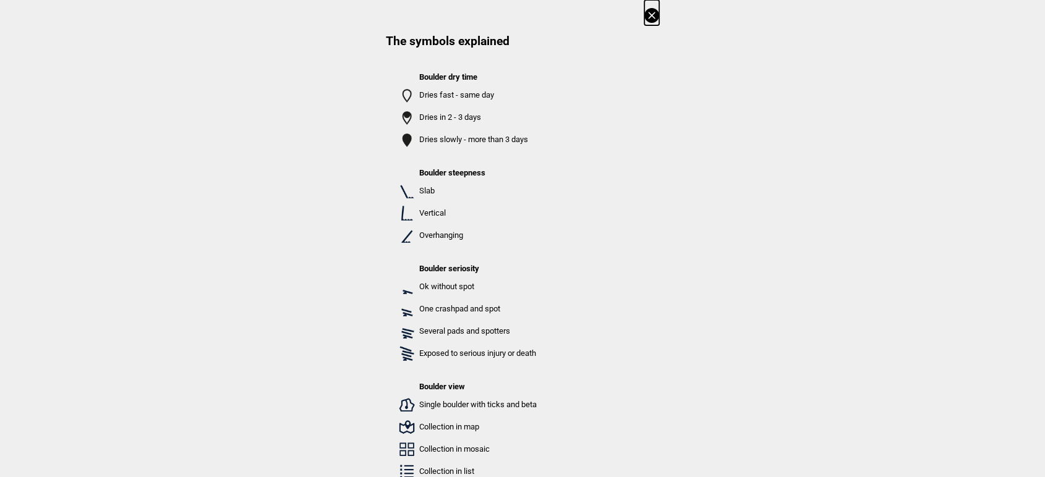
click at [654, 13] on icon at bounding box center [651, 15] width 7 height 7
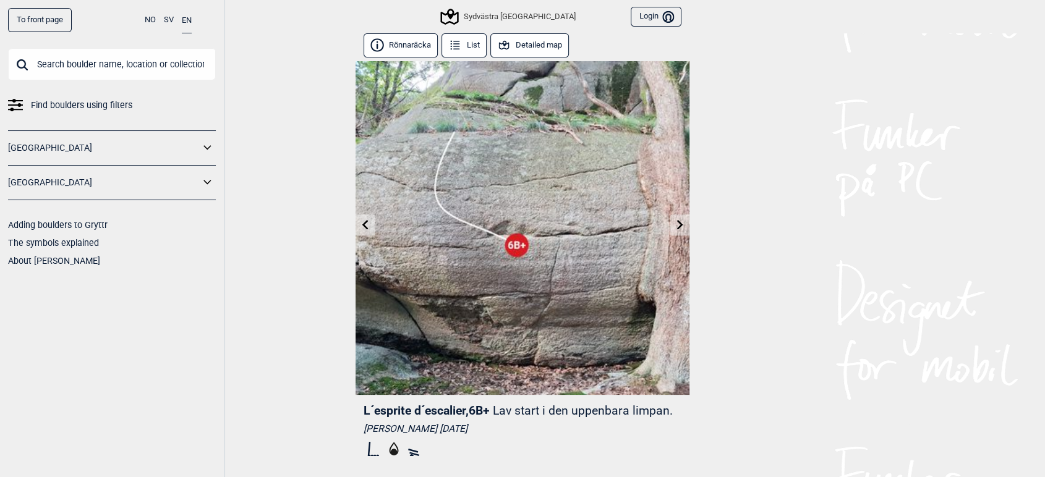
click at [466, 43] on button "List" at bounding box center [464, 45] width 45 height 24
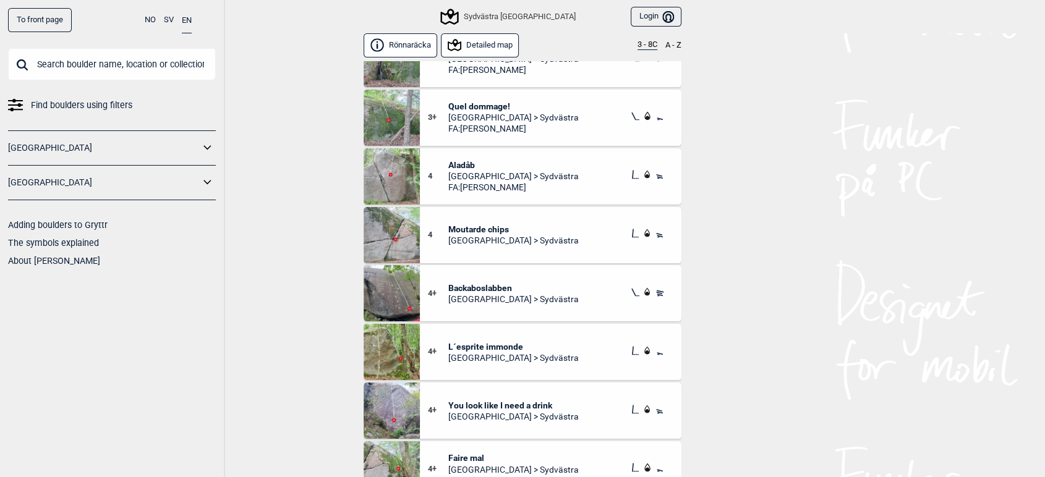
scroll to position [201, 0]
click at [654, 291] on icon at bounding box center [660, 293] width 12 height 12
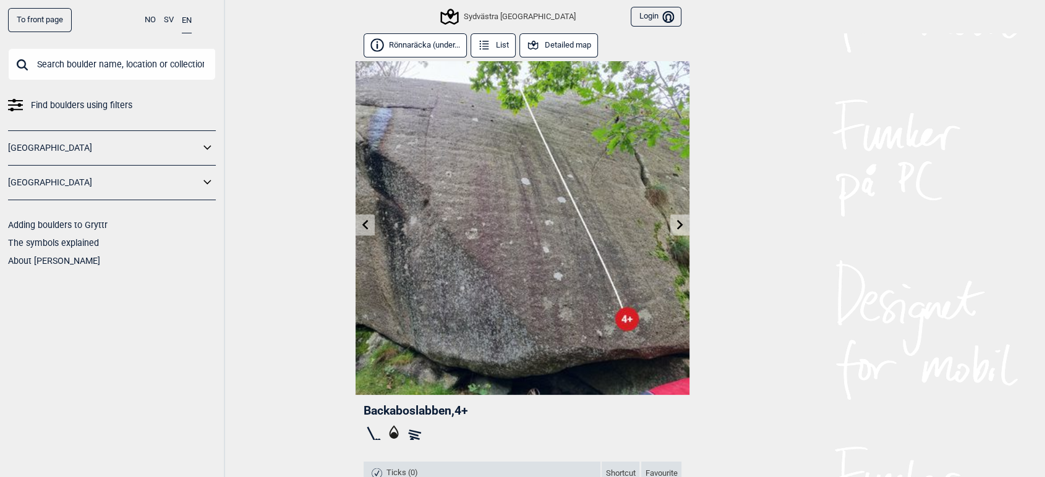
click at [412, 438] on icon at bounding box center [412, 439] width 4 height 2
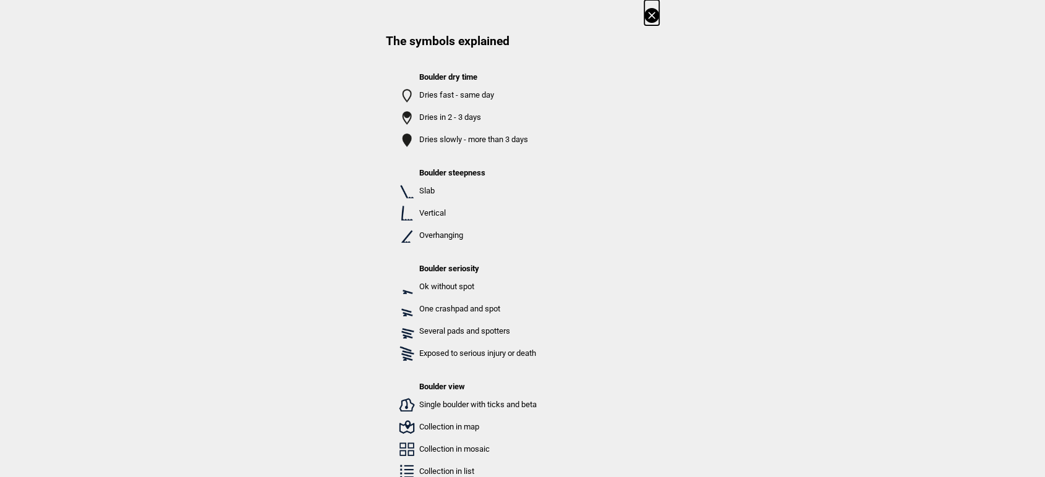
click at [652, 15] on icon at bounding box center [651, 15] width 7 height 7
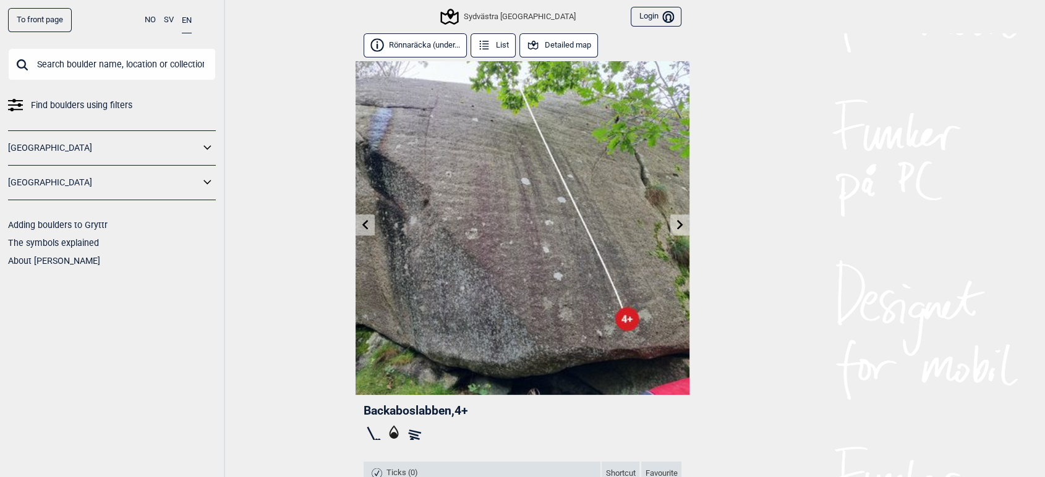
click at [500, 43] on button "List" at bounding box center [493, 45] width 45 height 24
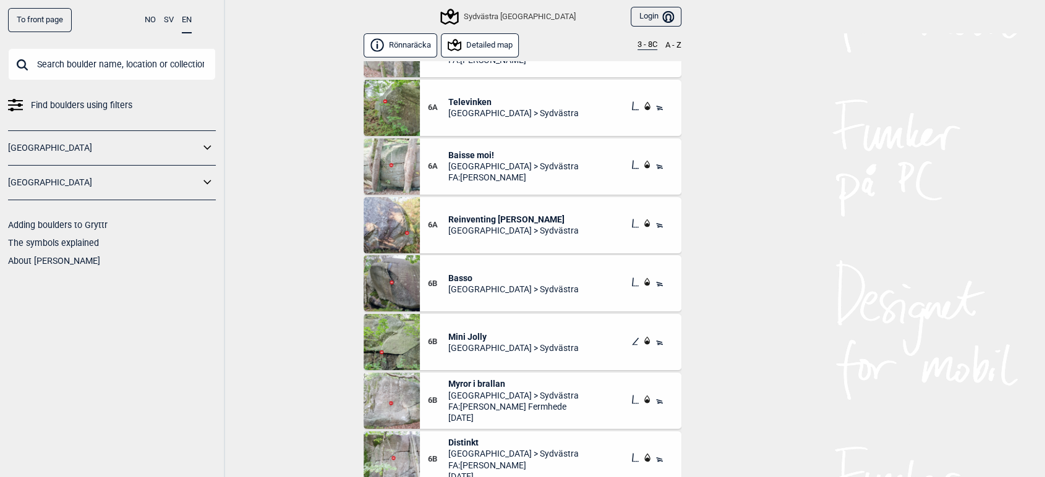
scroll to position [1225, 0]
click at [537, 272] on div "6B Basso Göteborg > Sydvästra" at bounding box center [507, 283] width 159 height 22
